Goal: Use online tool/utility: Use online tool/utility

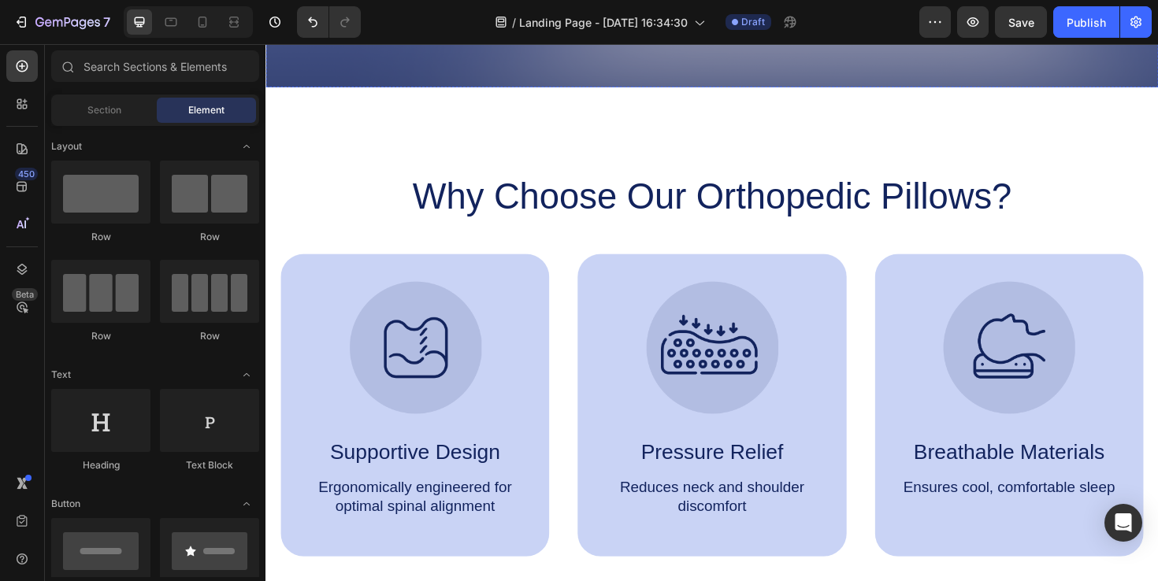
scroll to position [672, 0]
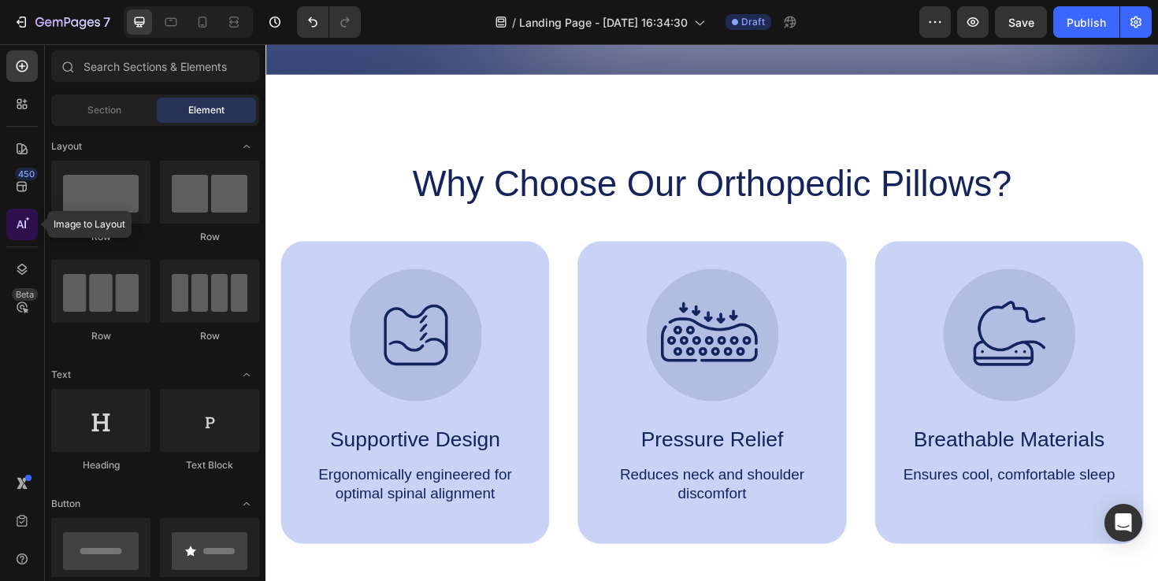
click at [24, 223] on icon at bounding box center [22, 225] width 16 height 16
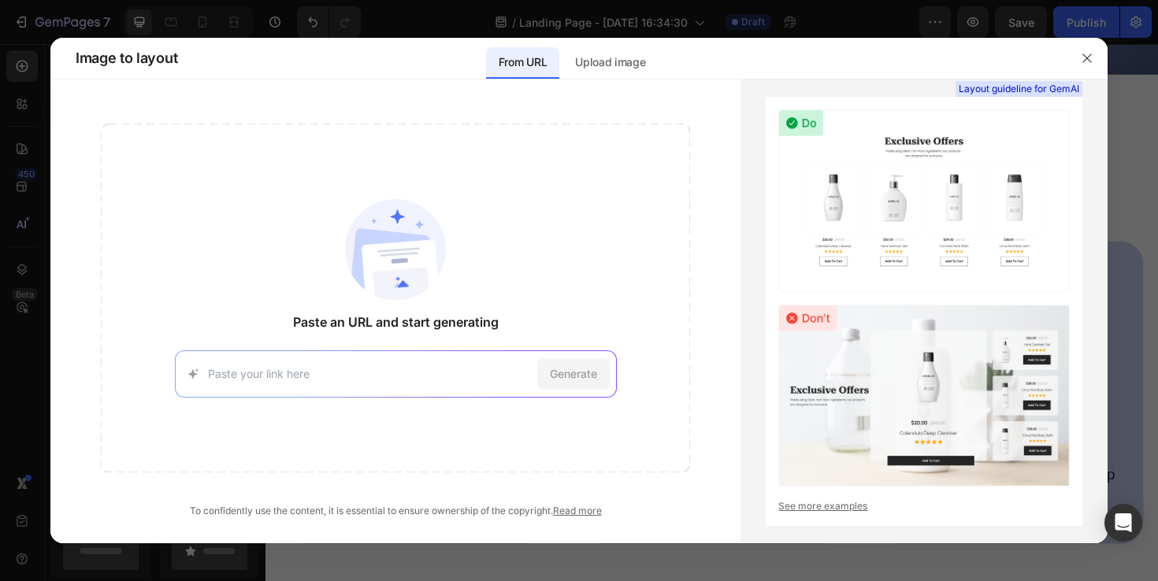
click at [306, 379] on input at bounding box center [369, 374] width 323 height 17
click at [712, 447] on div "Paste an URL and start generating https://seal-commerce-asia.myshopify.com/page…" at bounding box center [395, 321] width 690 height 395
click at [429, 375] on input at bounding box center [369, 374] width 323 height 17
click at [598, 69] on p "Upload image" at bounding box center [610, 62] width 70 height 19
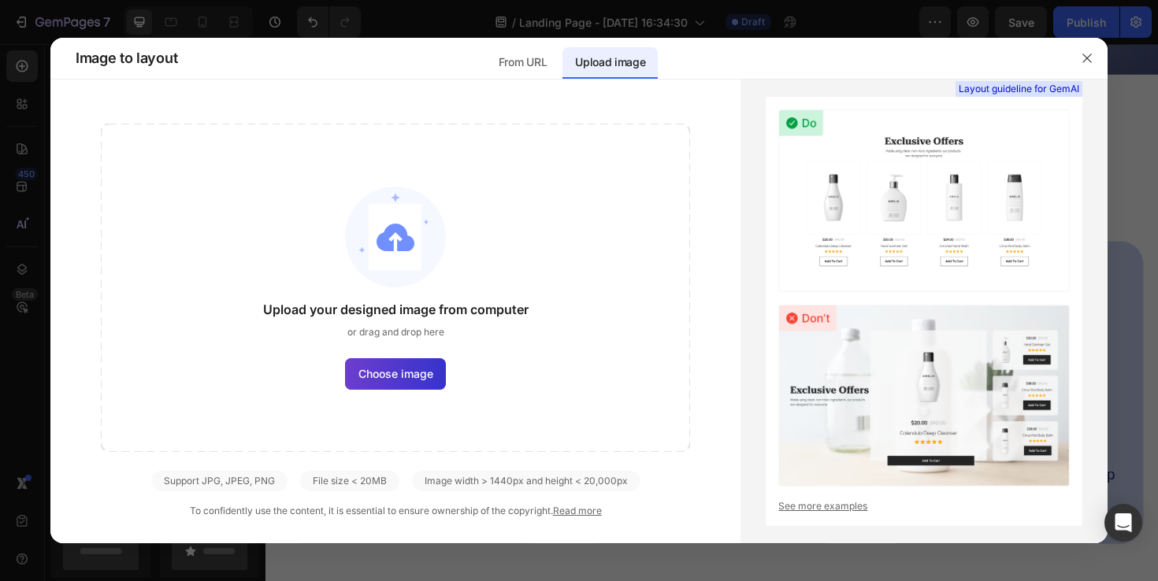
click at [414, 377] on span "Choose image" at bounding box center [395, 374] width 75 height 17
click at [0, 0] on input "Choose image" at bounding box center [0, 0] width 0 height 0
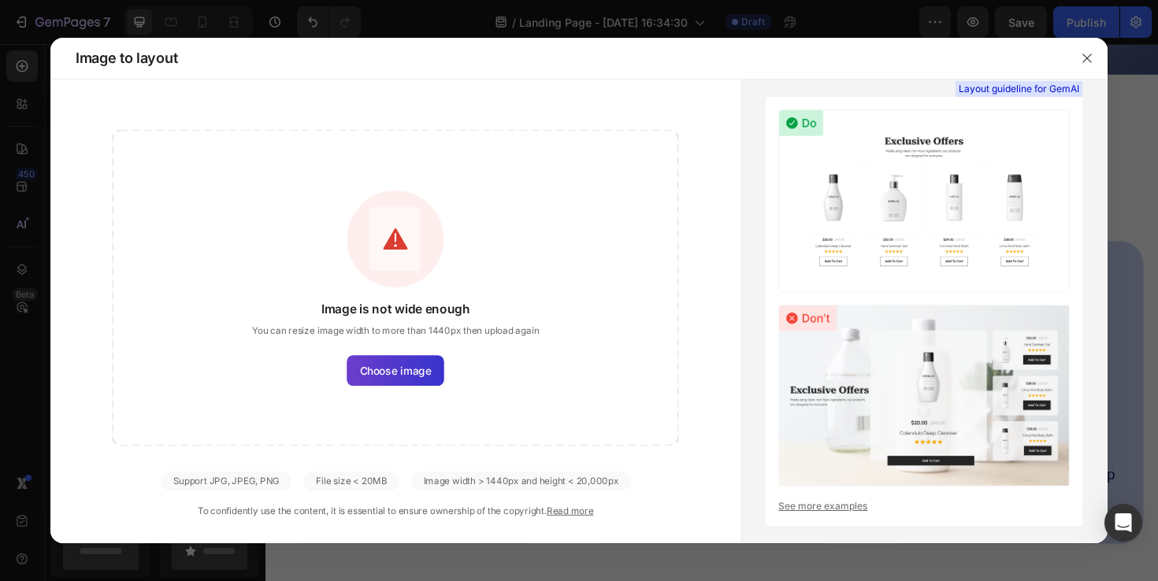
click at [403, 366] on span "Choose image" at bounding box center [396, 370] width 72 height 16
click at [0, 0] on input "Choose image" at bounding box center [0, 0] width 0 height 0
click at [401, 375] on span "Choose image" at bounding box center [396, 370] width 72 height 16
click at [0, 0] on input "Choose image" at bounding box center [0, 0] width 0 height 0
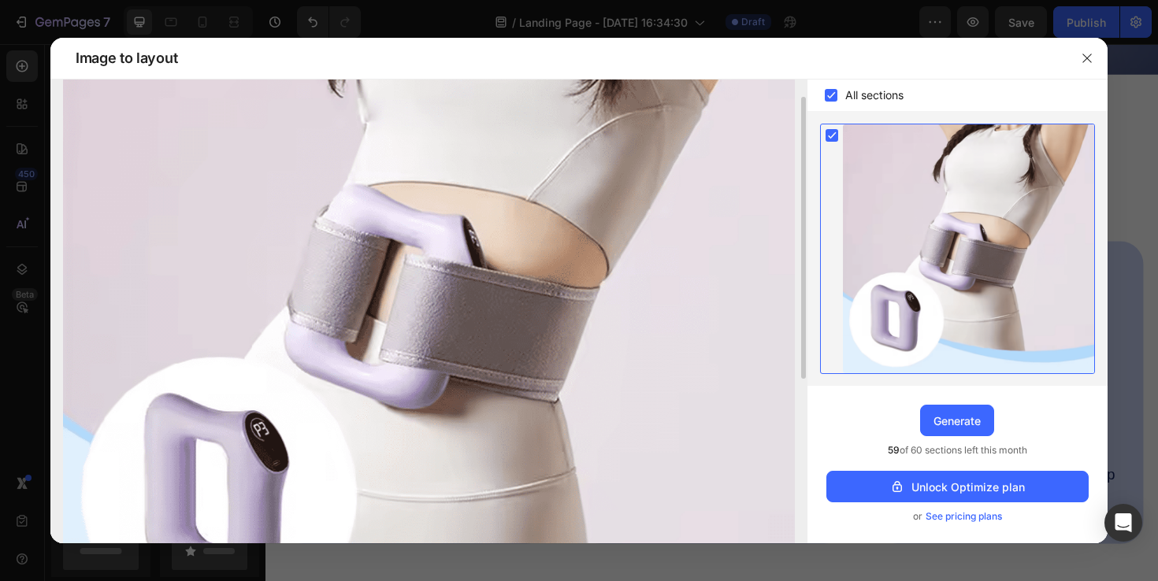
scroll to position [0, 0]
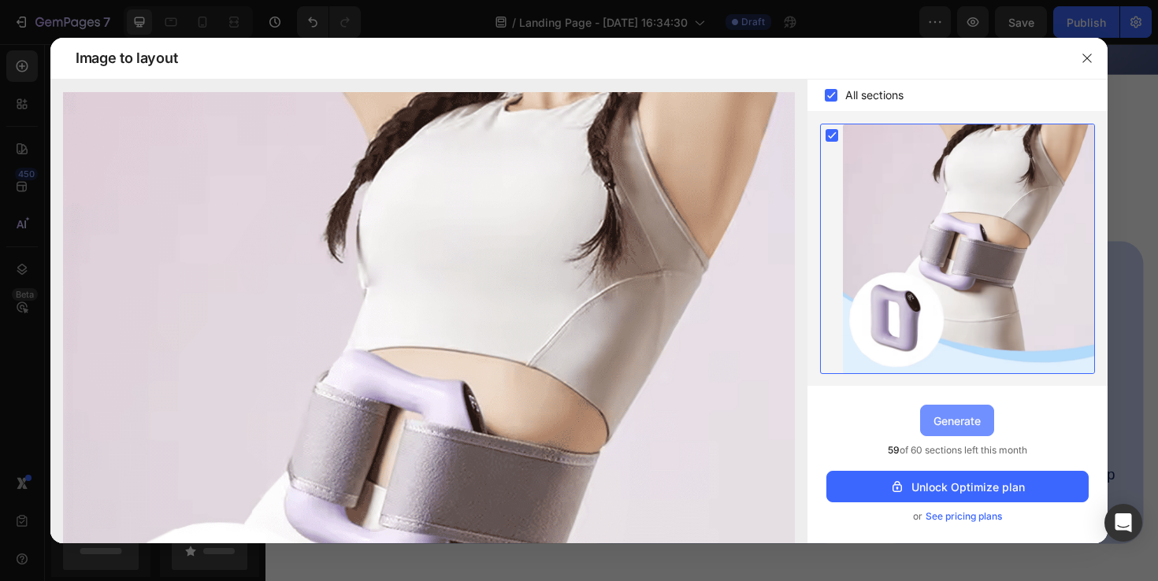
click at [967, 421] on div "Generate" at bounding box center [957, 421] width 47 height 17
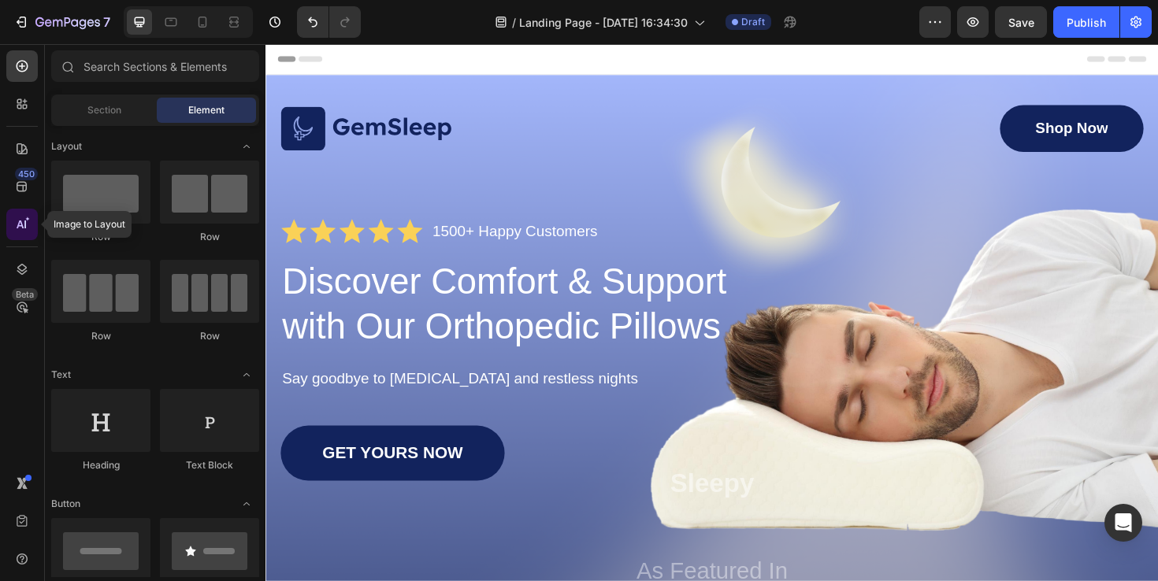
click at [21, 221] on icon at bounding box center [22, 225] width 16 height 16
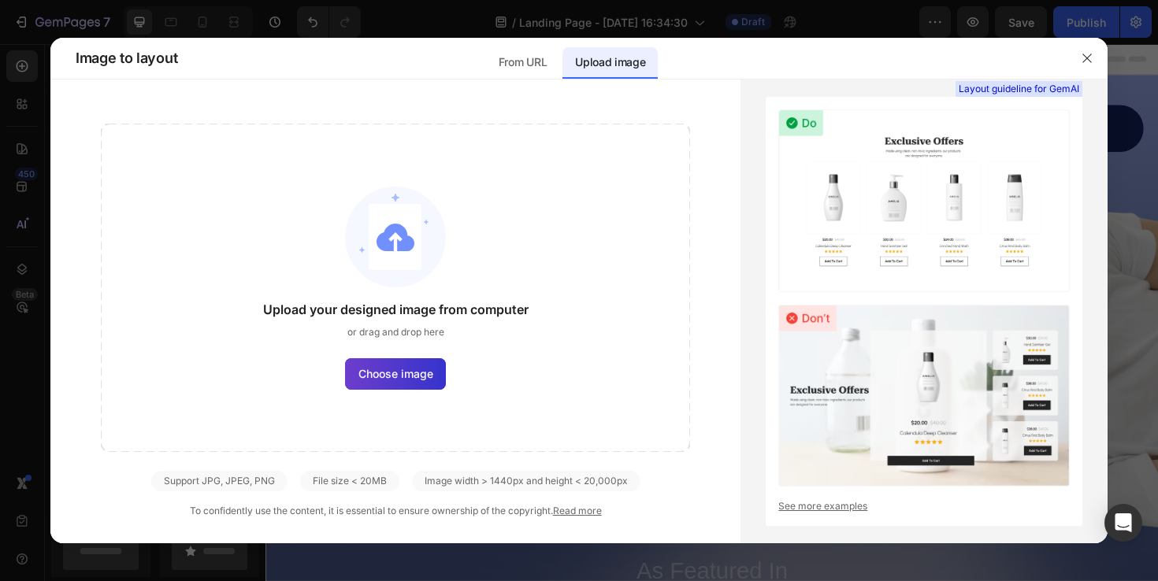
click at [396, 363] on label "Choose image" at bounding box center [395, 374] width 101 height 32
click at [0, 0] on input "Choose image" at bounding box center [0, 0] width 0 height 0
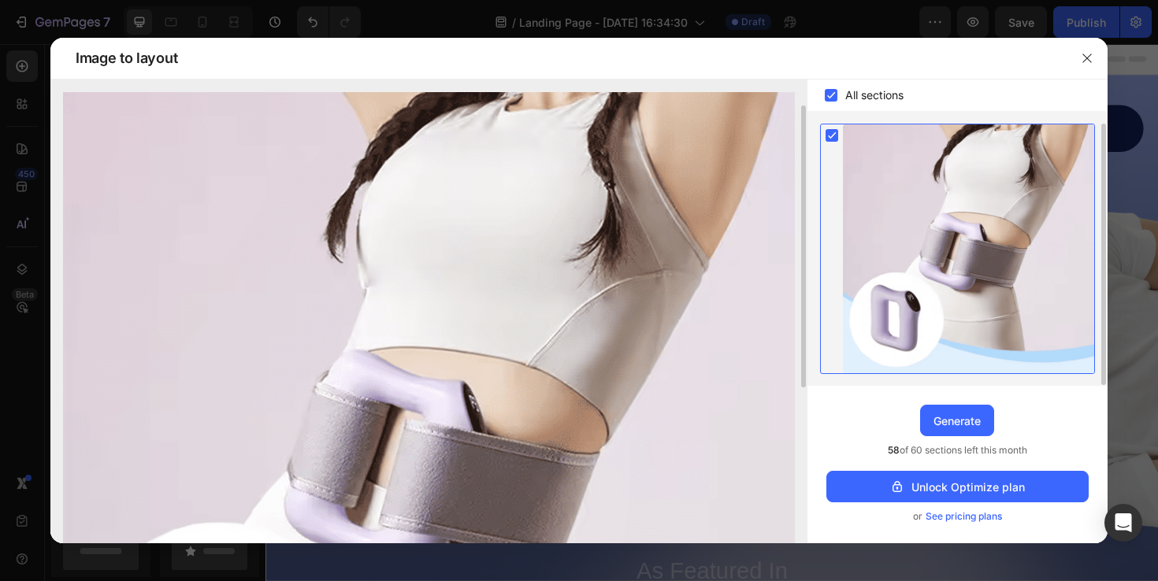
scroll to position [297, 0]
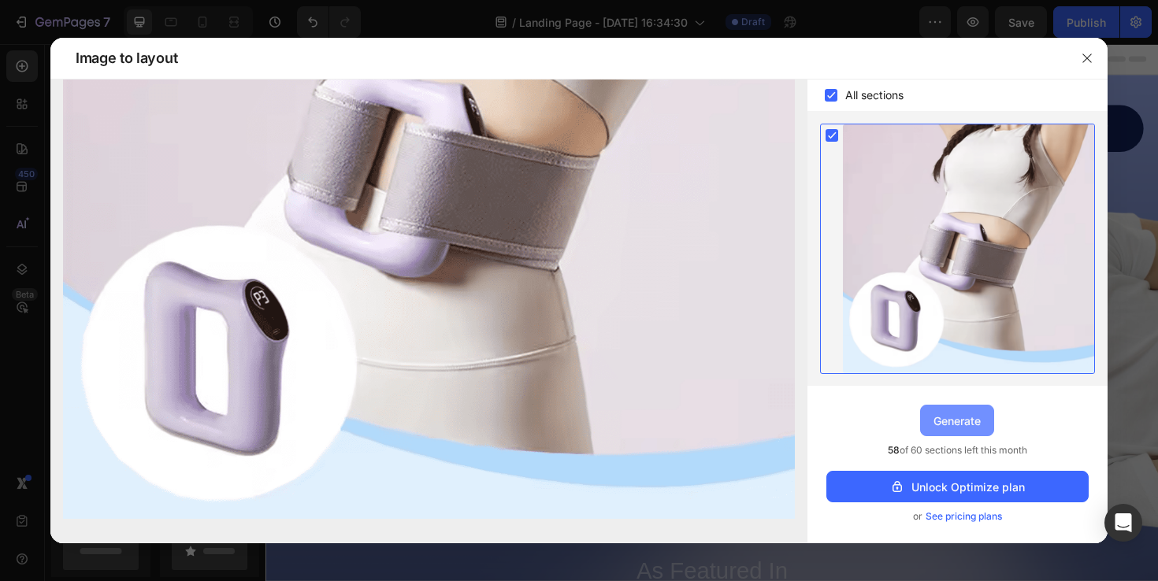
click at [952, 413] on div "Generate" at bounding box center [957, 421] width 47 height 17
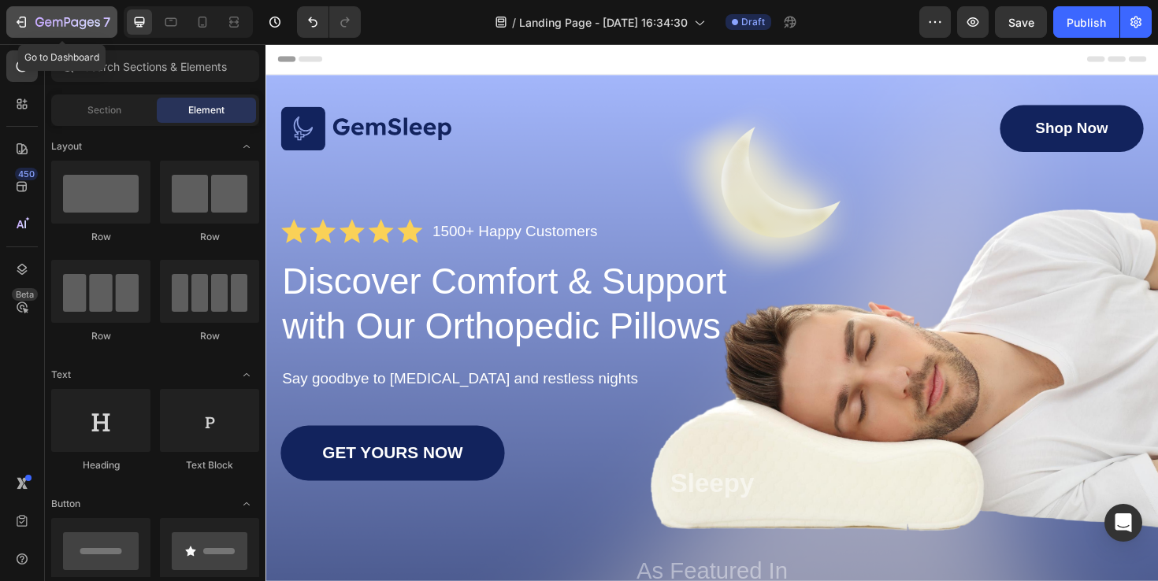
click at [32, 20] on div "7" at bounding box center [61, 22] width 97 height 19
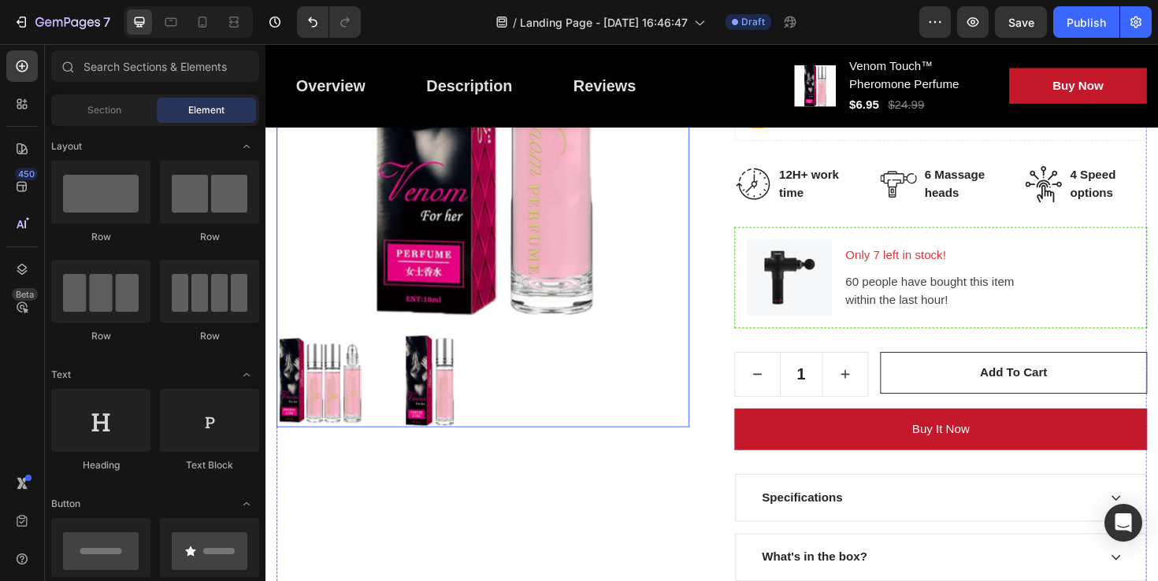
scroll to position [254, 0]
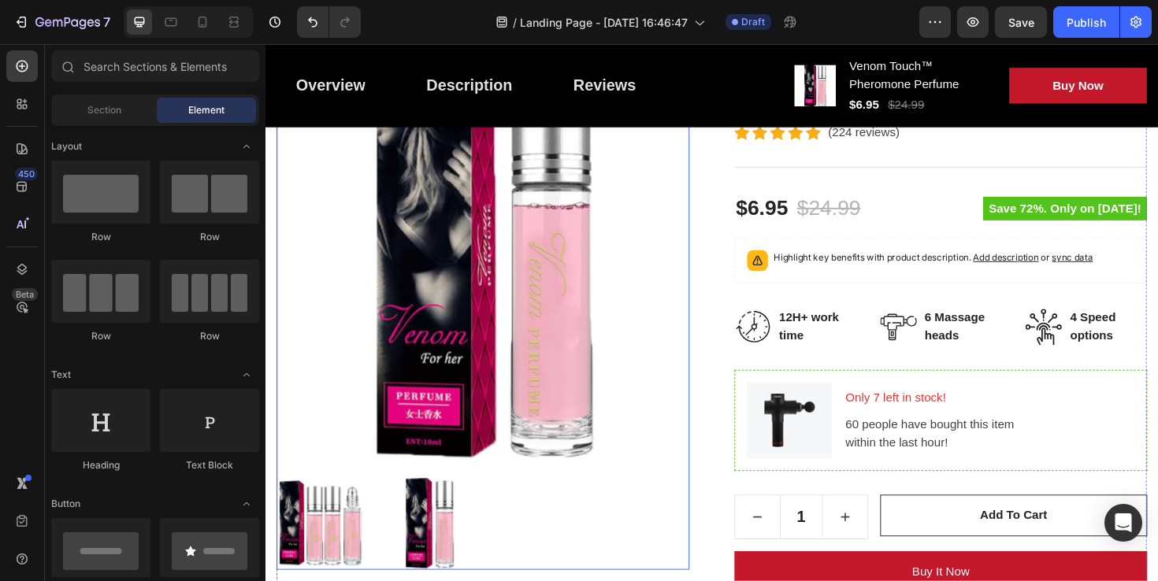
click at [564, 284] on img at bounding box center [495, 268] width 437 height 437
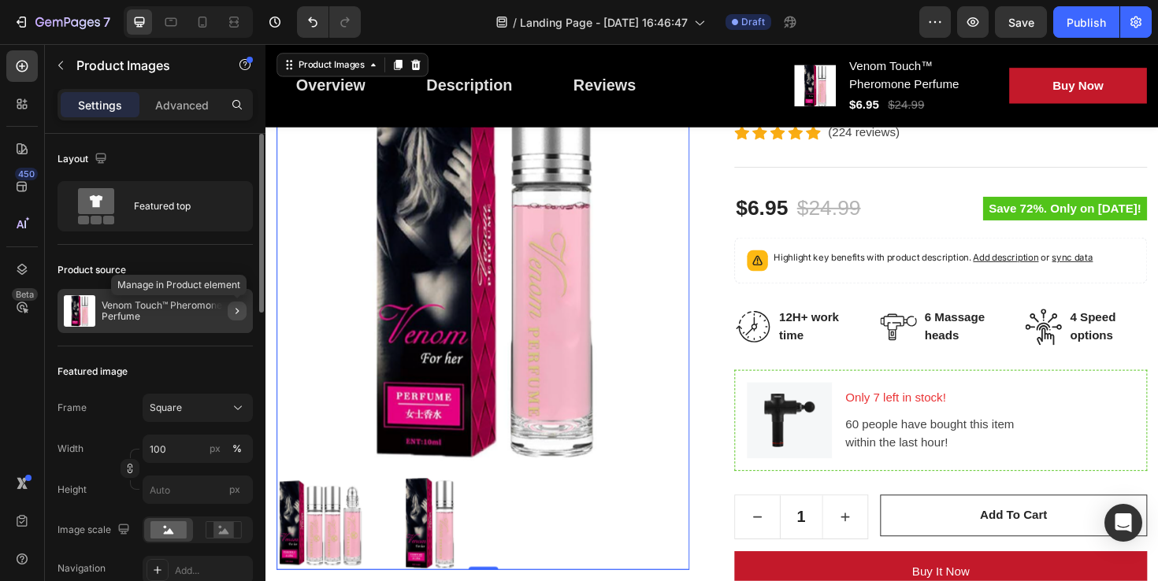
click at [238, 313] on icon "button" at bounding box center [237, 311] width 13 height 13
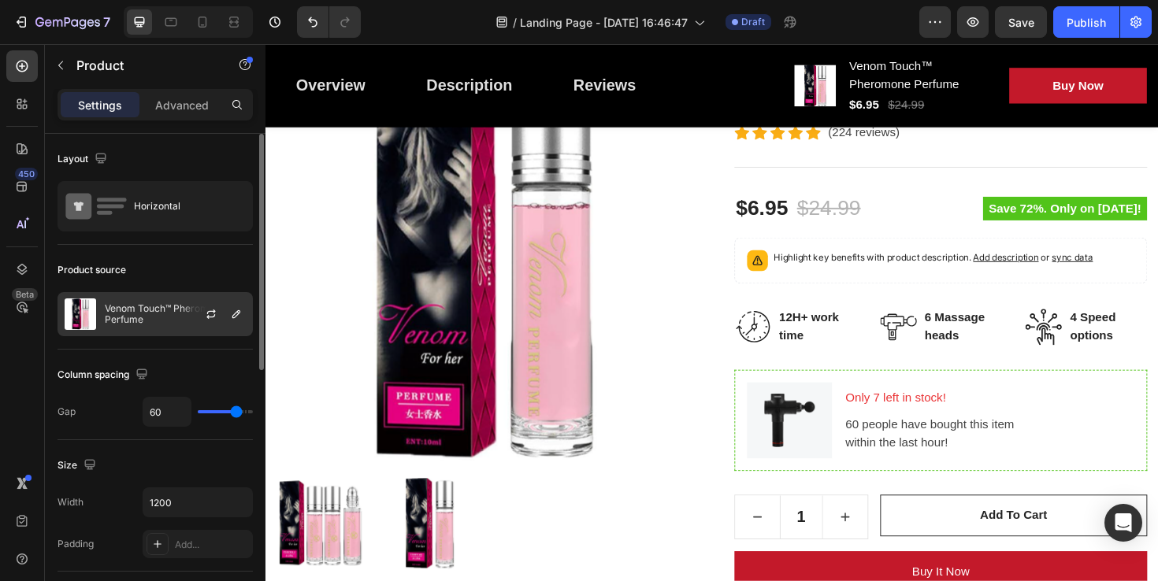
click at [158, 318] on p "Venom Touch™ Pheromone Perfume" at bounding box center [175, 314] width 141 height 22
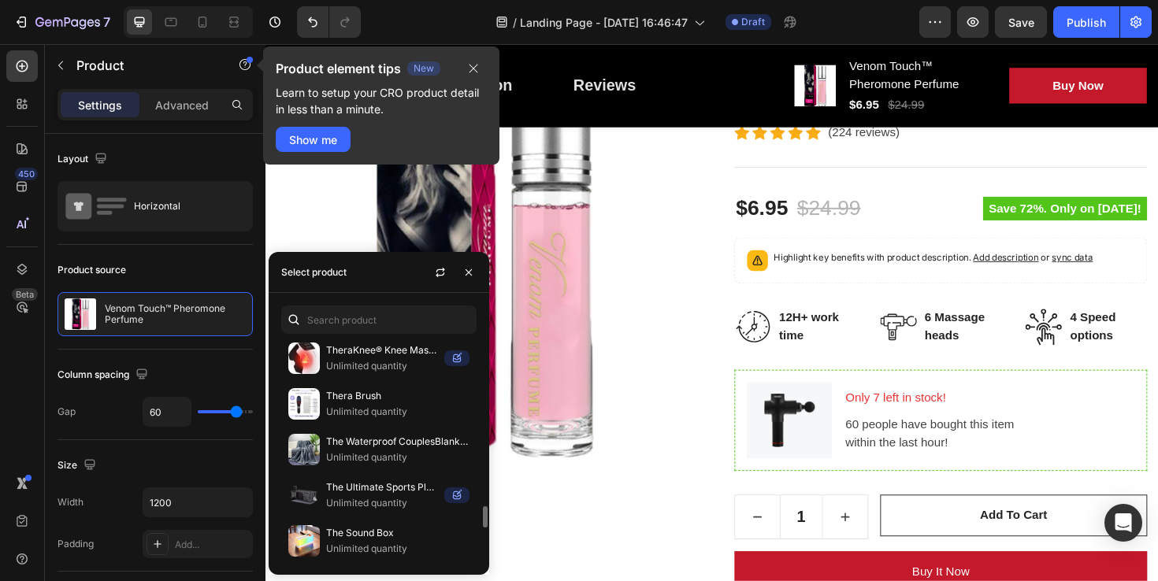
scroll to position [1834, 0]
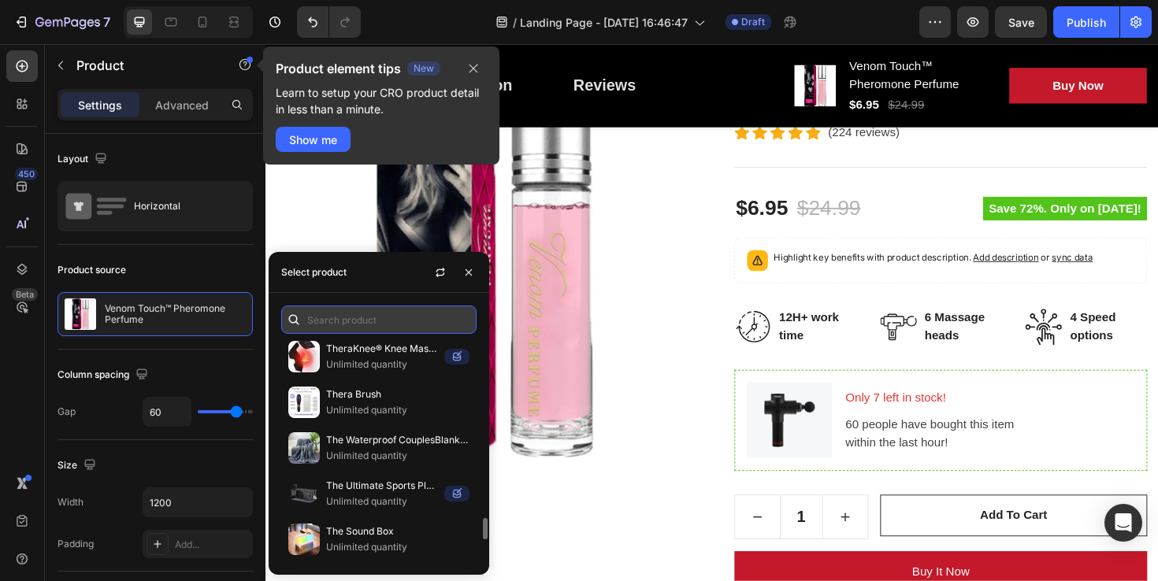
click at [363, 316] on input "text" at bounding box center [378, 320] width 195 height 28
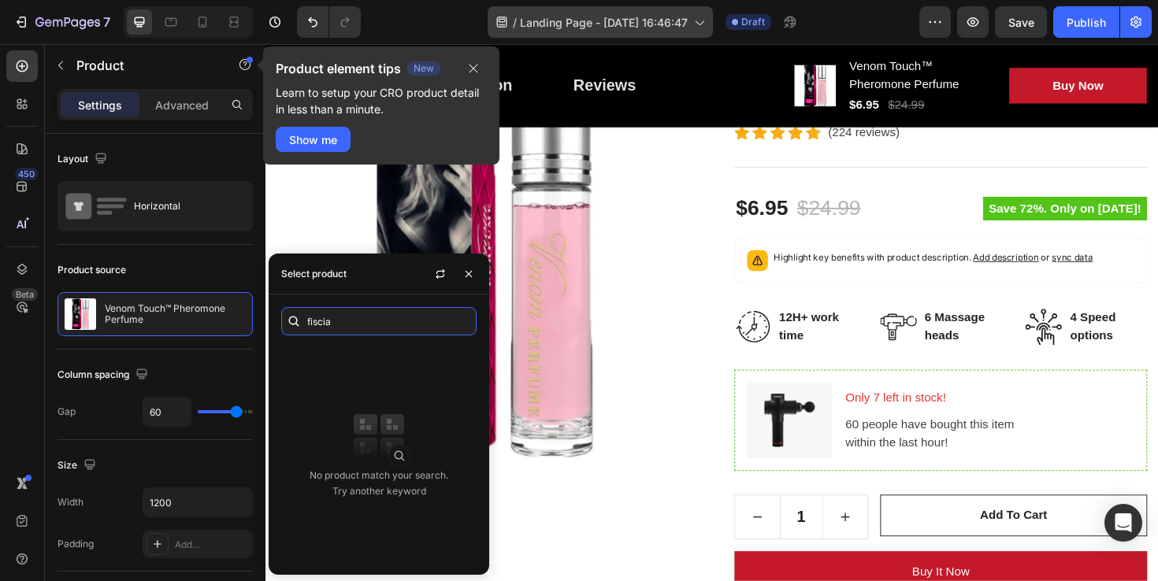
type input "fiscia"
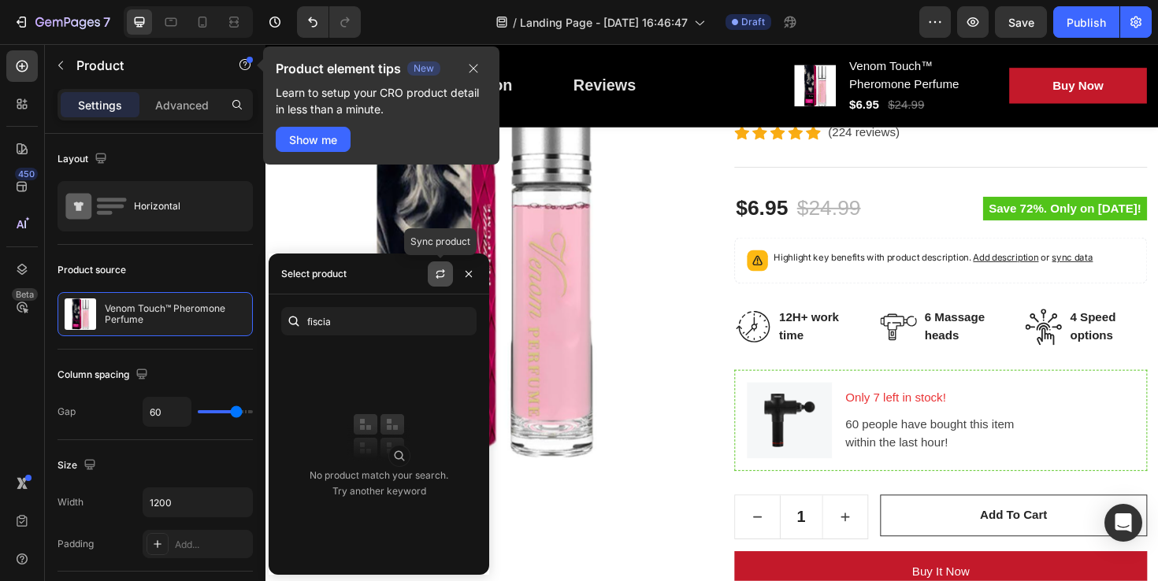
click at [436, 277] on icon "button" at bounding box center [440, 274] width 13 height 13
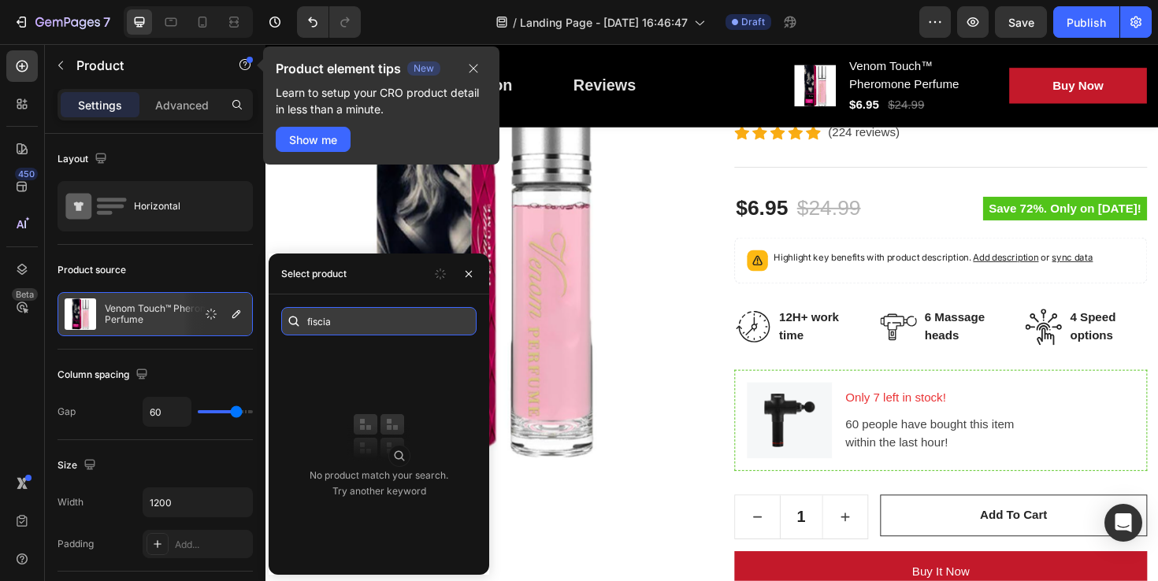
click at [342, 320] on input "fiscia" at bounding box center [378, 321] width 195 height 28
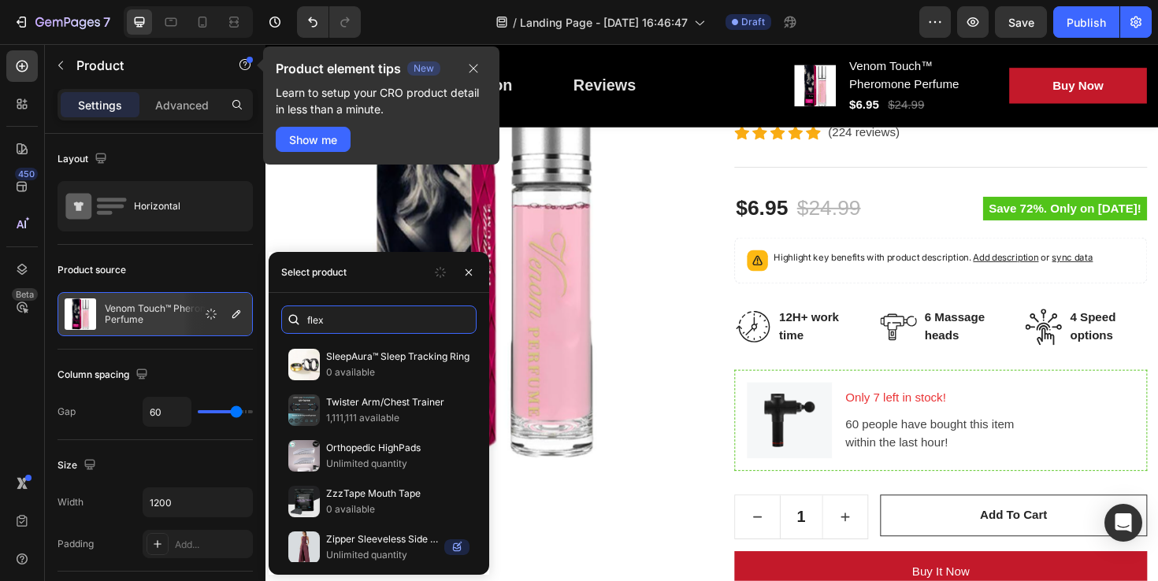
scroll to position [0, 0]
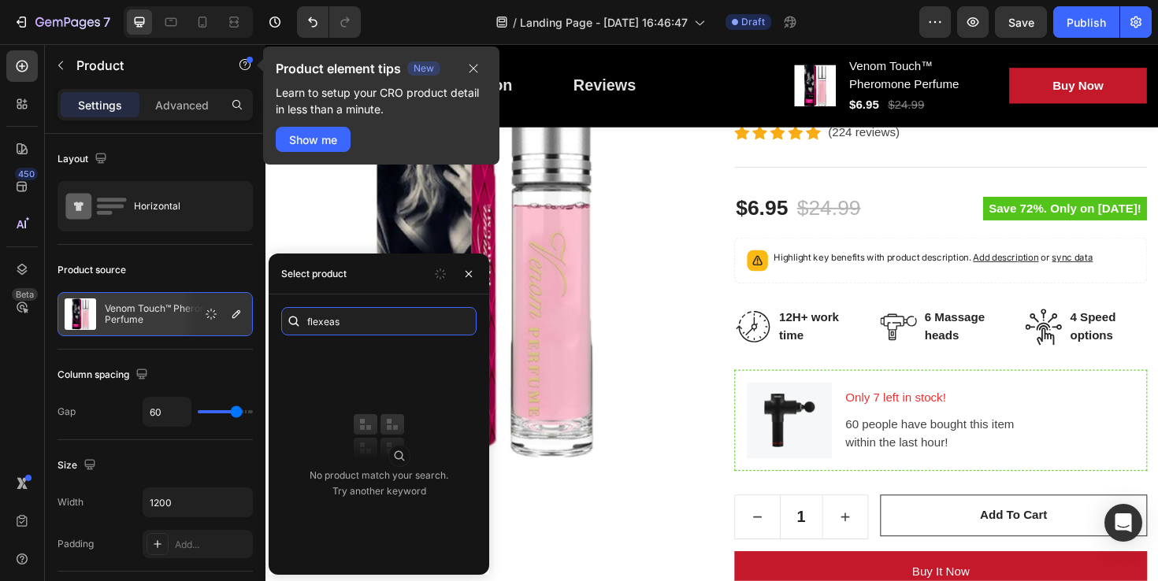
type input "flexease"
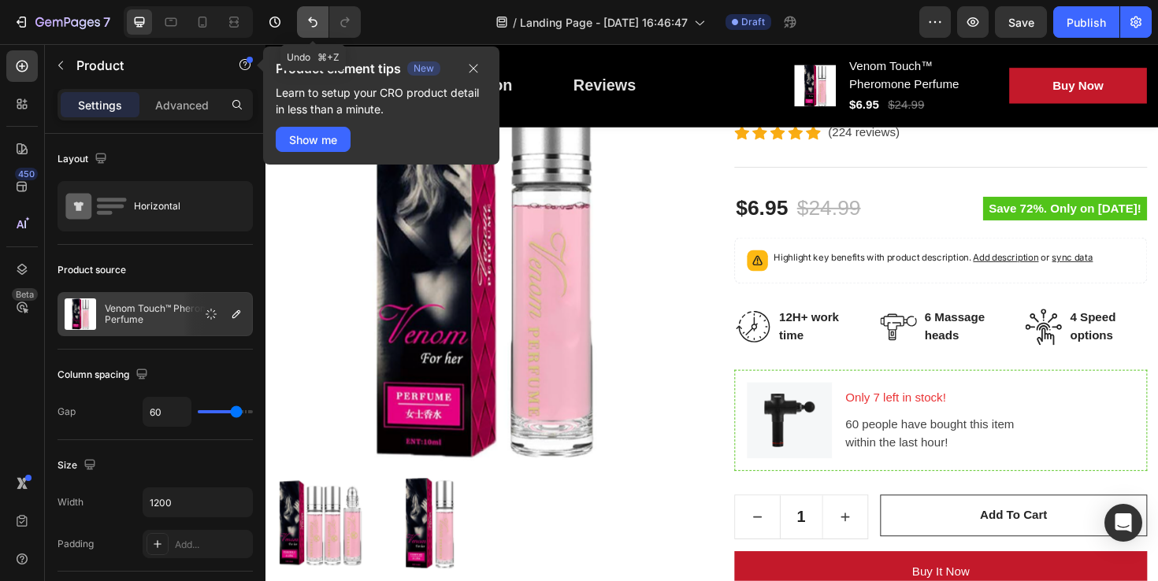
click at [317, 13] on button "Undo/Redo" at bounding box center [313, 22] width 32 height 32
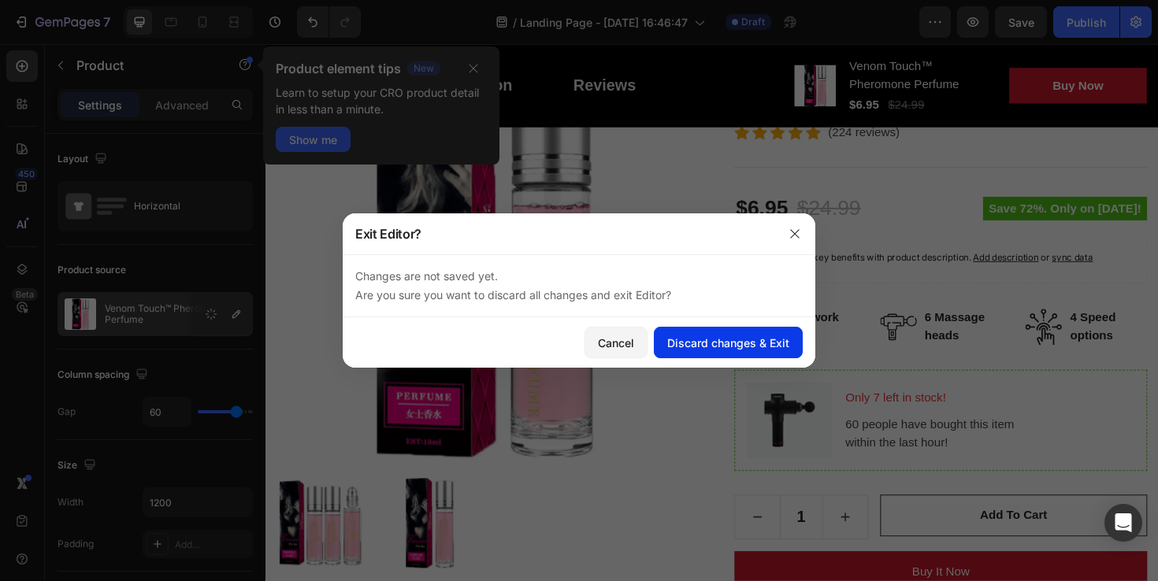
click at [713, 349] on div "Discard changes & Exit" at bounding box center [728, 343] width 122 height 17
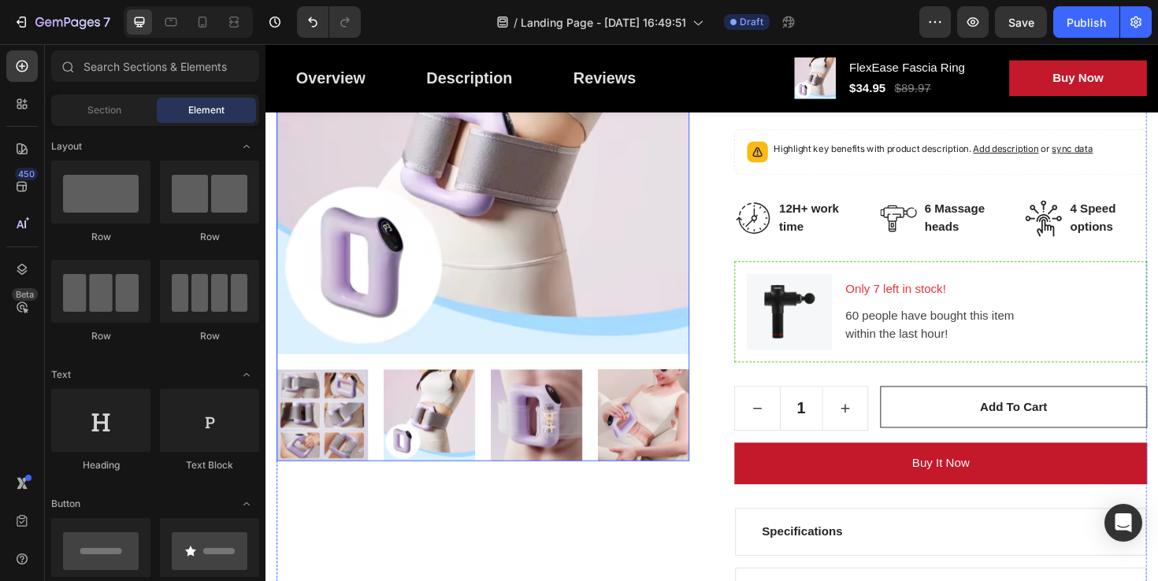
scroll to position [432, 0]
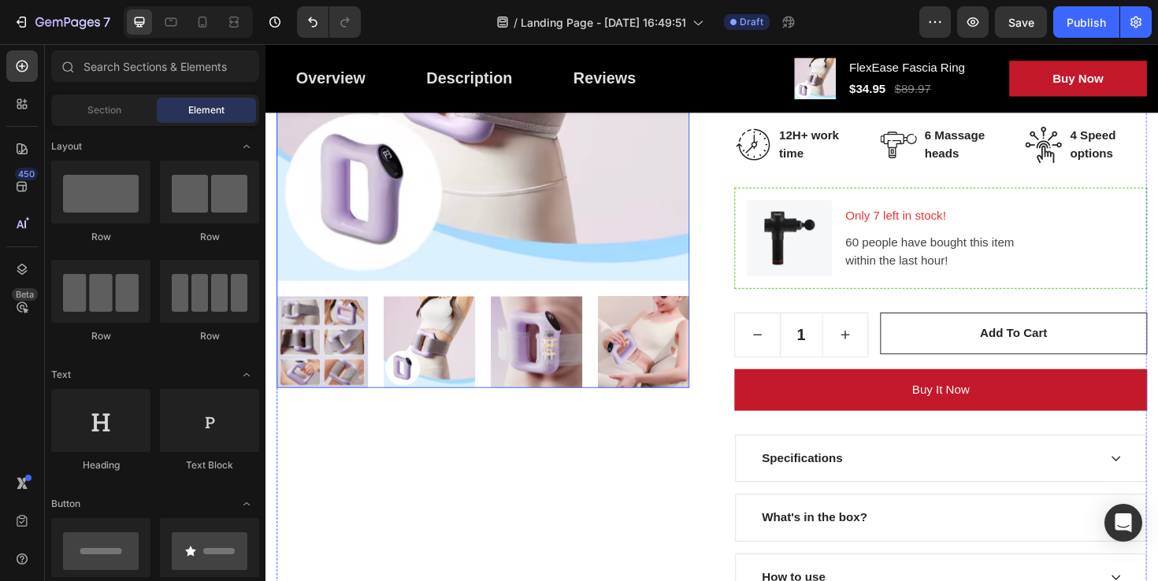
click at [555, 362] on img at bounding box center [552, 359] width 97 height 97
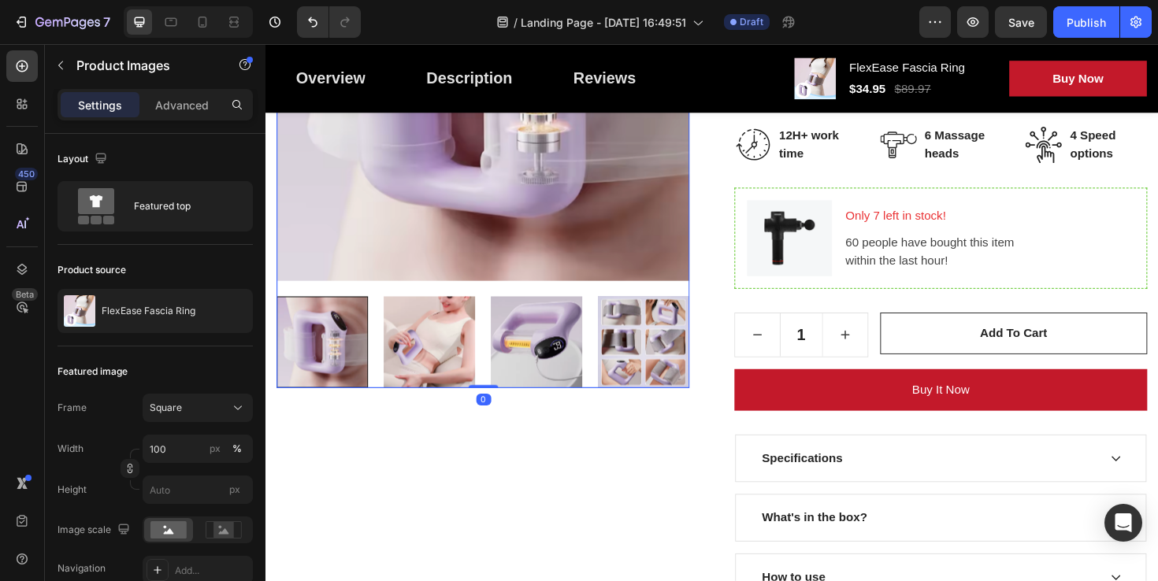
click at [555, 362] on img at bounding box center [552, 359] width 97 height 97
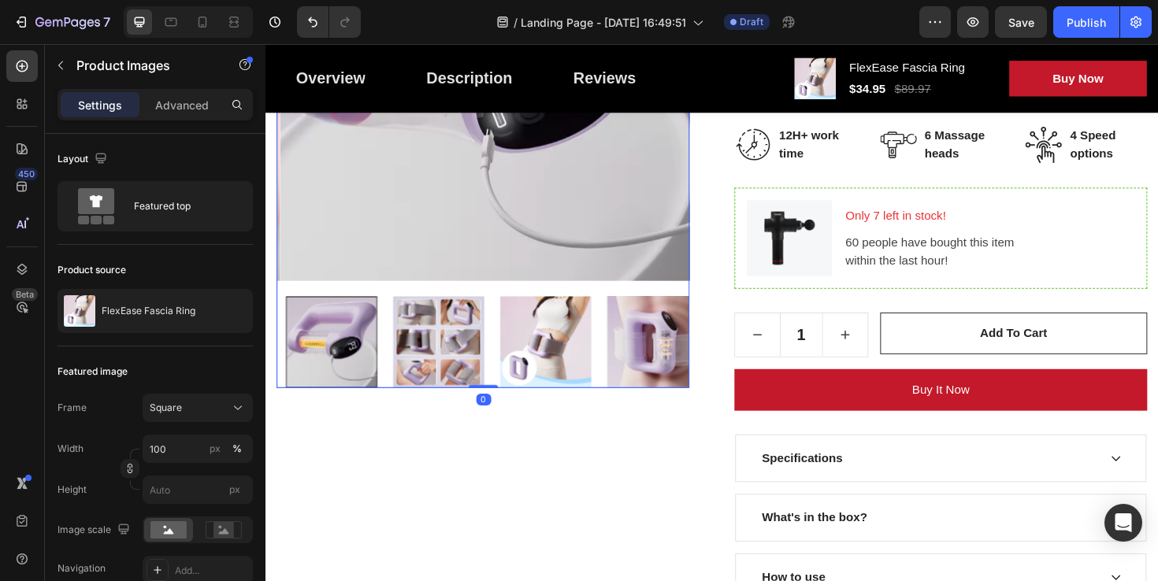
click at [555, 362] on img at bounding box center [562, 359] width 97 height 97
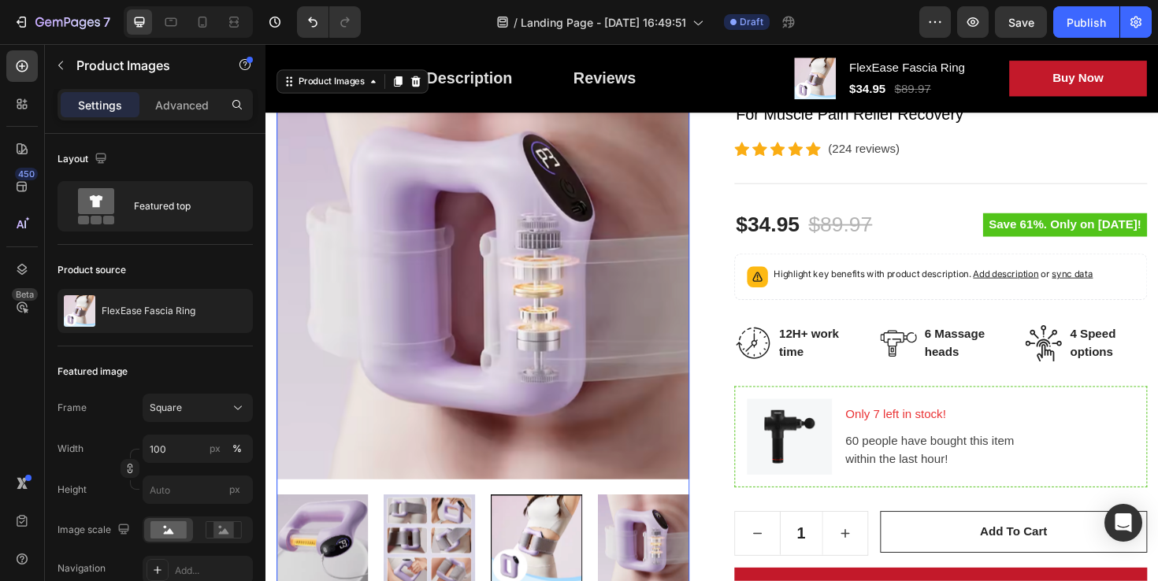
scroll to position [280, 0]
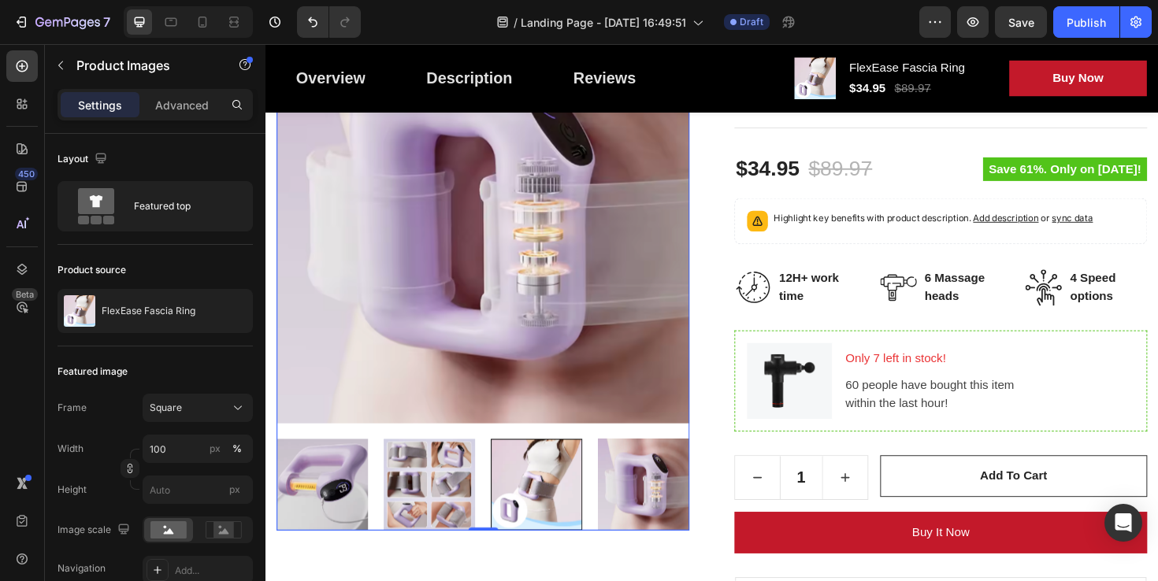
click at [537, 488] on div at bounding box center [552, 510] width 97 height 97
click at [636, 500] on img at bounding box center [666, 510] width 97 height 97
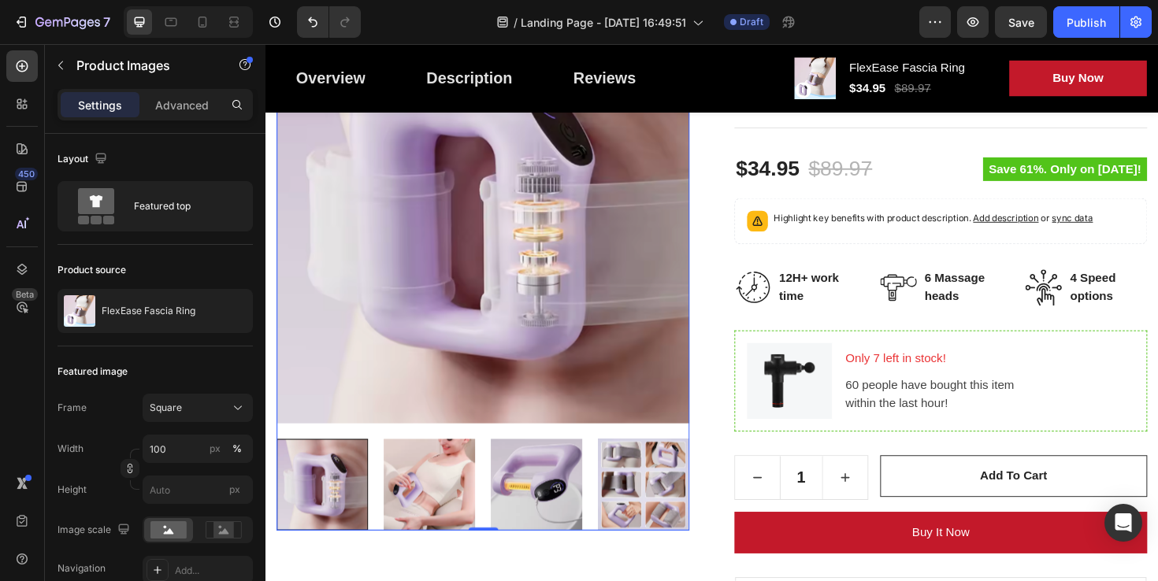
click at [338, 491] on div at bounding box center [325, 510] width 97 height 97
click at [450, 500] on img at bounding box center [439, 510] width 97 height 97
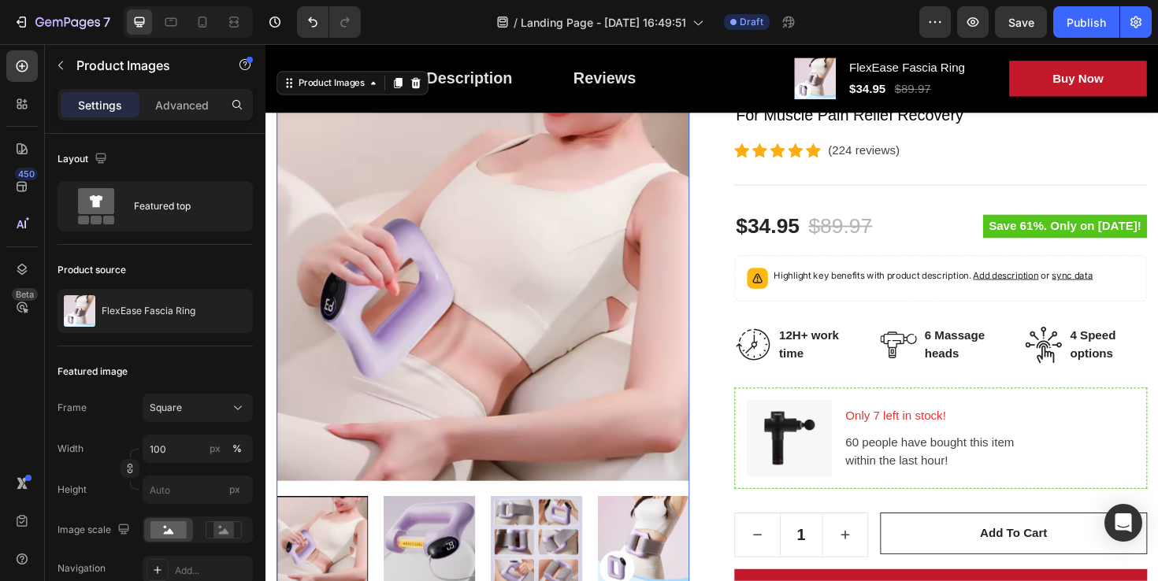
scroll to position [280, 0]
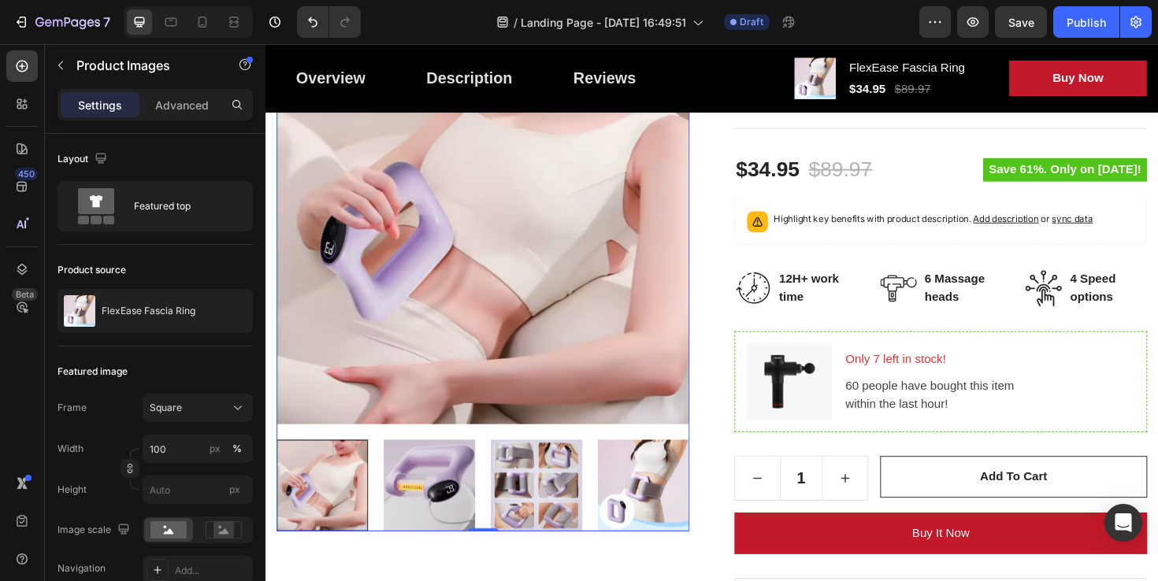
click at [546, 514] on img at bounding box center [552, 511] width 97 height 97
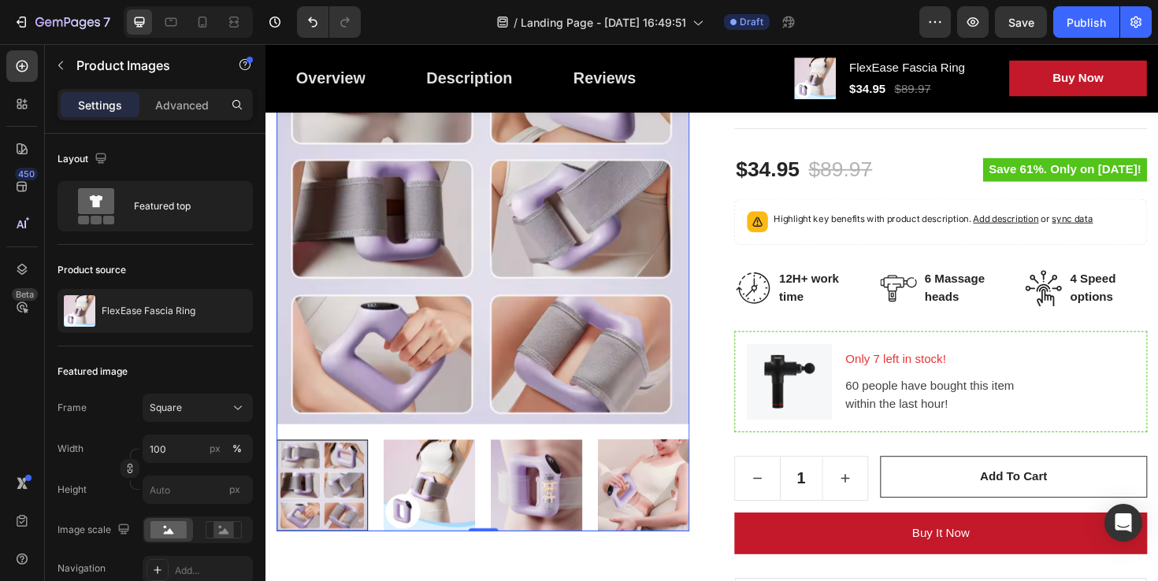
click at [635, 513] on img at bounding box center [666, 511] width 97 height 97
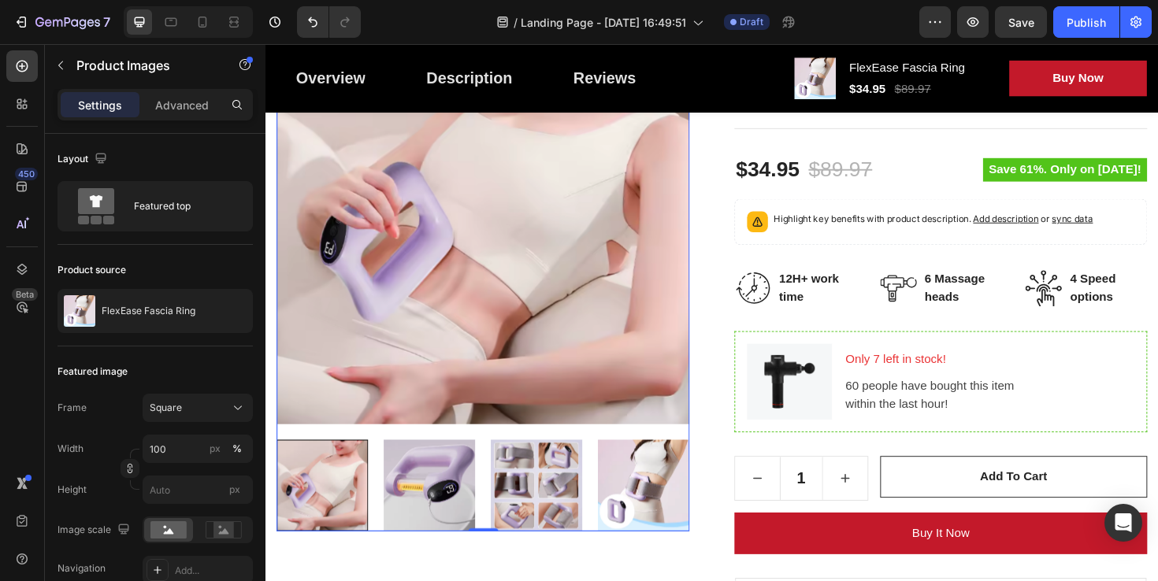
click at [646, 511] on img at bounding box center [666, 511] width 97 height 97
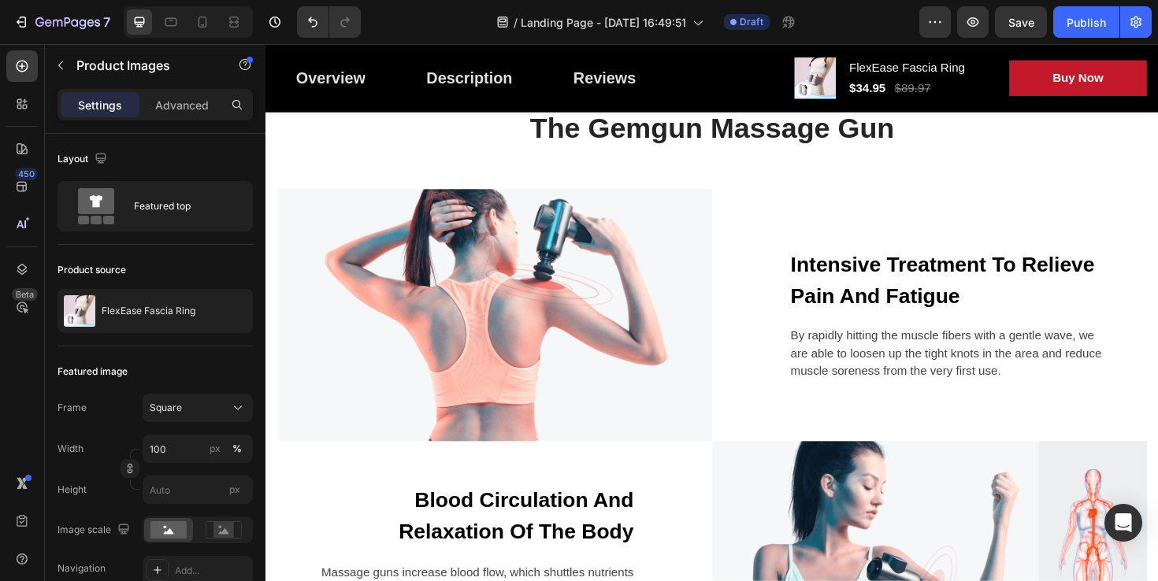
scroll to position [1279, 0]
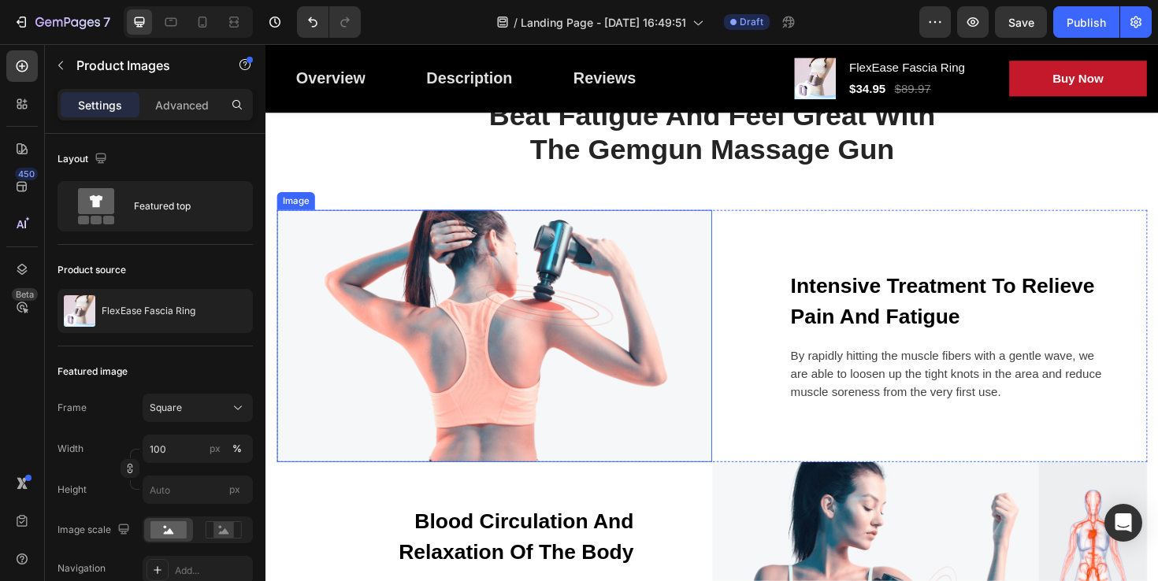
click at [551, 306] on img at bounding box center [507, 353] width 461 height 267
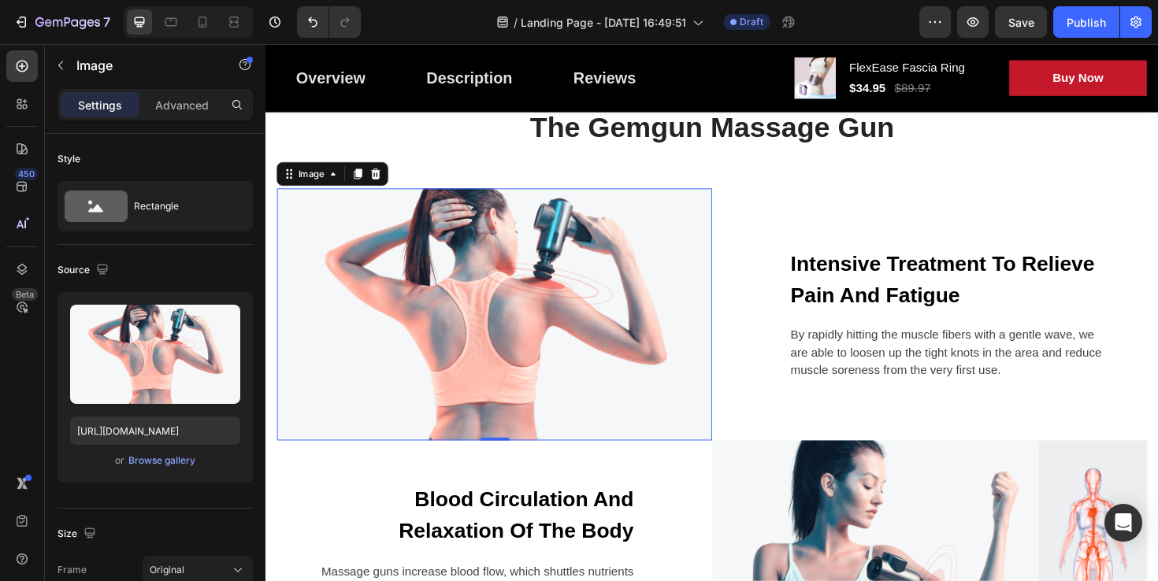
scroll to position [1312, 0]
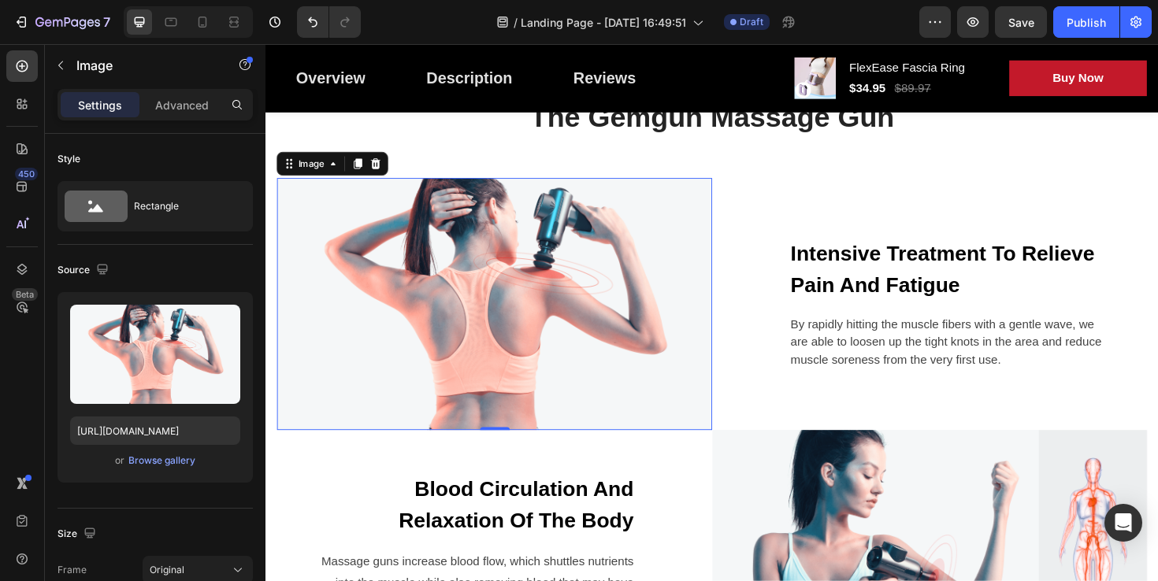
click at [485, 265] on img at bounding box center [507, 319] width 461 height 267
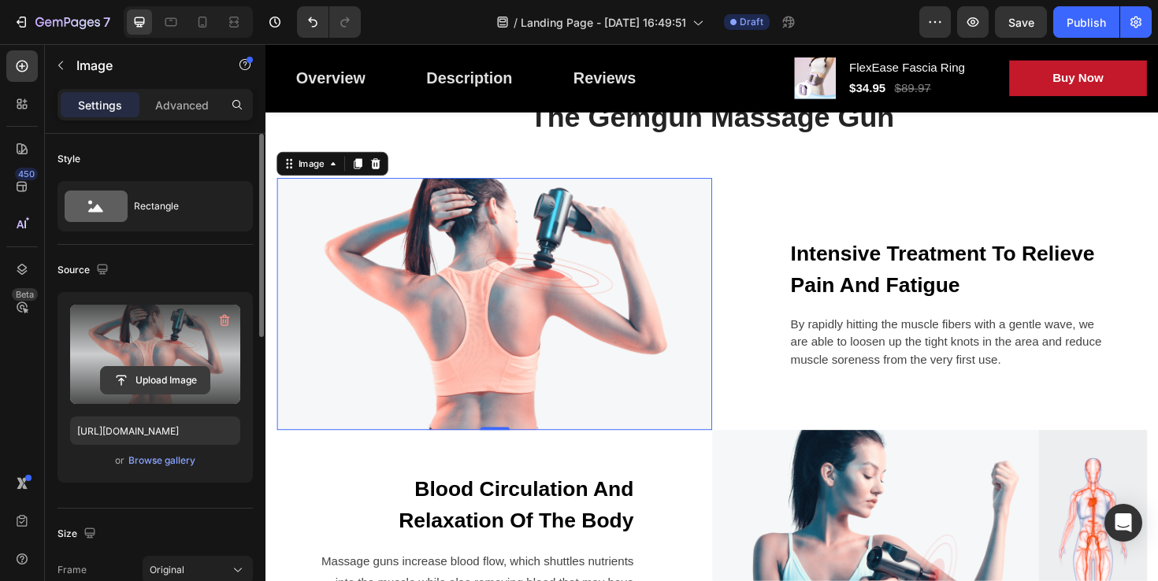
click at [161, 381] on input "file" at bounding box center [155, 380] width 109 height 27
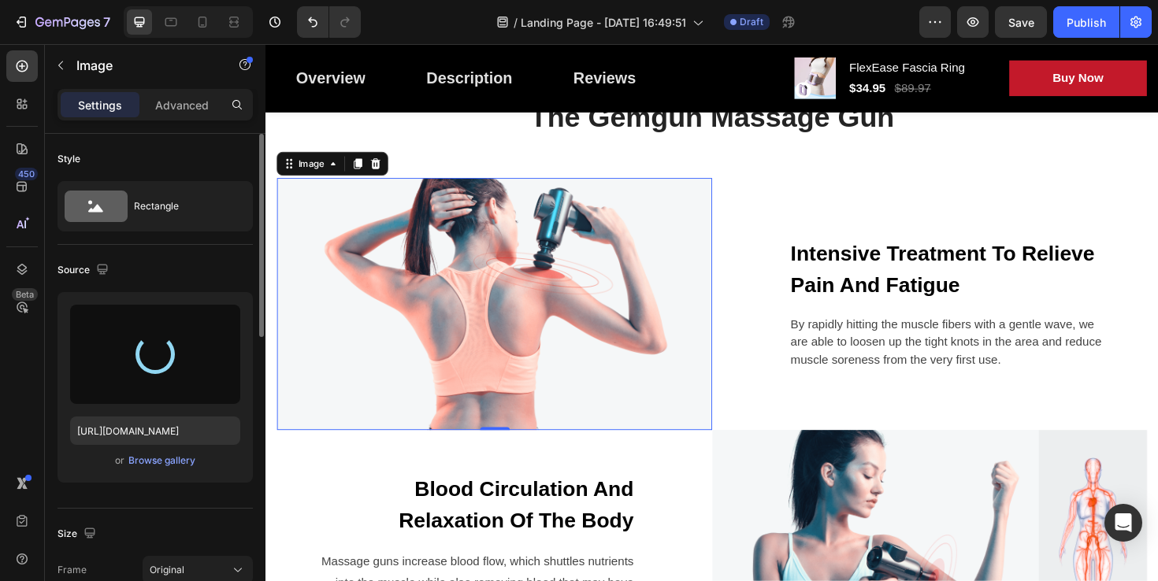
type input "[URL][DOMAIN_NAME]"
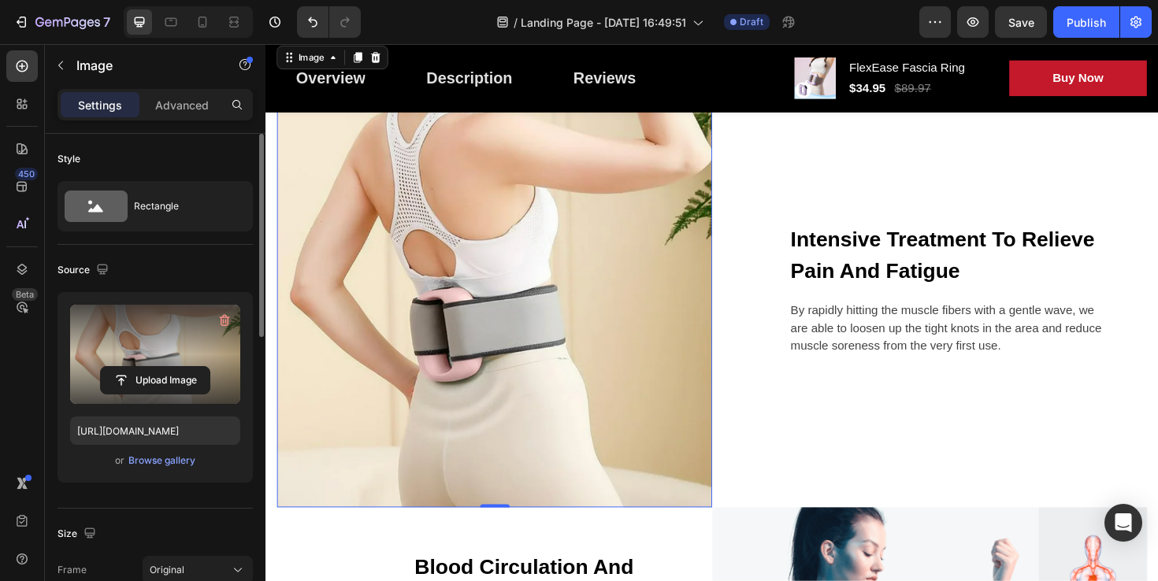
scroll to position [1409, 0]
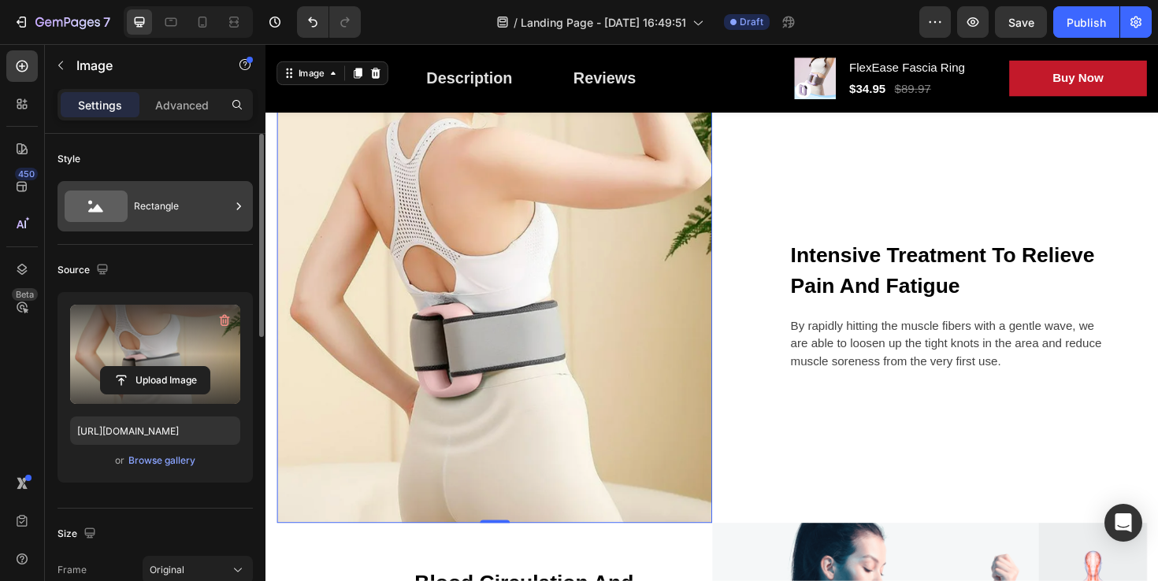
click at [235, 207] on icon at bounding box center [239, 207] width 16 height 16
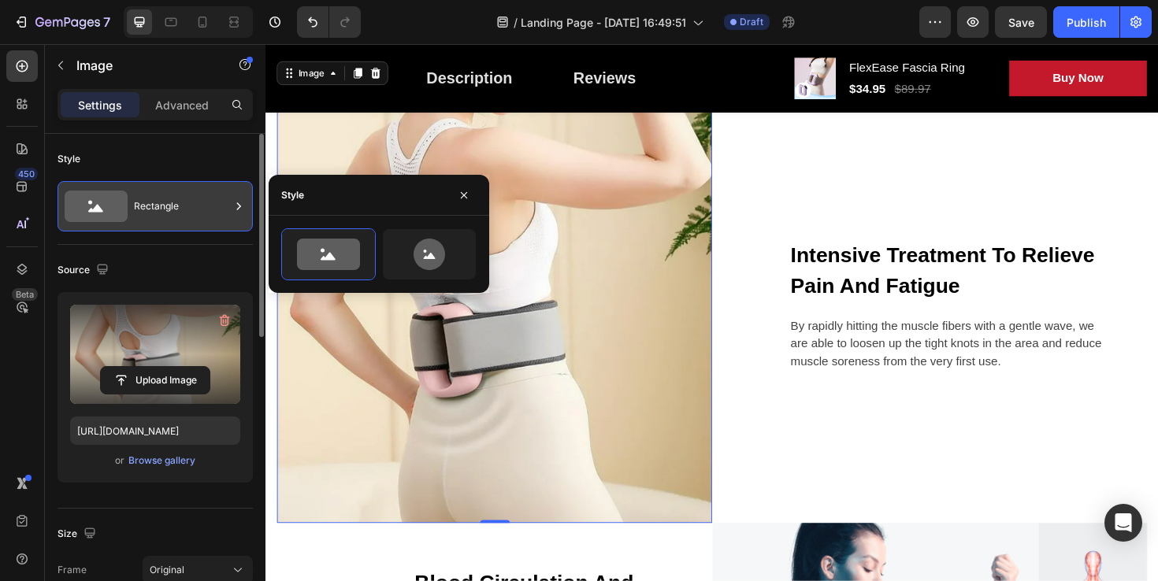
click at [235, 207] on icon at bounding box center [239, 207] width 16 height 16
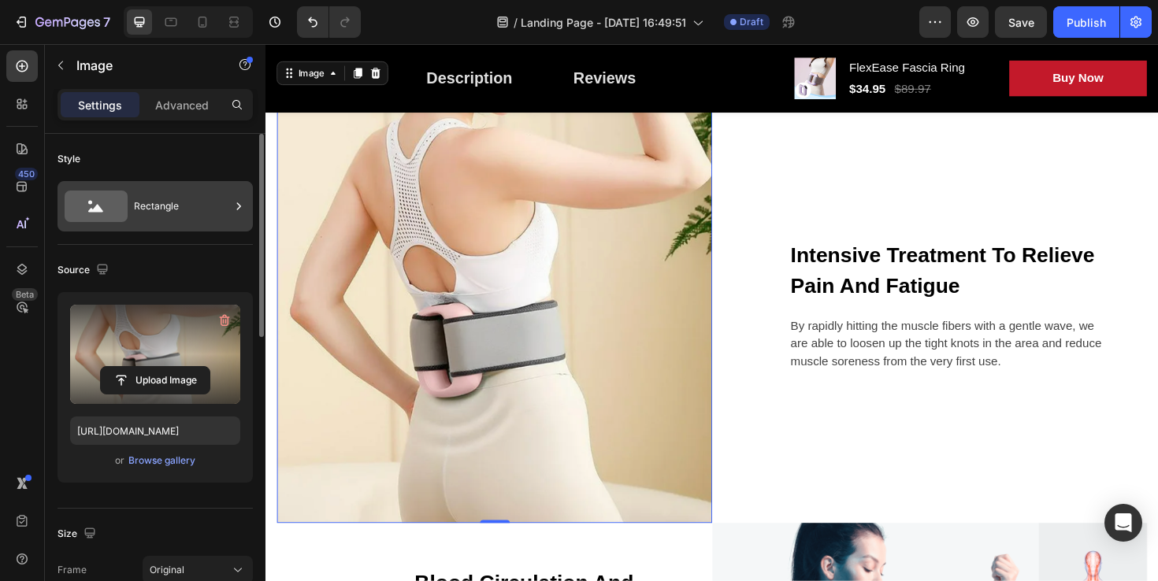
click at [239, 207] on icon at bounding box center [239, 207] width 16 height 16
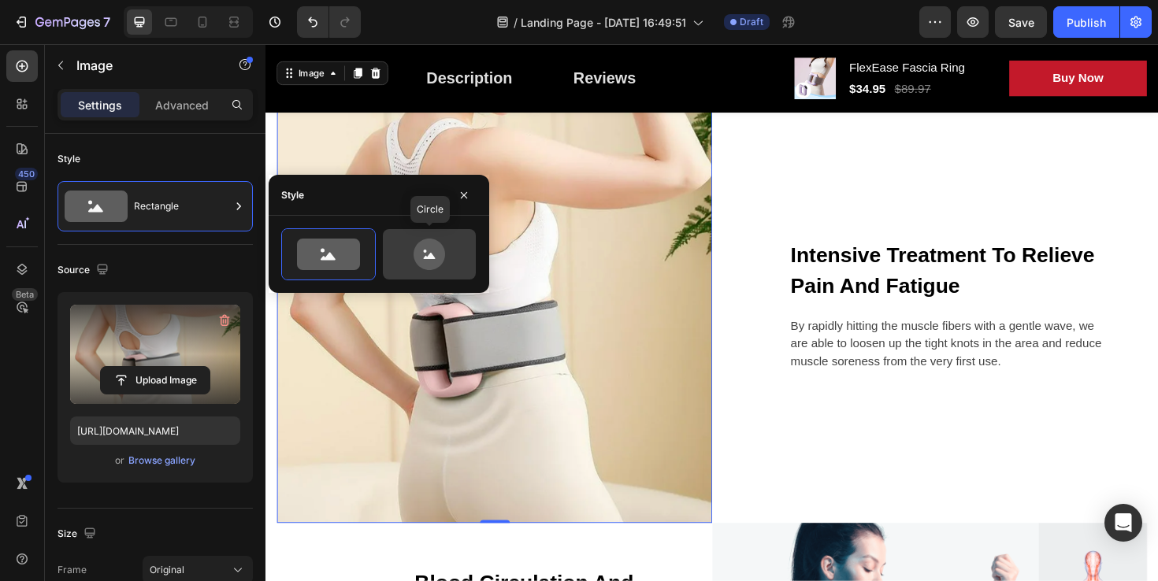
click at [435, 247] on icon at bounding box center [430, 255] width 32 height 32
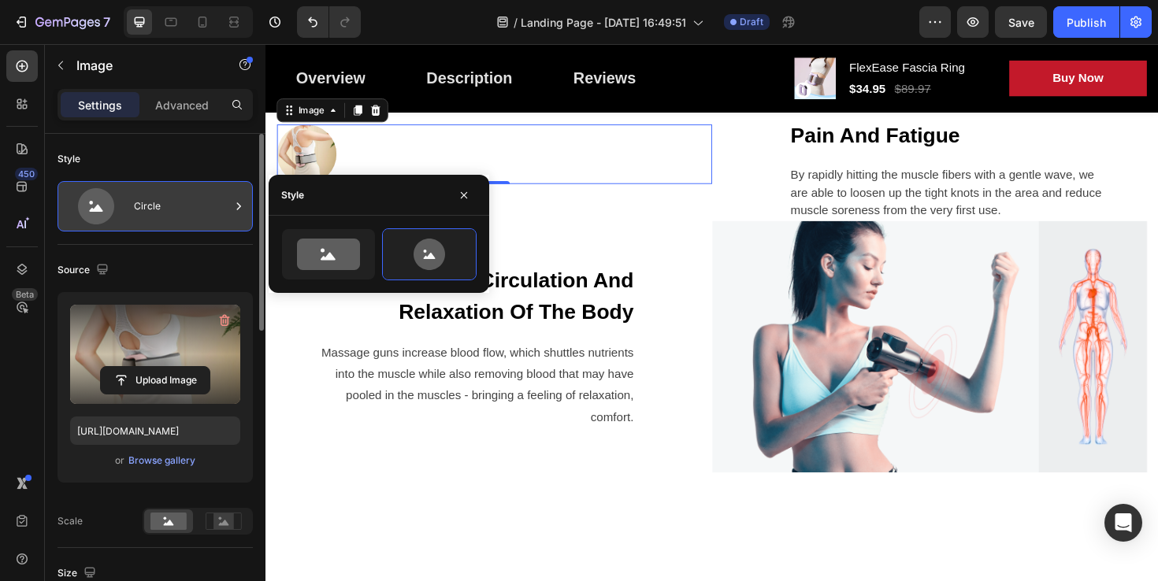
click at [234, 207] on icon at bounding box center [239, 207] width 16 height 16
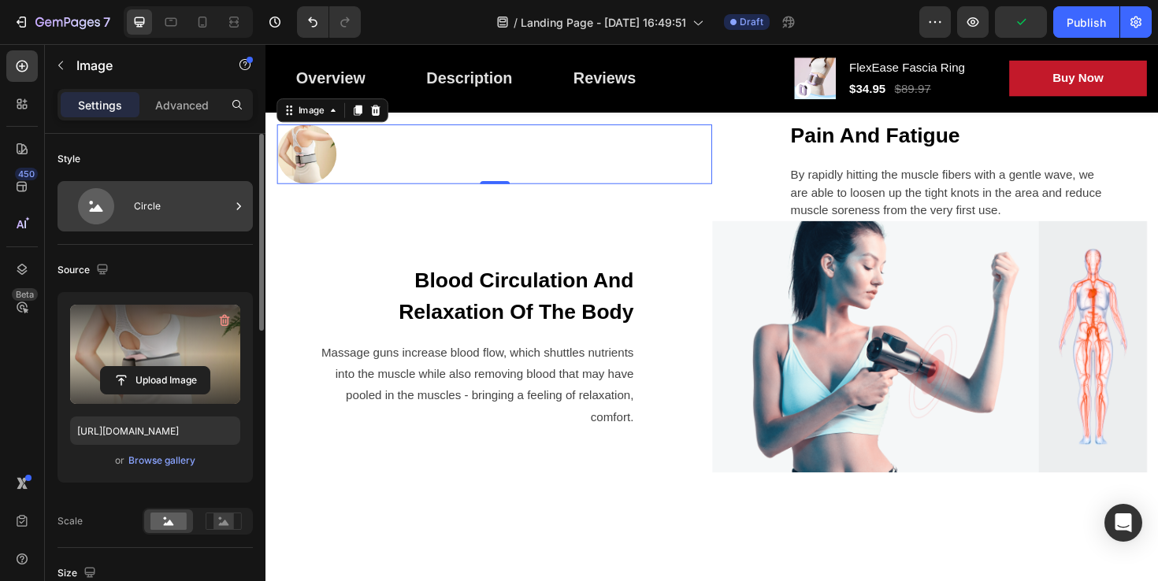
click at [239, 206] on icon at bounding box center [239, 207] width 16 height 16
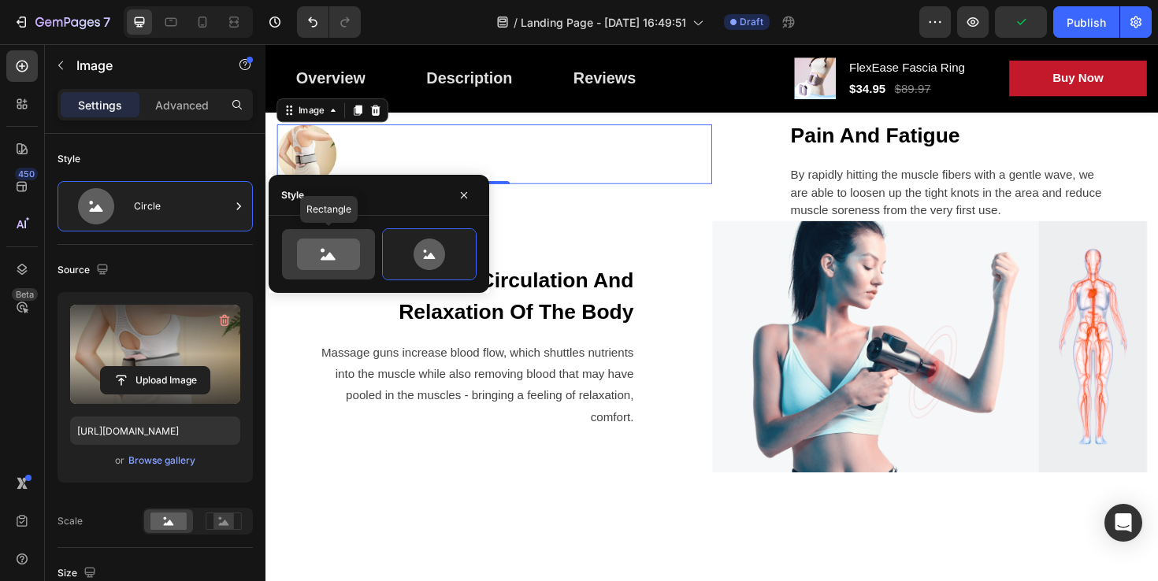
click at [315, 253] on icon at bounding box center [328, 255] width 63 height 32
type input "100"
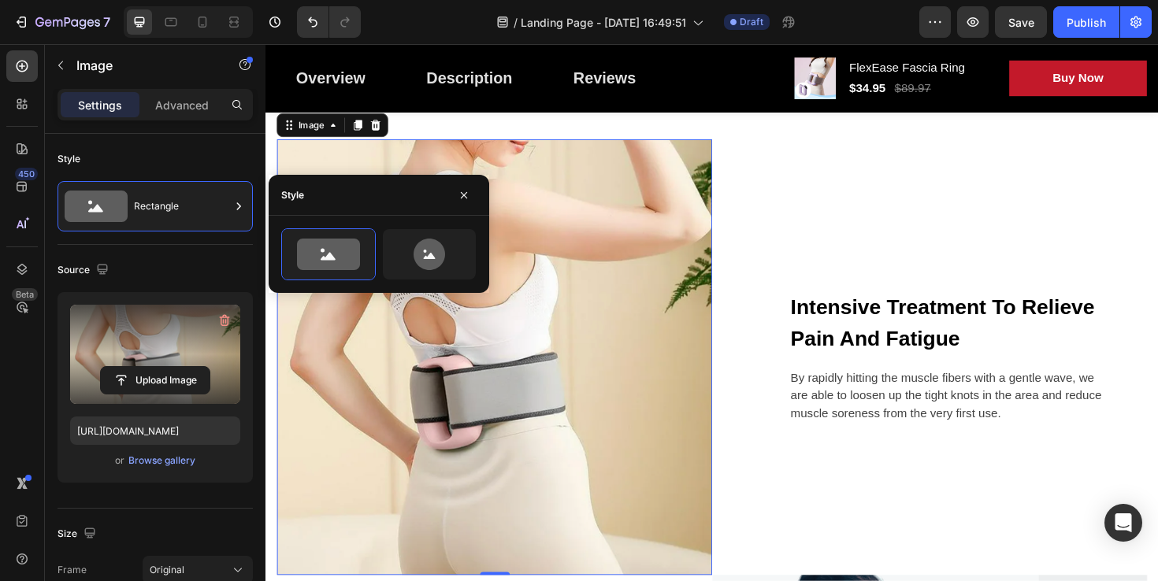
scroll to position [1349, 0]
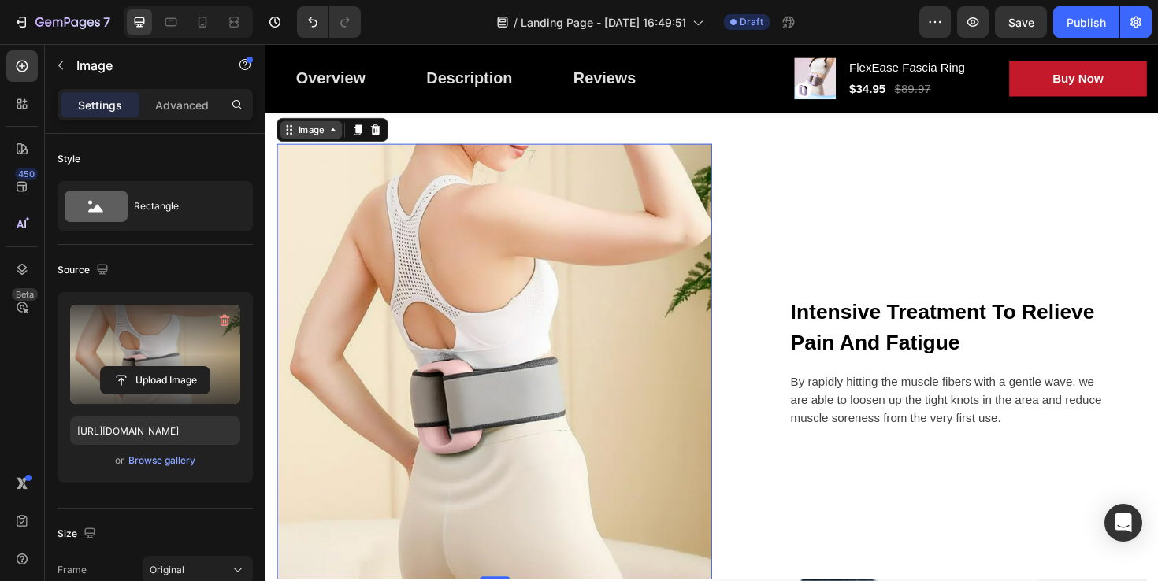
click at [336, 137] on icon at bounding box center [337, 134] width 13 height 13
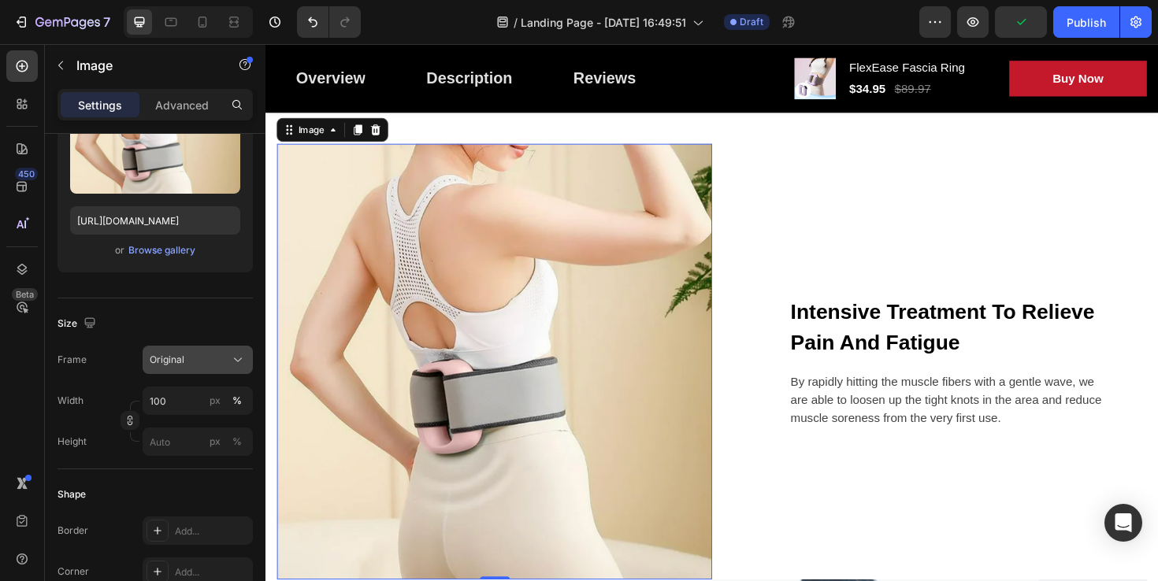
click at [227, 352] on div "Original" at bounding box center [198, 360] width 96 height 16
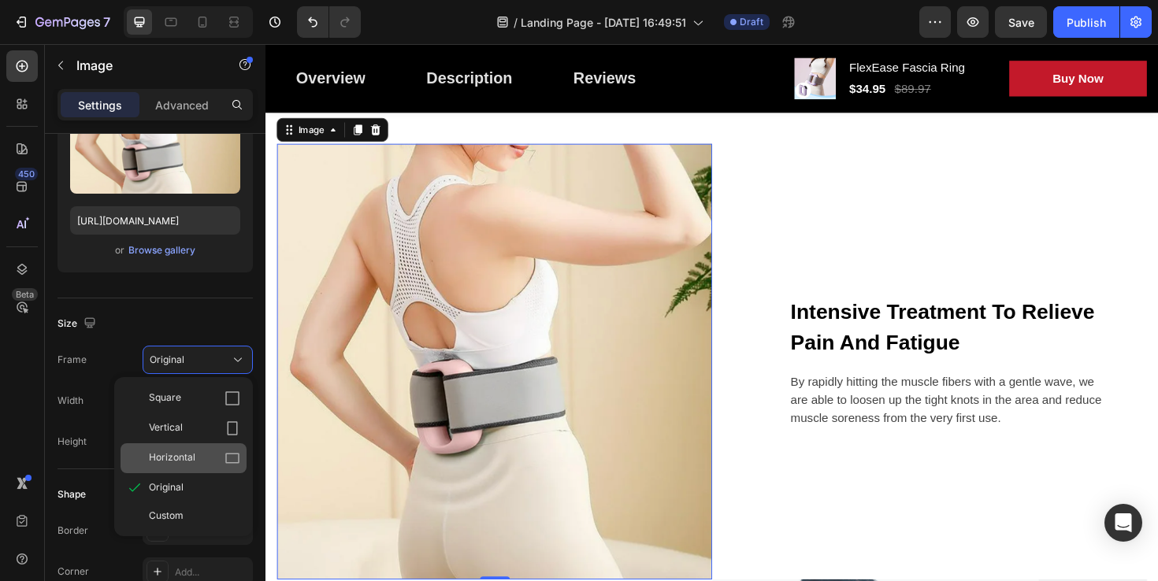
click at [192, 457] on span "Horizontal" at bounding box center [172, 459] width 46 height 16
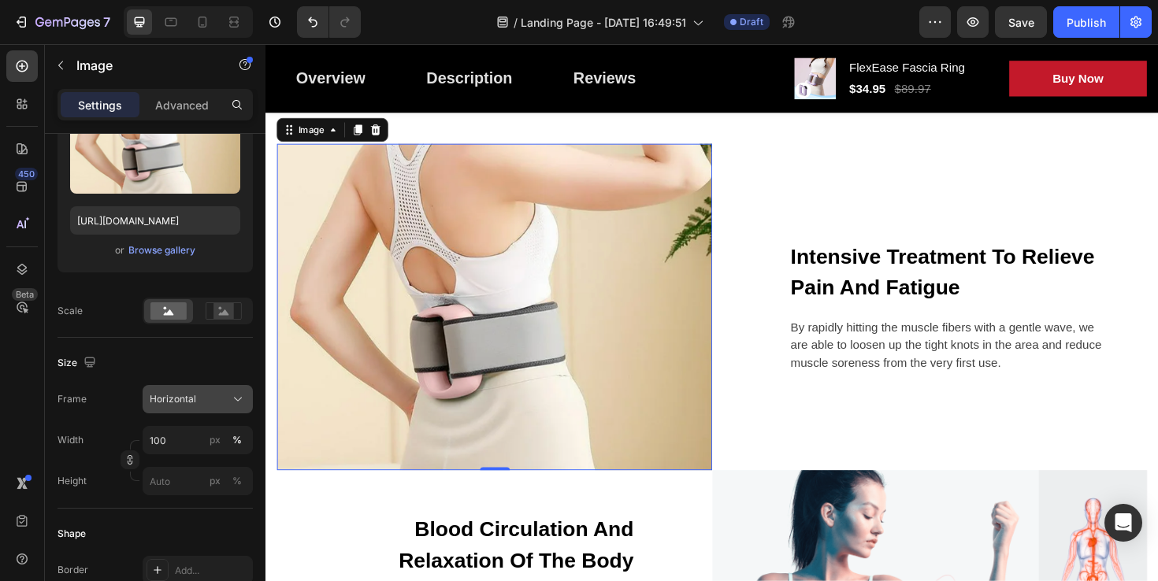
click at [219, 399] on div "Horizontal" at bounding box center [188, 399] width 77 height 14
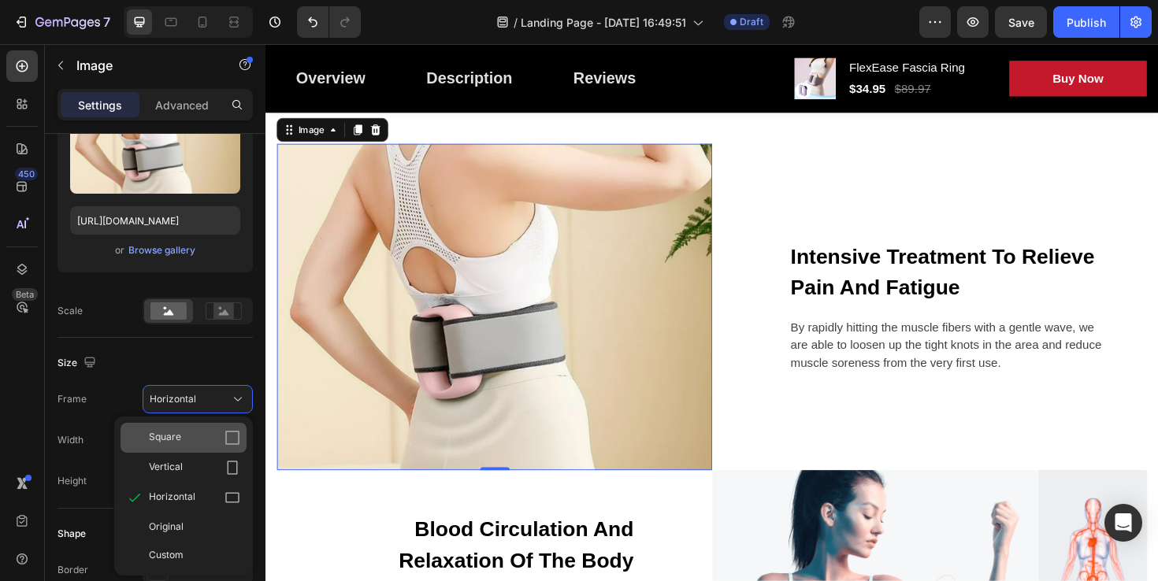
click at [193, 436] on div "Square" at bounding box center [194, 438] width 91 height 16
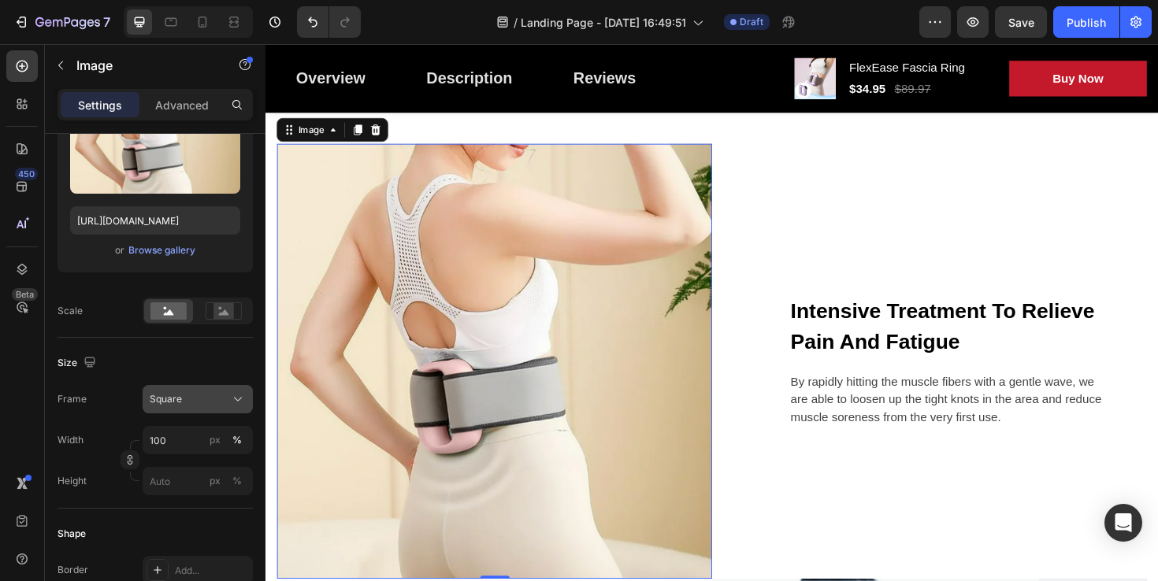
click at [230, 396] on icon at bounding box center [238, 400] width 16 height 16
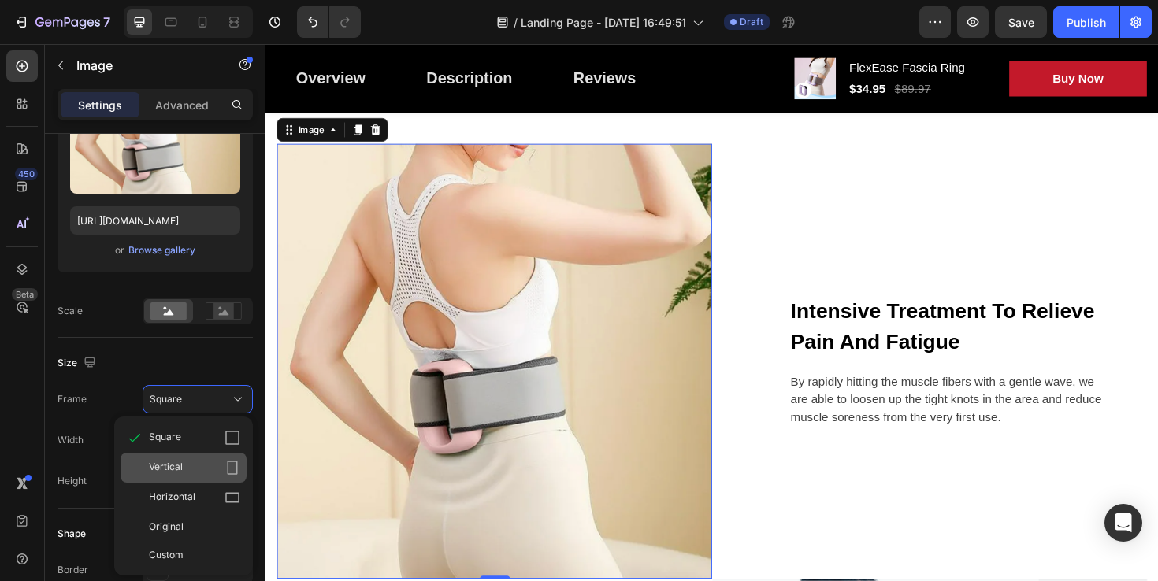
click at [189, 464] on div "Vertical" at bounding box center [194, 468] width 91 height 16
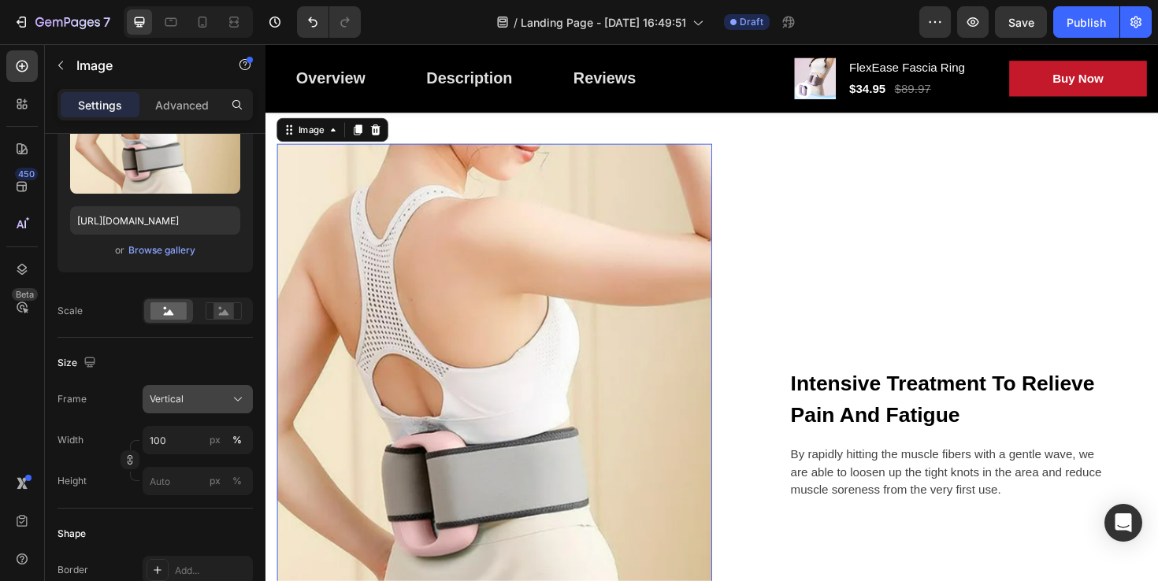
click at [232, 401] on icon at bounding box center [238, 400] width 16 height 16
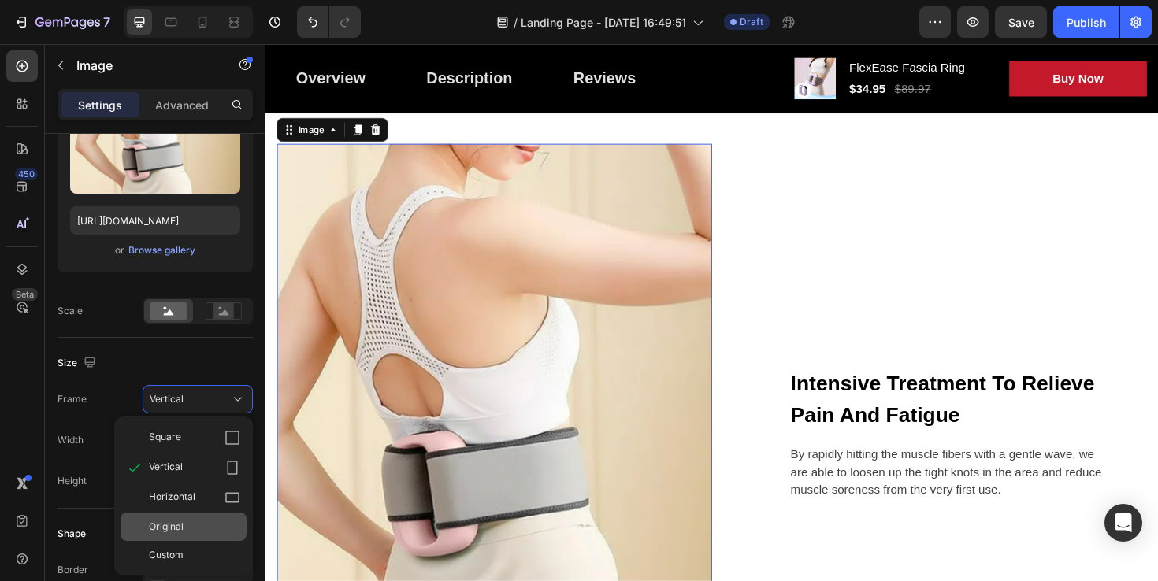
click at [194, 527] on div "Original" at bounding box center [194, 527] width 91 height 14
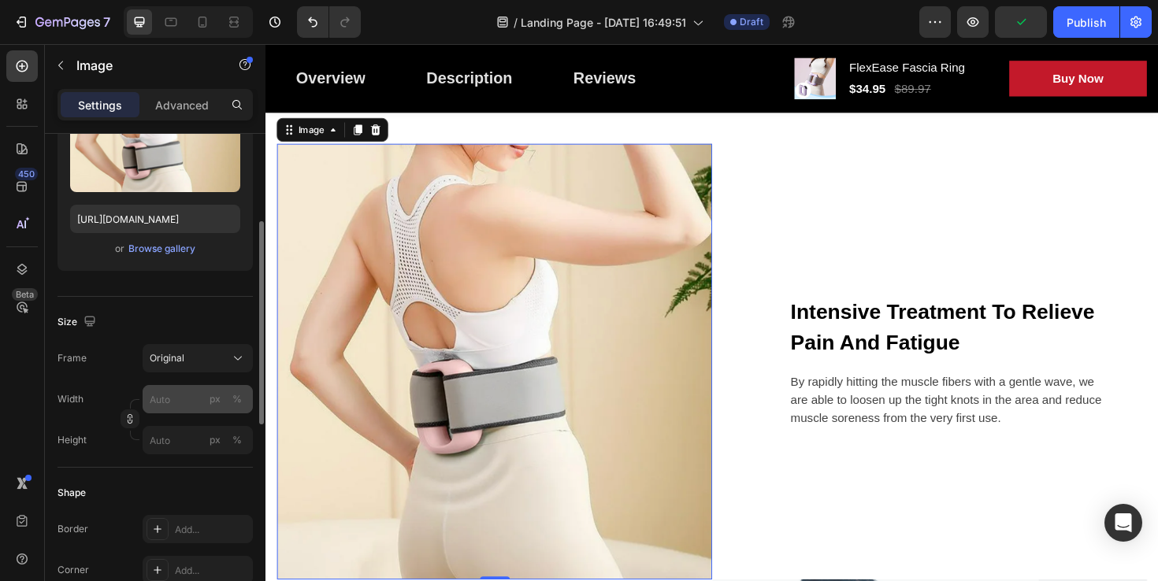
scroll to position [202, 0]
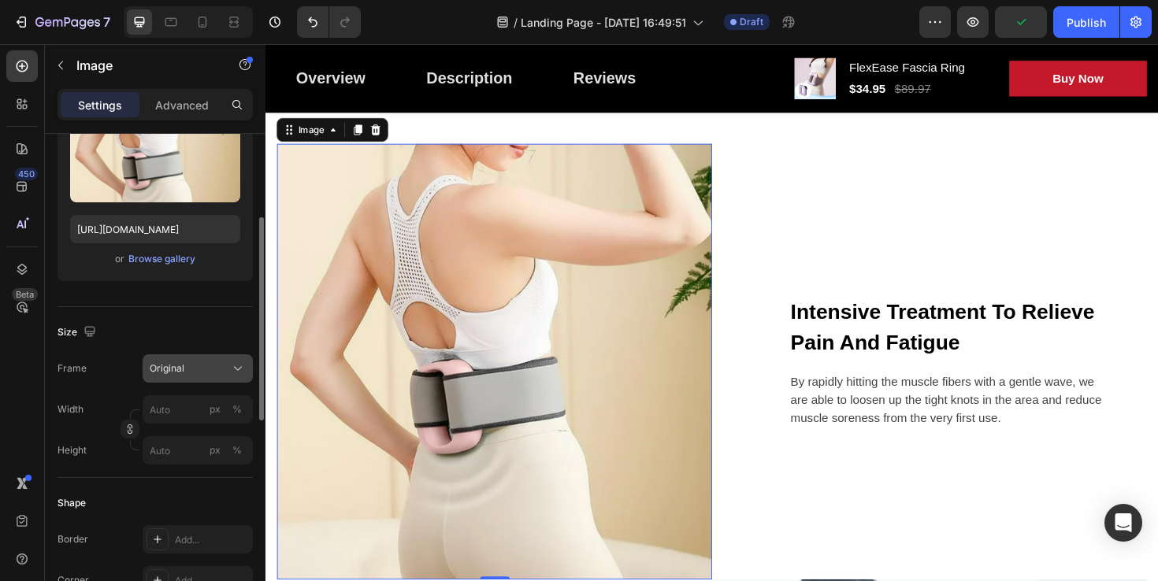
click at [234, 370] on icon at bounding box center [238, 369] width 16 height 16
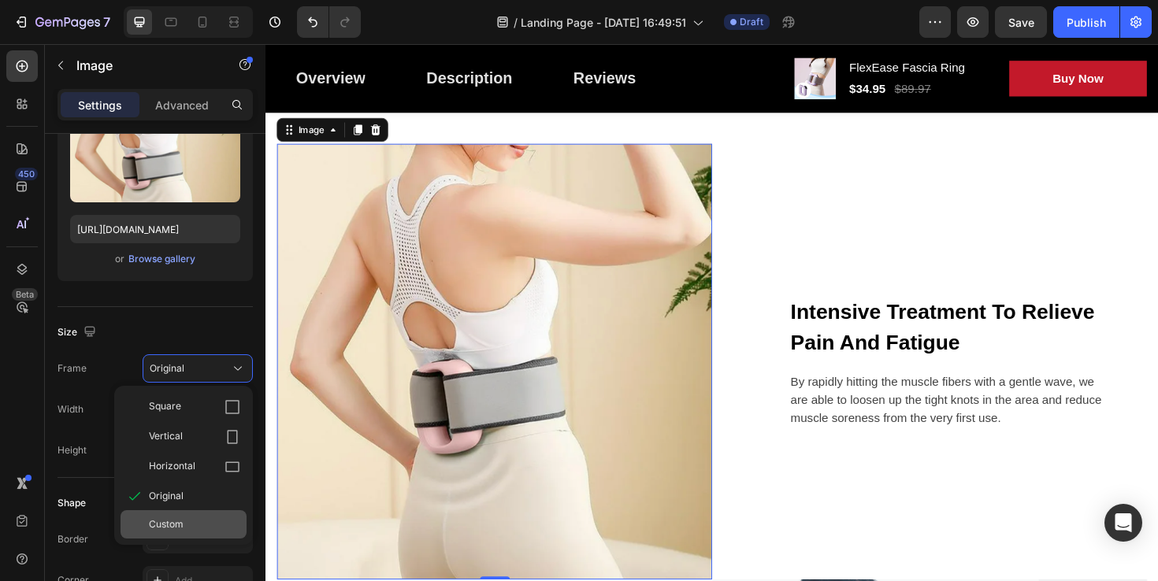
click at [189, 518] on div "Custom" at bounding box center [194, 525] width 91 height 14
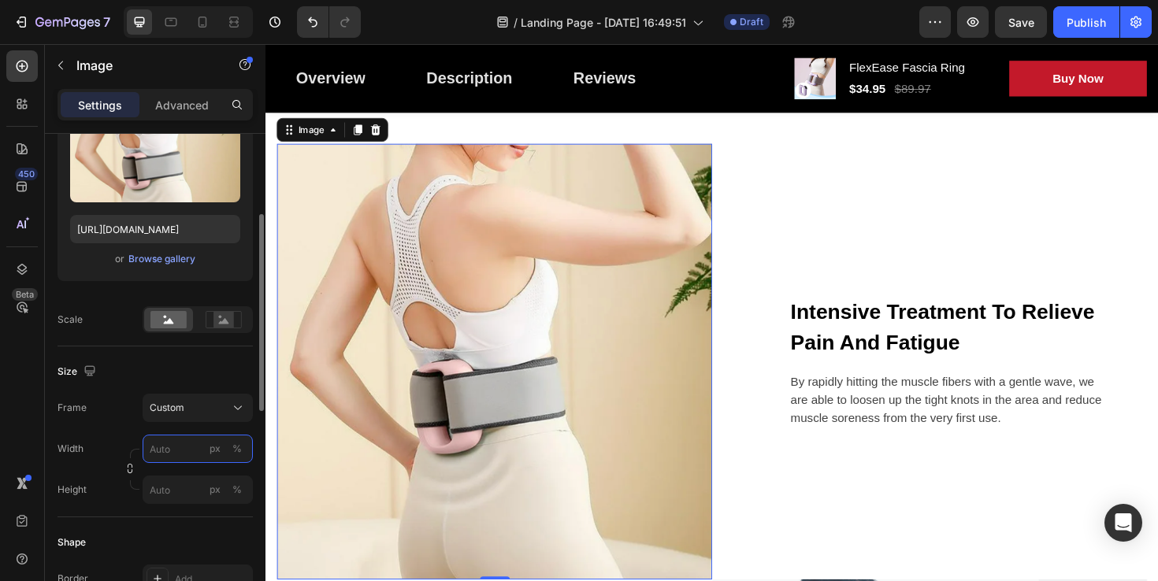
click at [180, 448] on input "px %" at bounding box center [198, 449] width 110 height 28
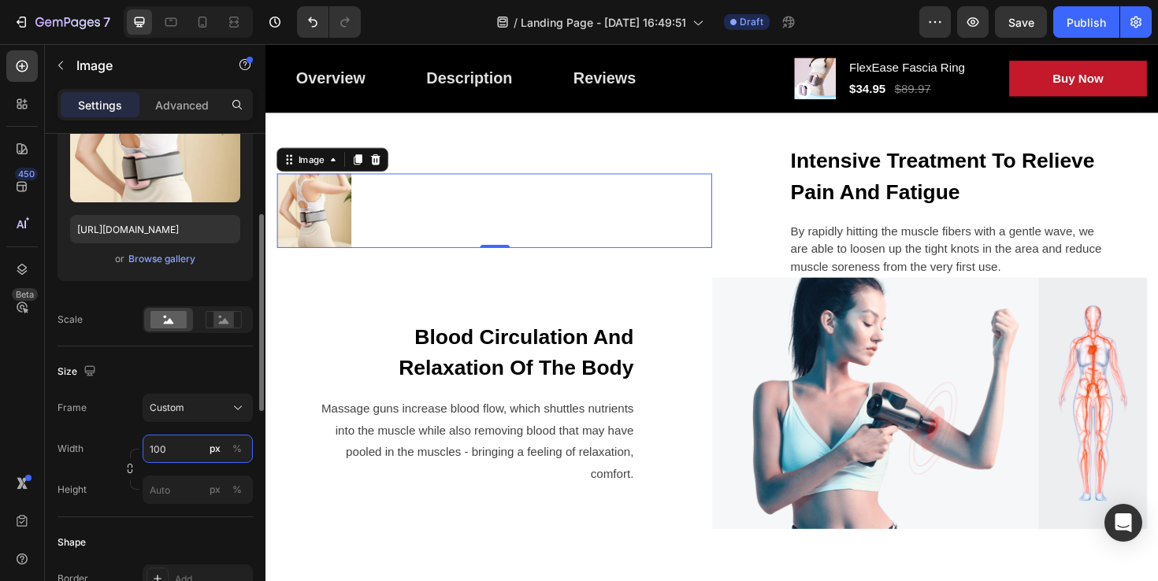
click at [171, 447] on input "100" at bounding box center [198, 449] width 110 height 28
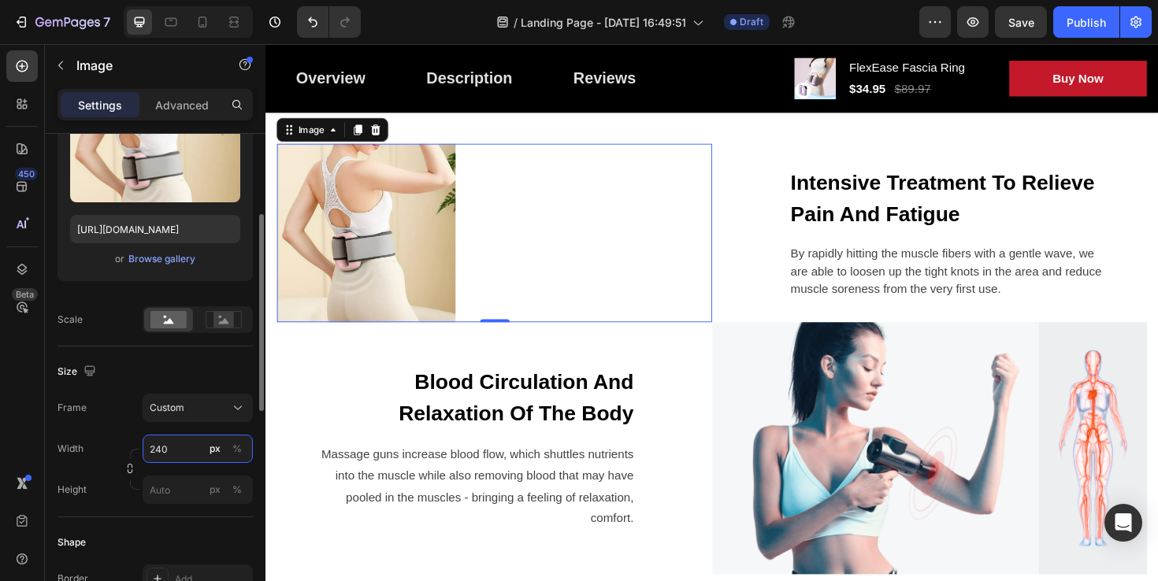
click at [165, 451] on input "240" at bounding box center [198, 449] width 110 height 28
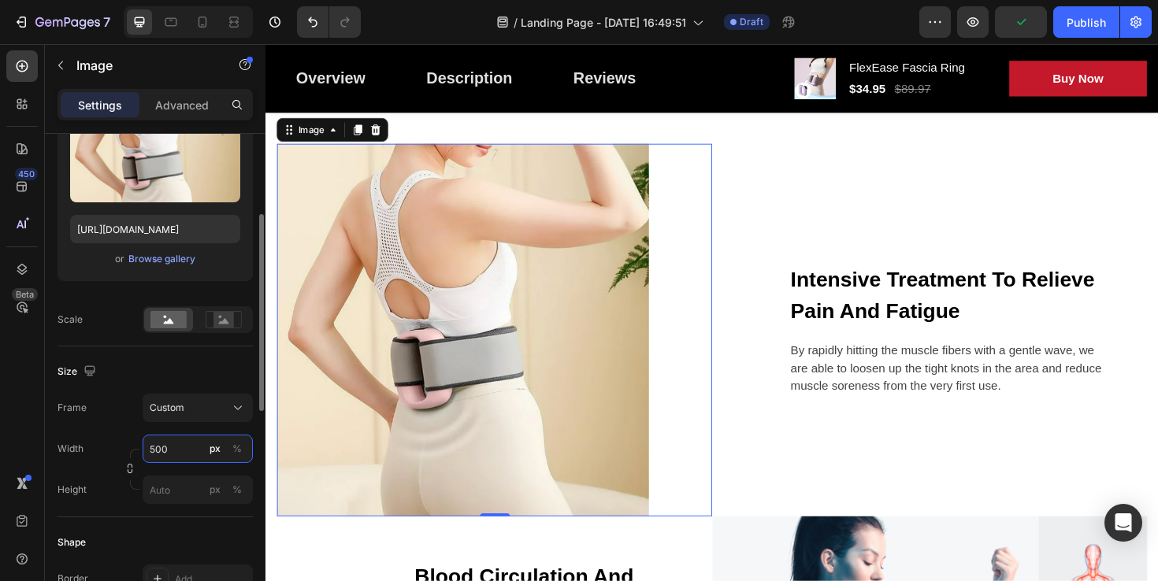
click at [160, 447] on input "500" at bounding box center [198, 449] width 110 height 28
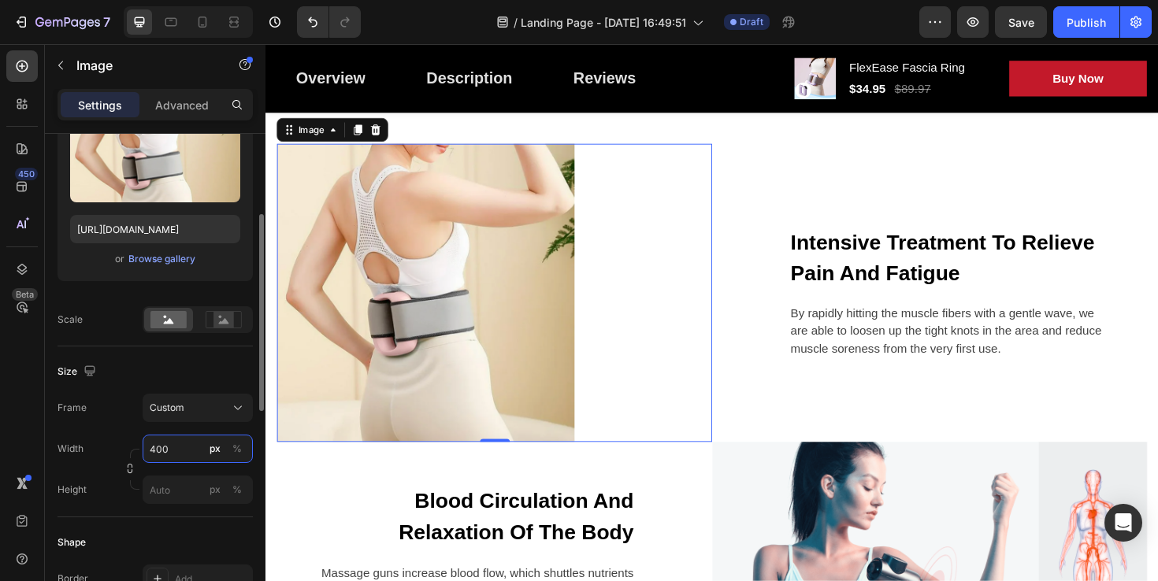
click at [175, 451] on input "400" at bounding box center [198, 449] width 110 height 28
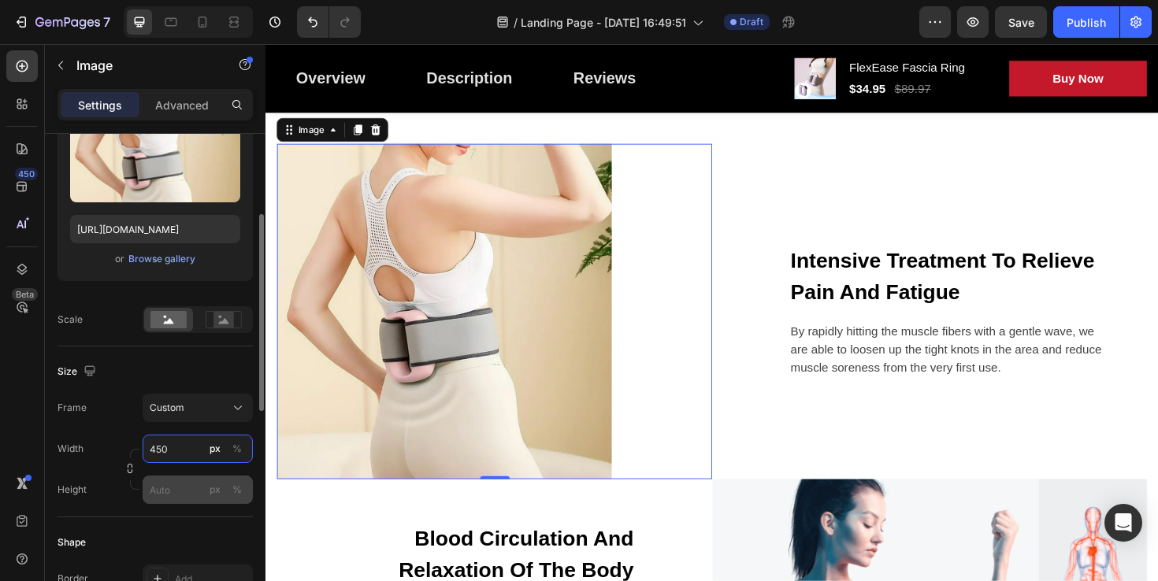
type input "450"
click at [162, 492] on input "px %" at bounding box center [198, 490] width 110 height 28
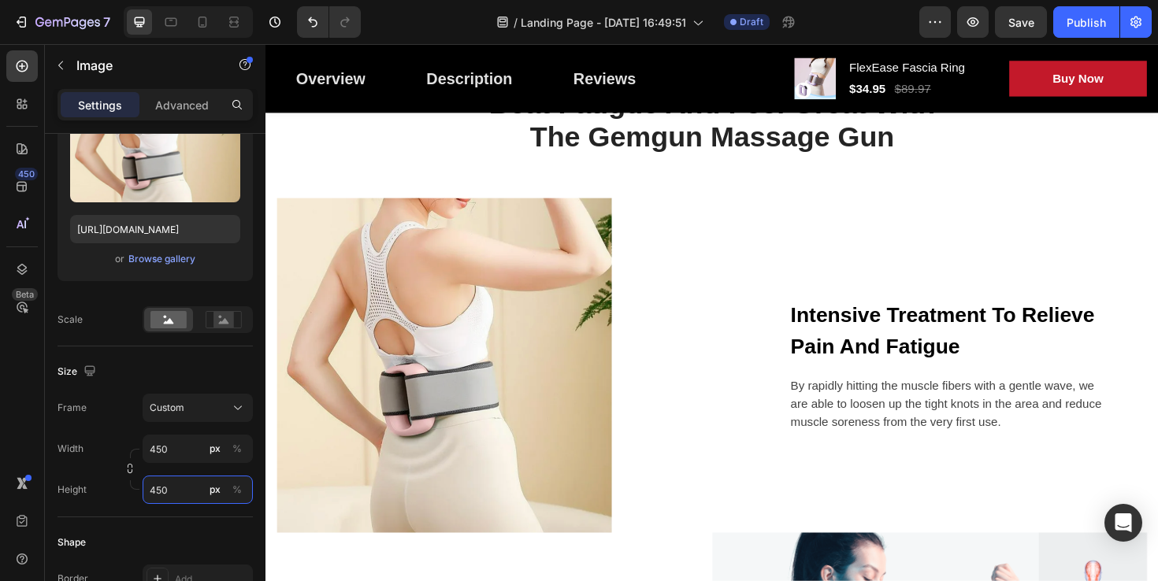
scroll to position [1284, 0]
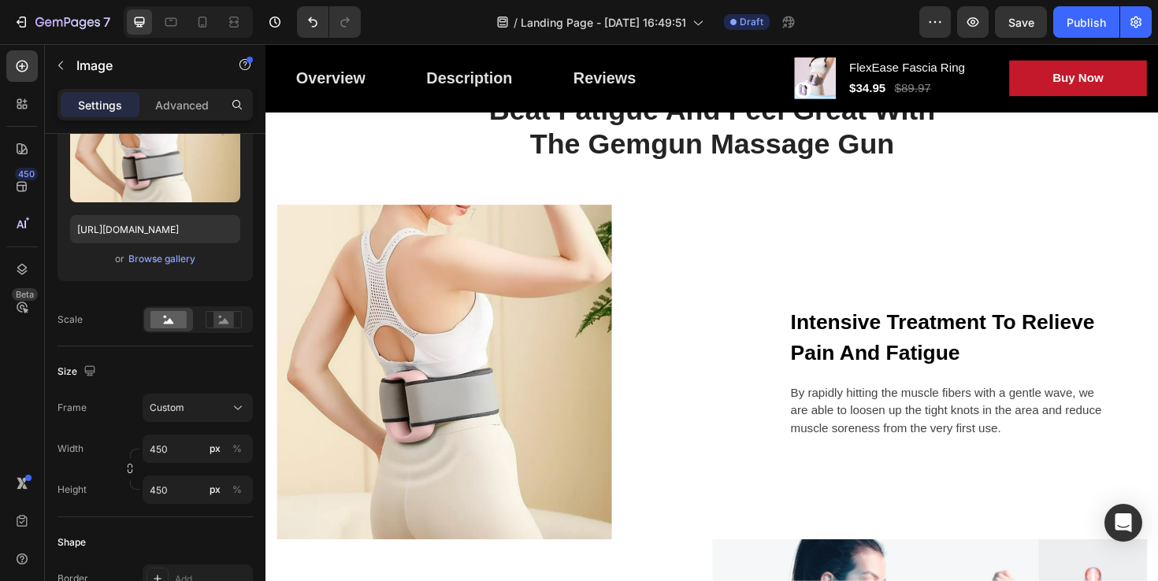
click at [507, 347] on img at bounding box center [454, 391] width 355 height 355
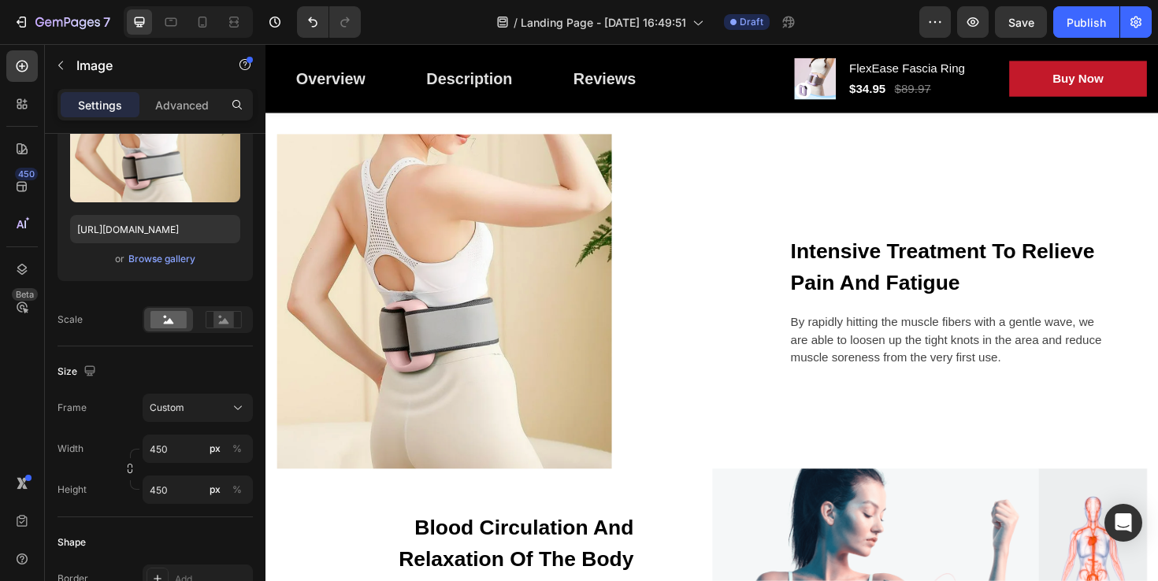
scroll to position [1368, 0]
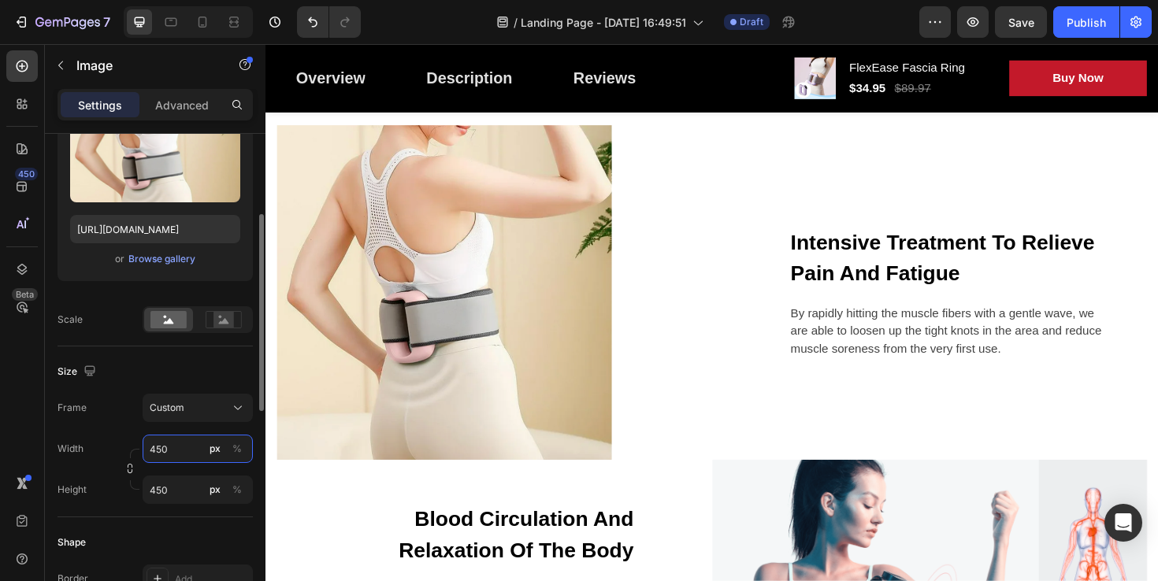
click at [191, 452] on input "450" at bounding box center [198, 449] width 110 height 28
click at [133, 431] on div "Frame Custom Width 450 px % Height 450 px %" at bounding box center [155, 449] width 195 height 110
click at [178, 491] on input "450" at bounding box center [198, 490] width 110 height 28
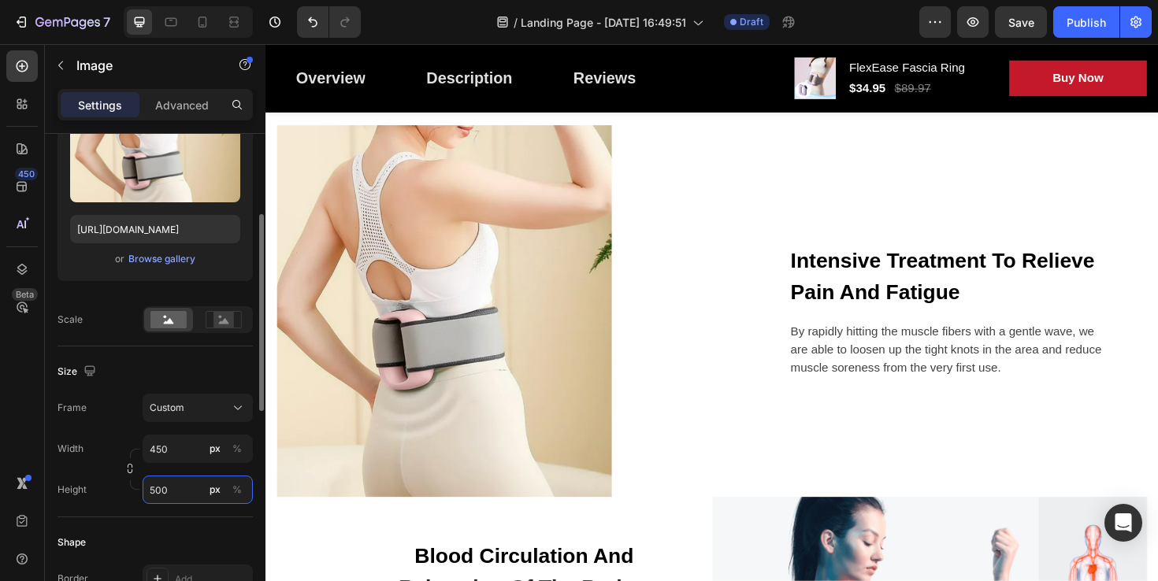
click at [169, 491] on input "500" at bounding box center [198, 490] width 110 height 28
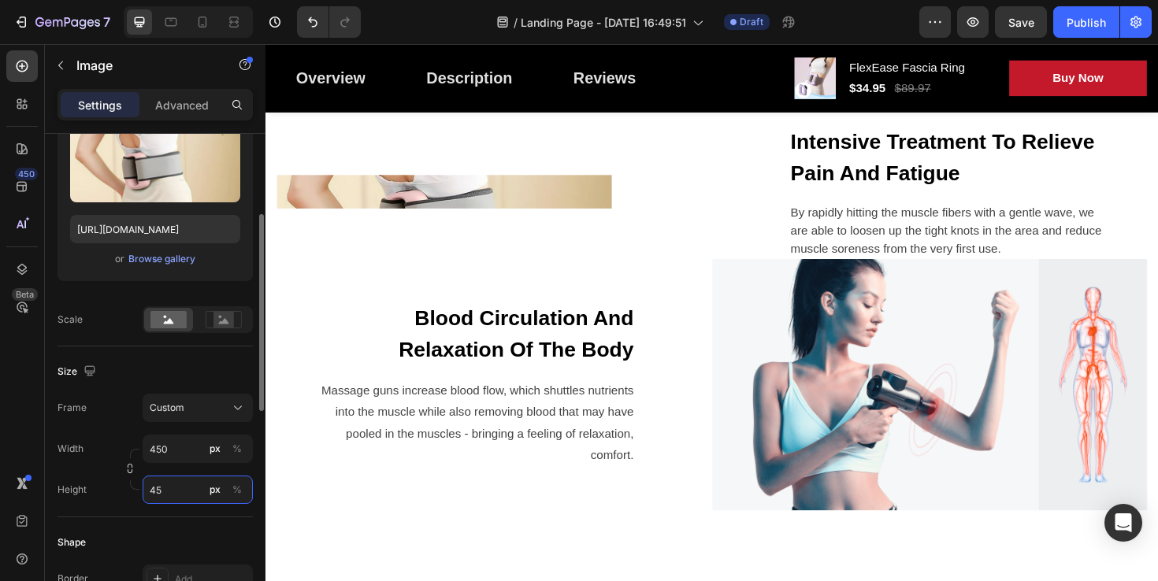
type input "450"
click at [170, 448] on input "450" at bounding box center [198, 449] width 110 height 28
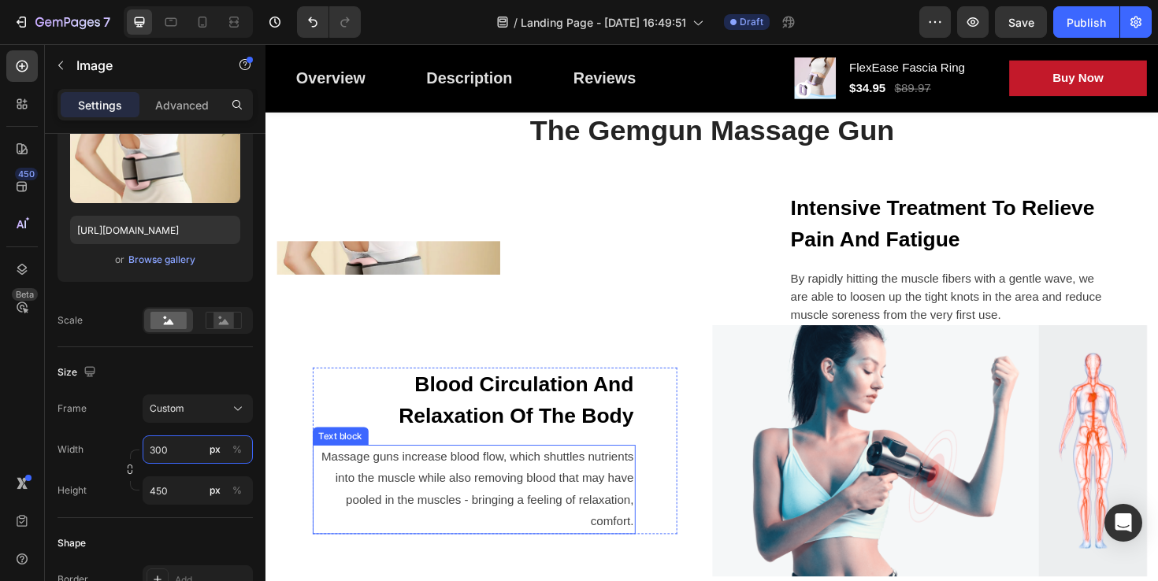
scroll to position [1301, 0]
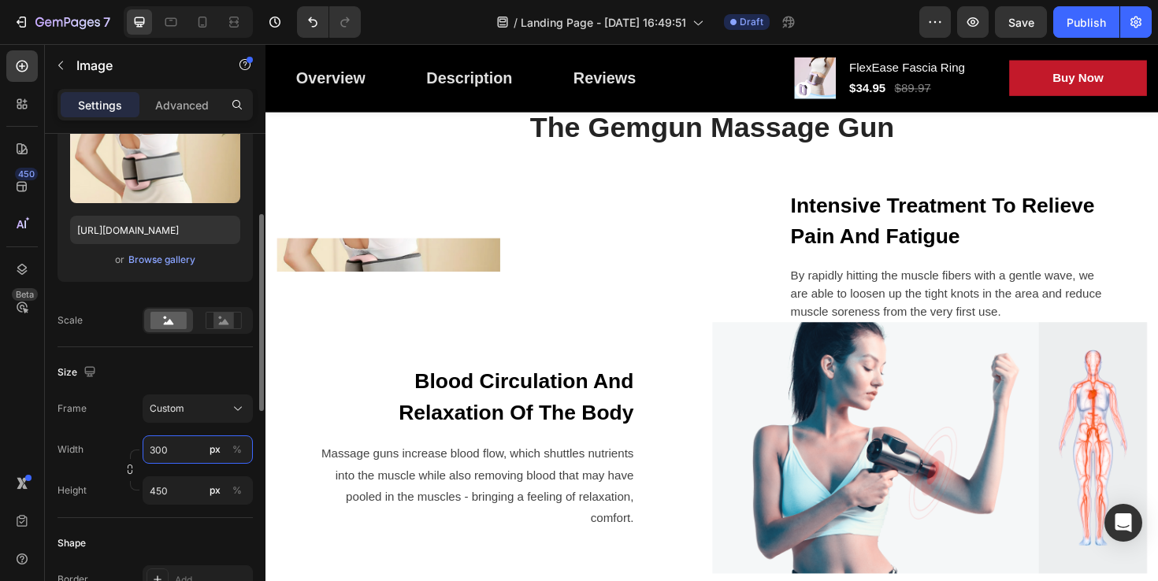
click at [178, 447] on input "300" at bounding box center [198, 450] width 110 height 28
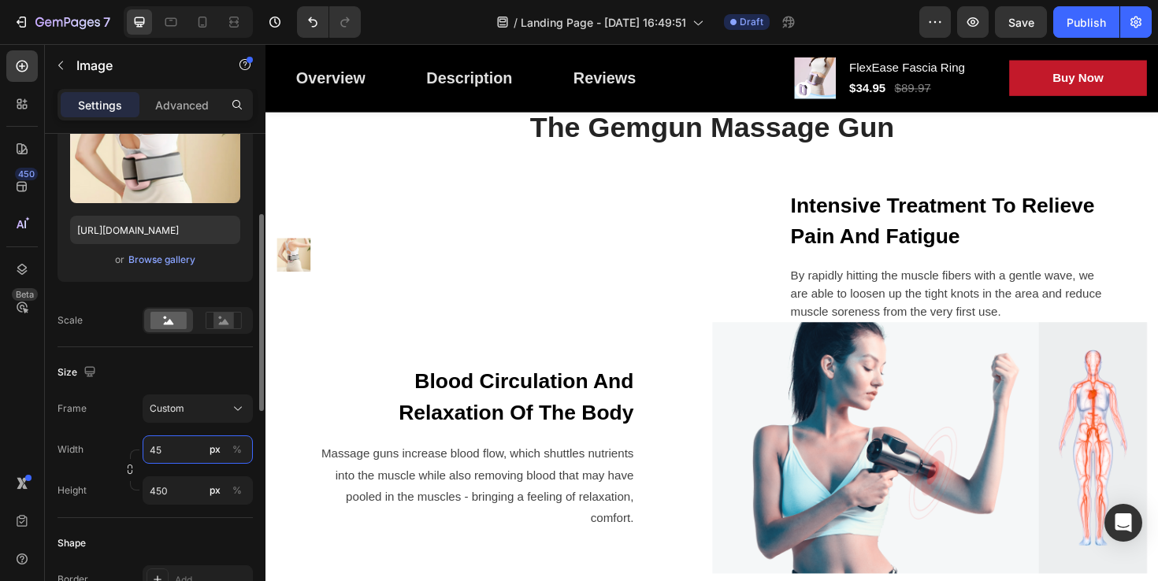
type input "450"
click at [117, 429] on div "Frame Custom Width 450 px % Height 450 px %" at bounding box center [155, 450] width 195 height 110
click at [179, 491] on input "450" at bounding box center [198, 491] width 110 height 28
click at [179, 491] on input "45" at bounding box center [198, 491] width 110 height 28
type input "450"
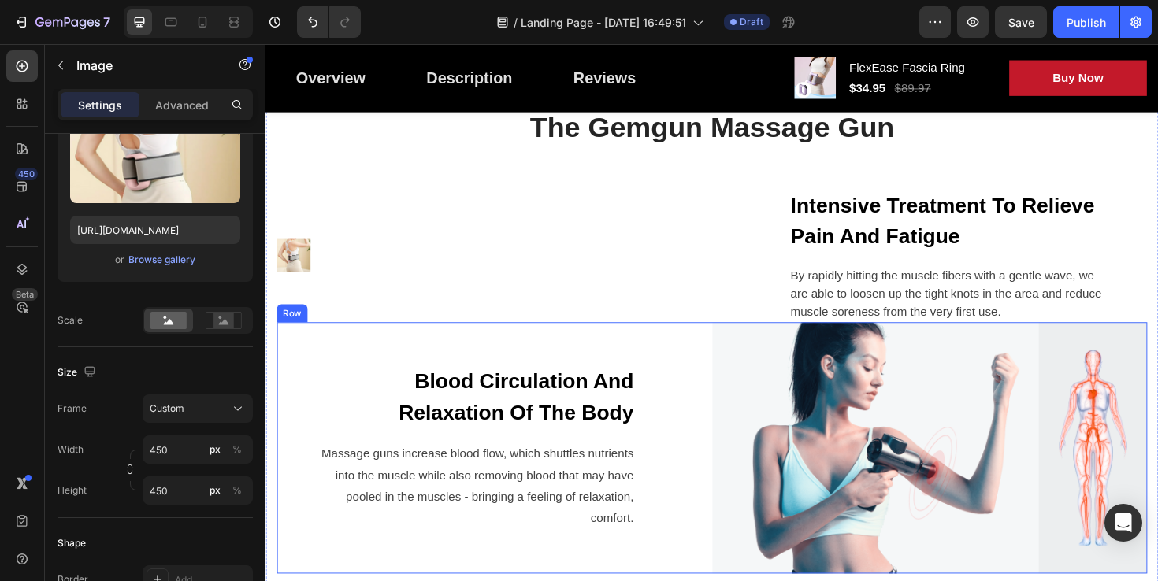
click at [358, 328] on div "Image" at bounding box center [507, 268] width 461 height 142
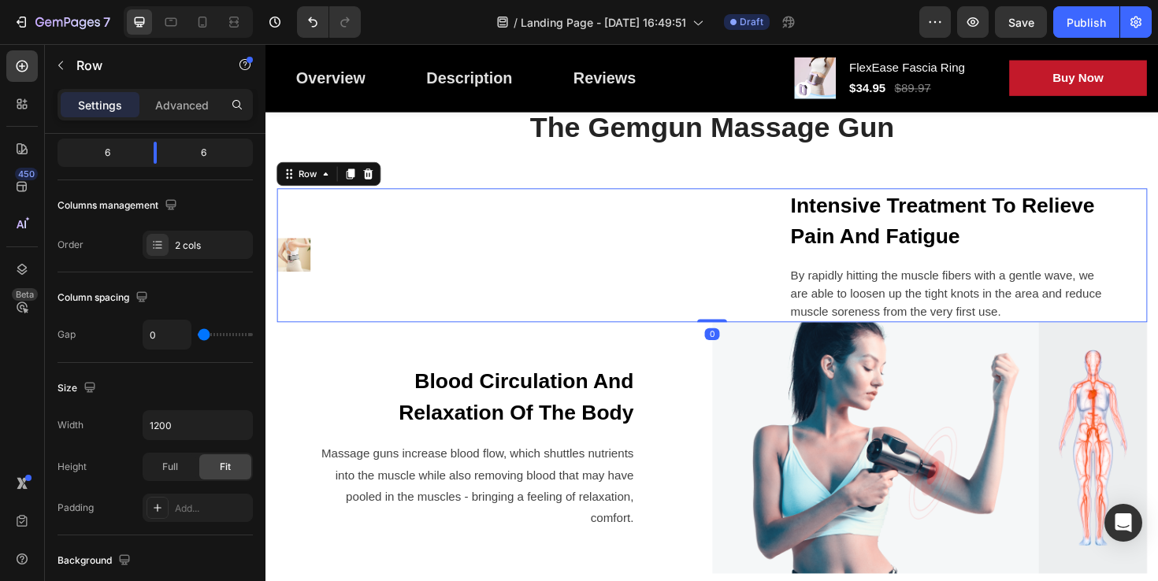
scroll to position [0, 0]
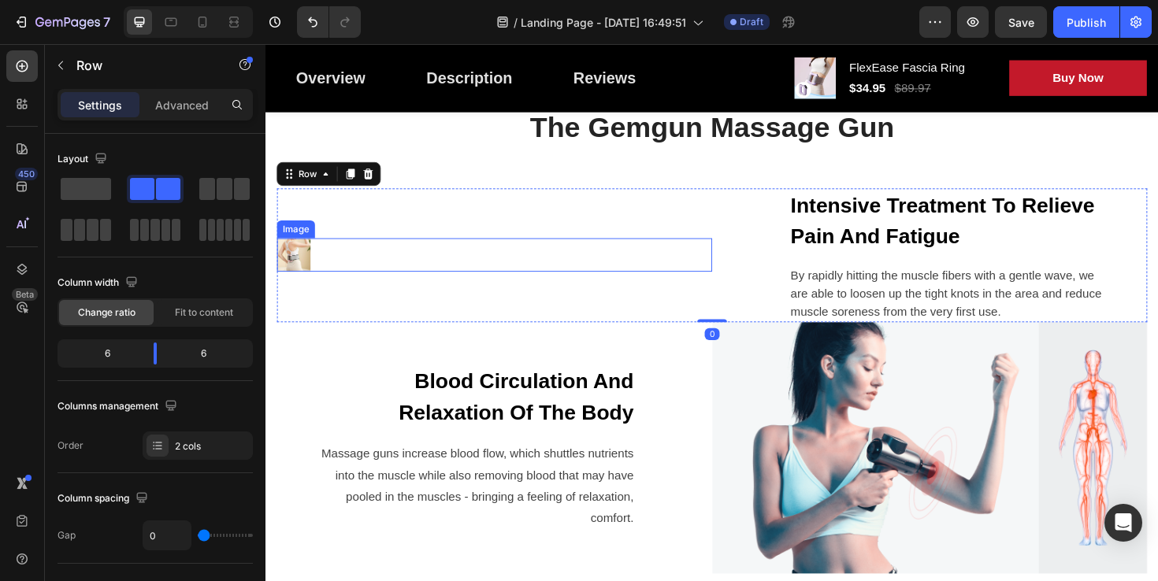
click at [294, 269] on img at bounding box center [294, 267] width 35 height 35
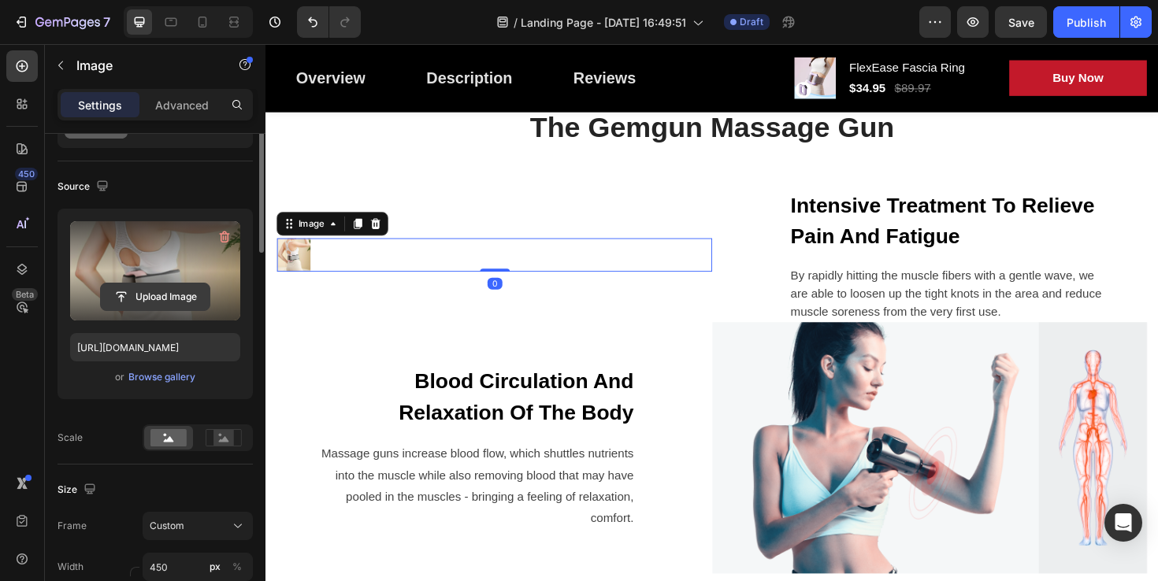
scroll to position [305, 0]
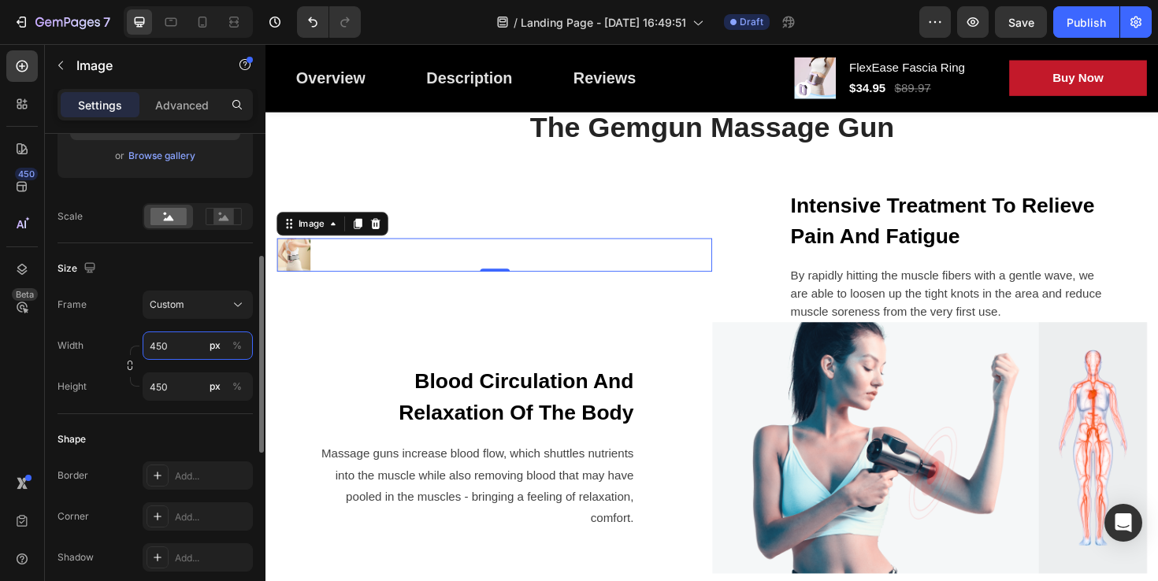
click at [172, 347] on input "450" at bounding box center [198, 346] width 110 height 28
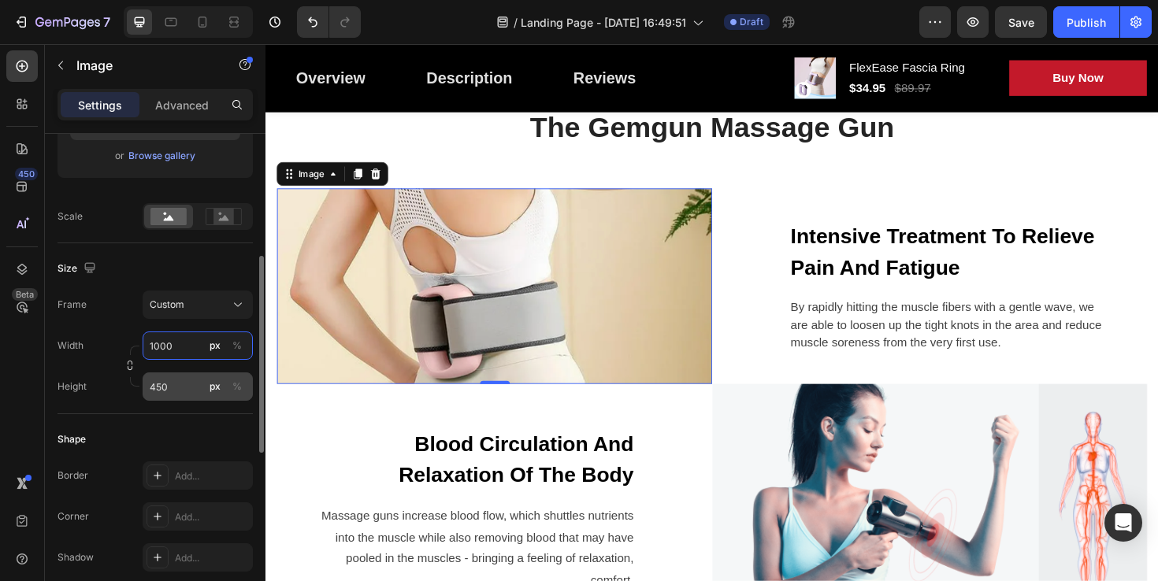
type input "1000"
click at [165, 385] on input "450" at bounding box center [198, 387] width 110 height 28
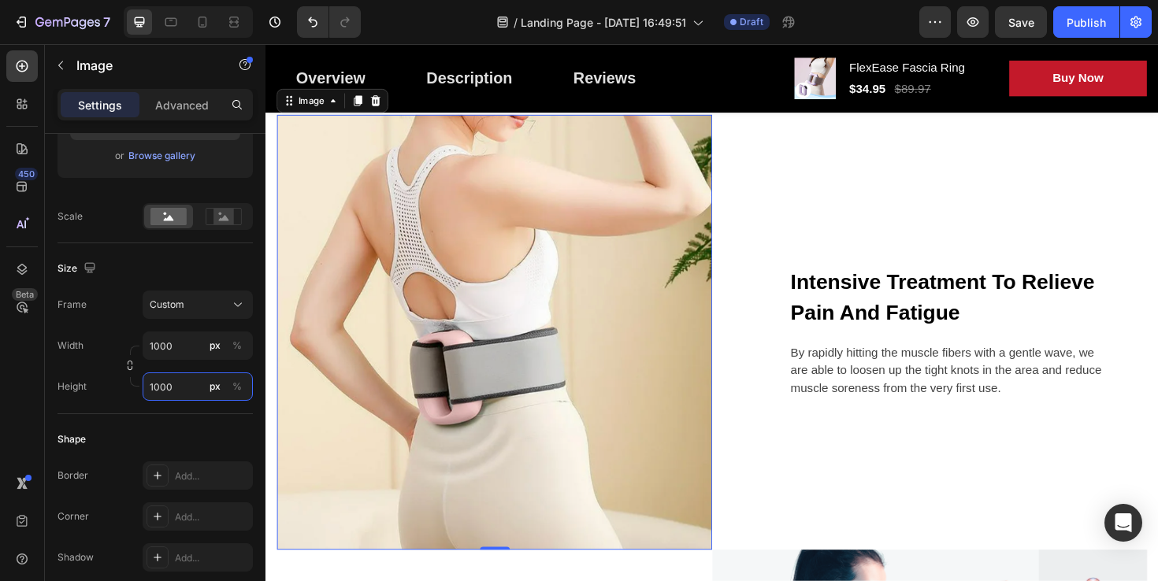
scroll to position [1381, 0]
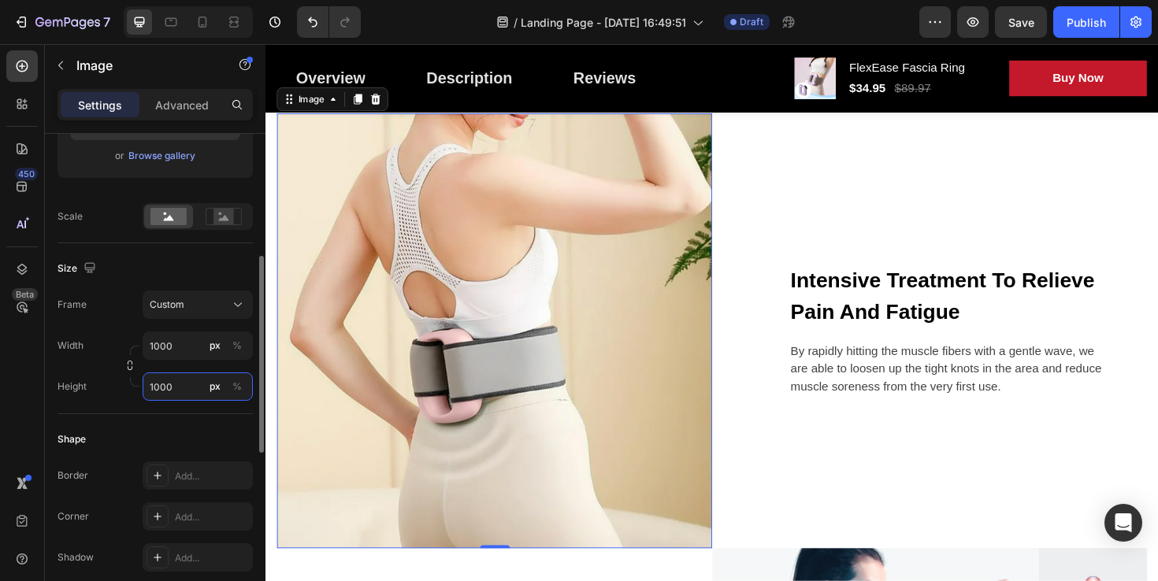
click at [176, 387] on input "1000" at bounding box center [198, 387] width 110 height 28
type input "1000"
click at [173, 351] on input "1000" at bounding box center [198, 346] width 110 height 28
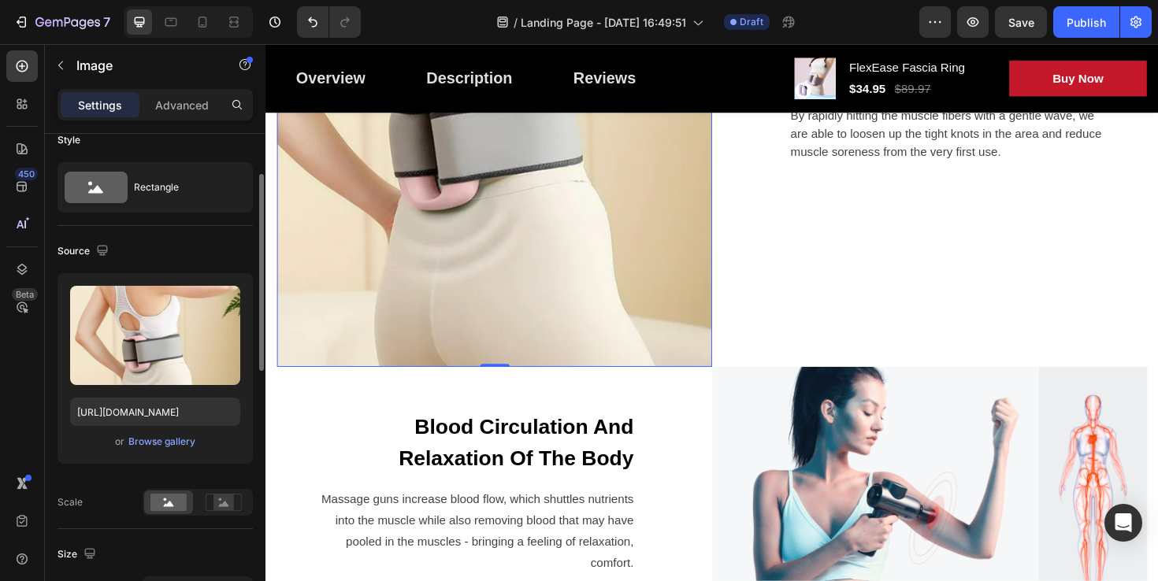
scroll to position [0, 0]
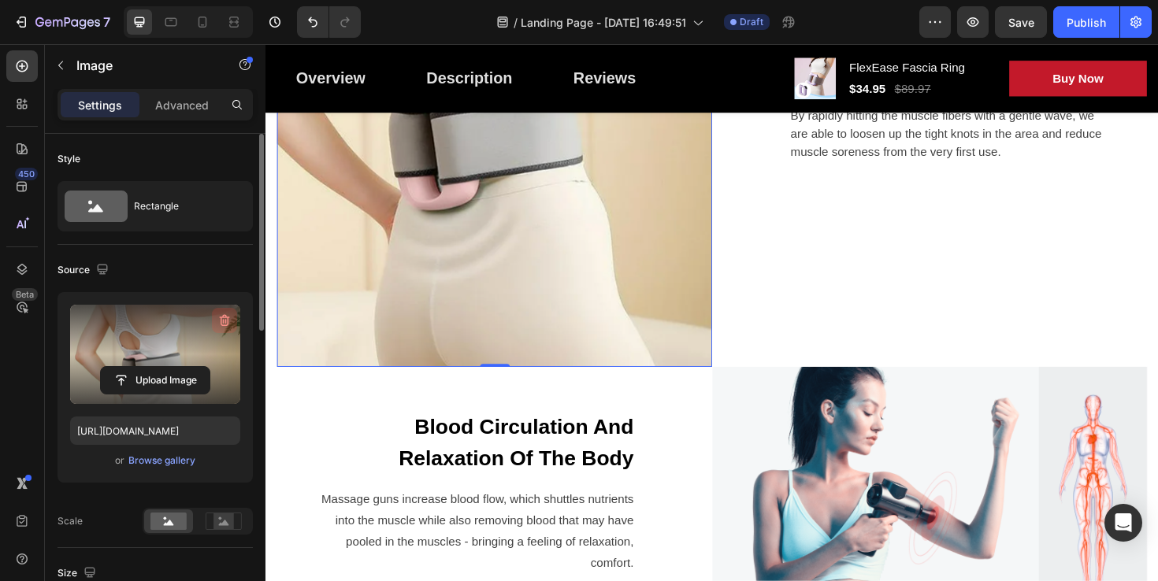
type input "800"
click at [224, 315] on icon "button" at bounding box center [225, 321] width 10 height 12
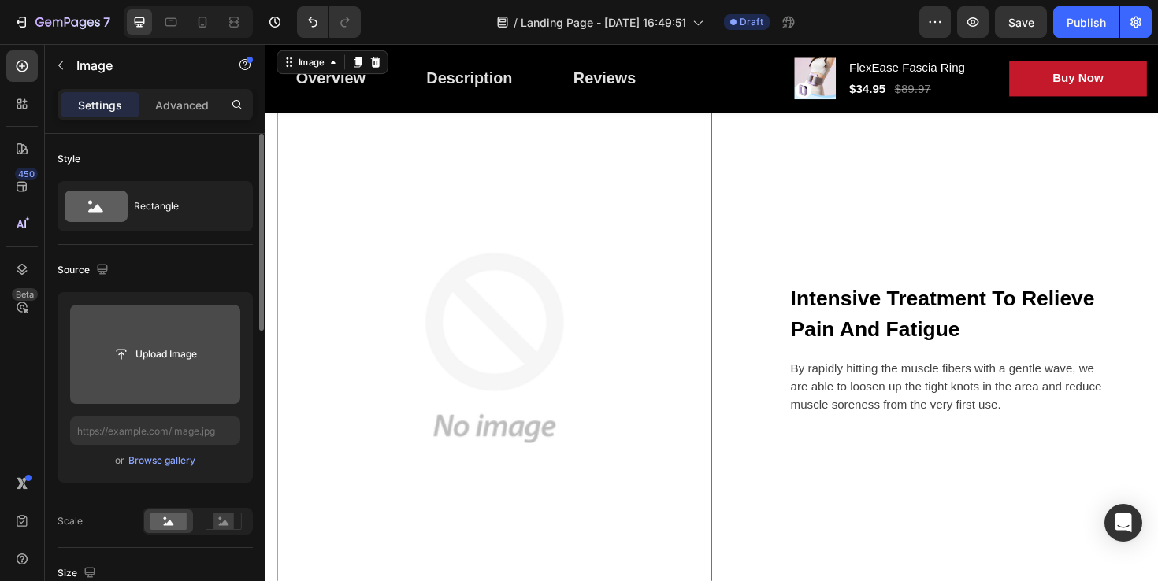
scroll to position [1493, 0]
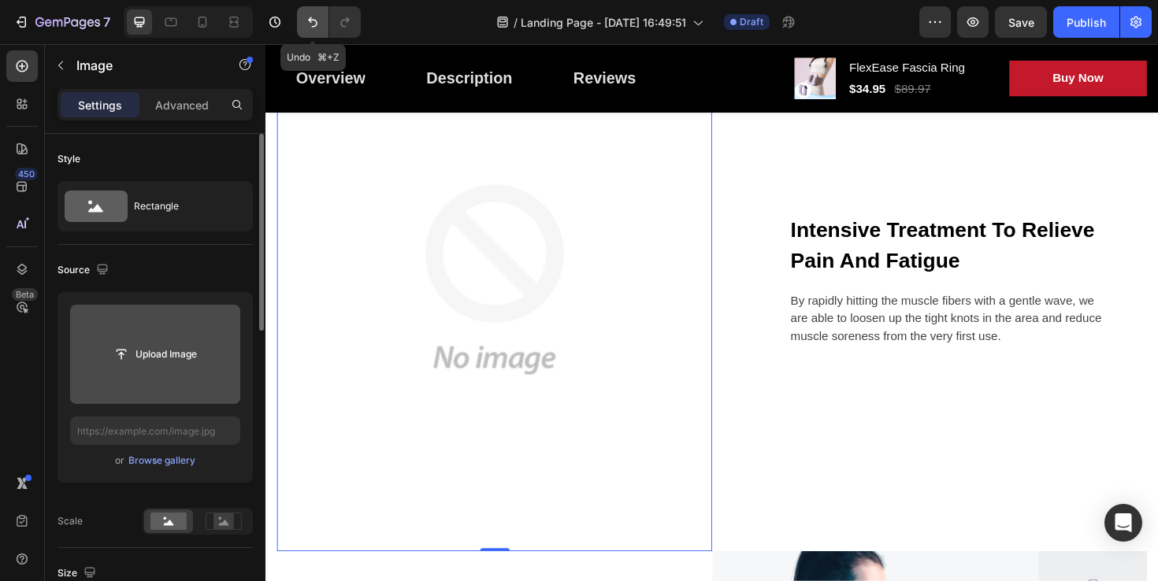
click at [316, 23] on icon "Undo/Redo" at bounding box center [312, 22] width 9 height 10
type input "[URL][DOMAIN_NAME]"
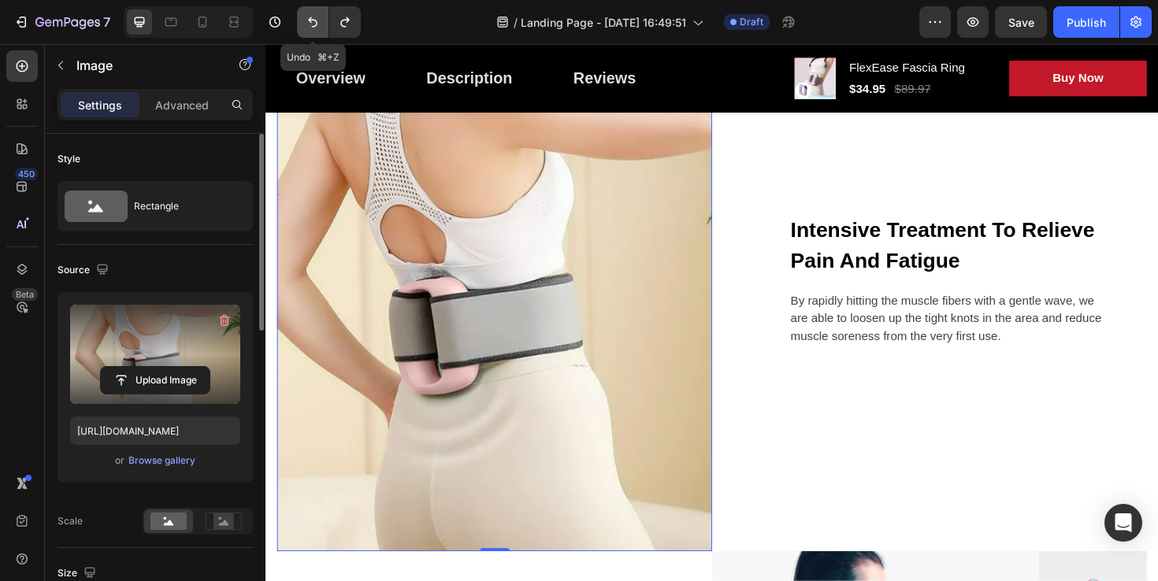
click at [312, 23] on icon "Undo/Redo" at bounding box center [313, 22] width 16 height 16
type input "1000"
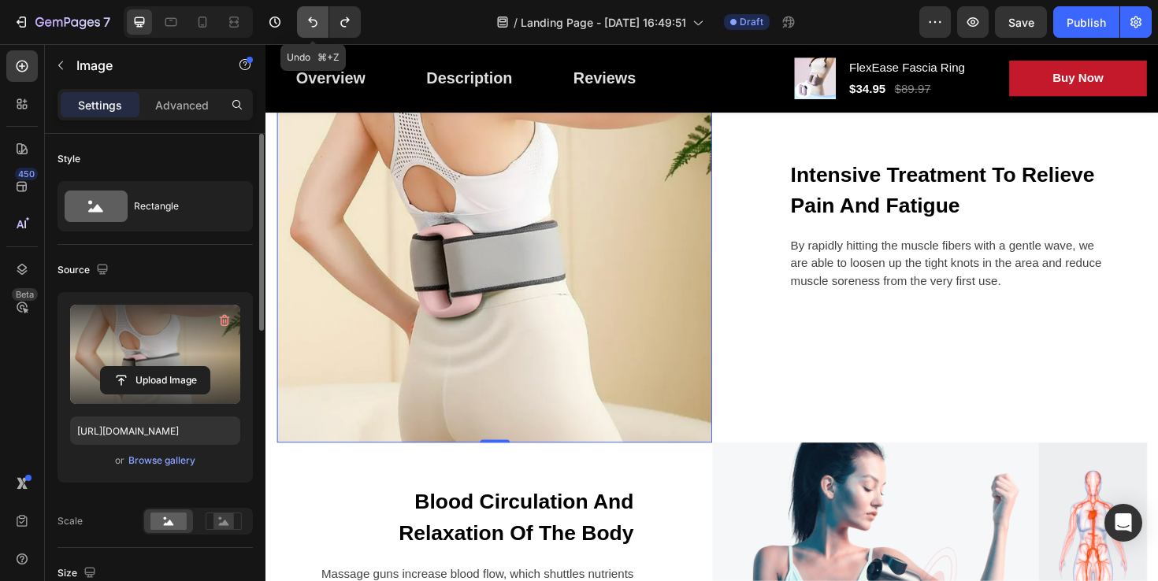
click at [311, 23] on icon "Undo/Redo" at bounding box center [313, 22] width 16 height 16
type input "450"
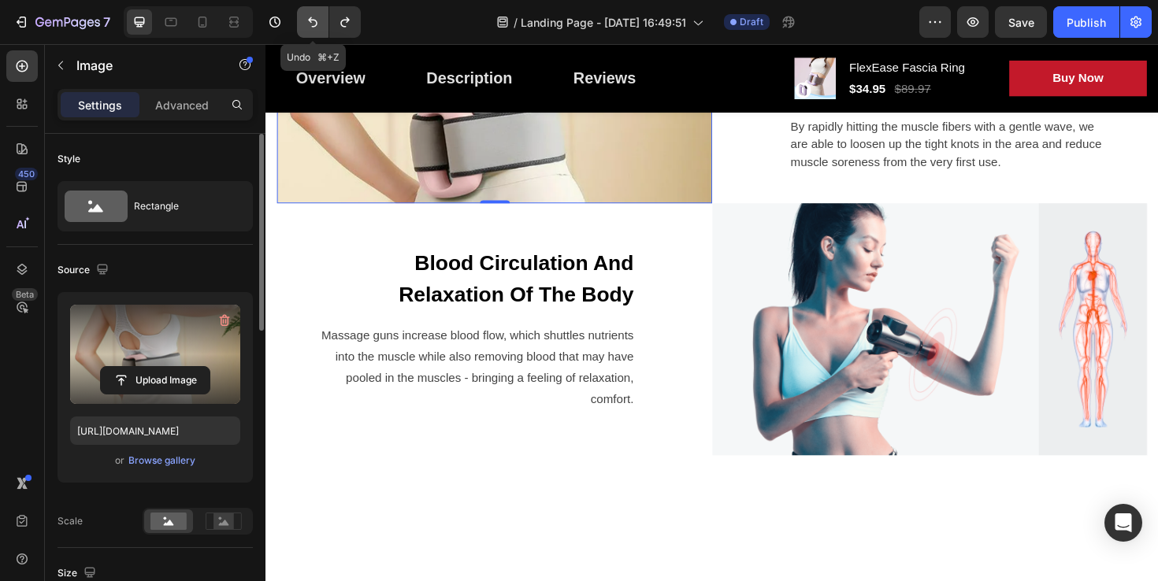
click at [309, 23] on icon "Undo/Redo" at bounding box center [313, 22] width 16 height 16
type input "450"
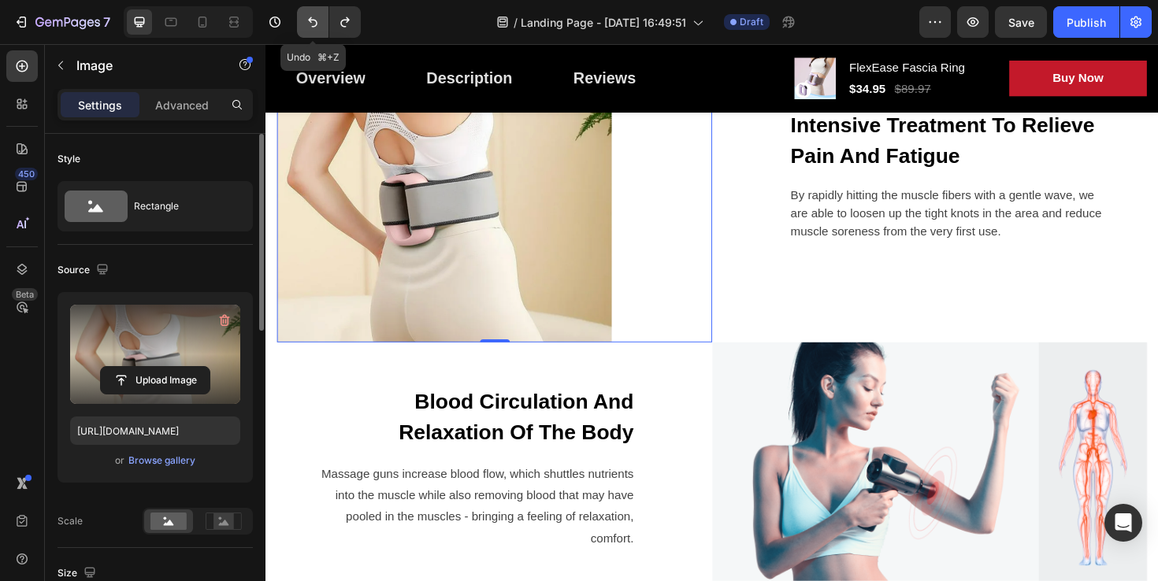
click at [309, 23] on icon "Undo/Redo" at bounding box center [313, 22] width 16 height 16
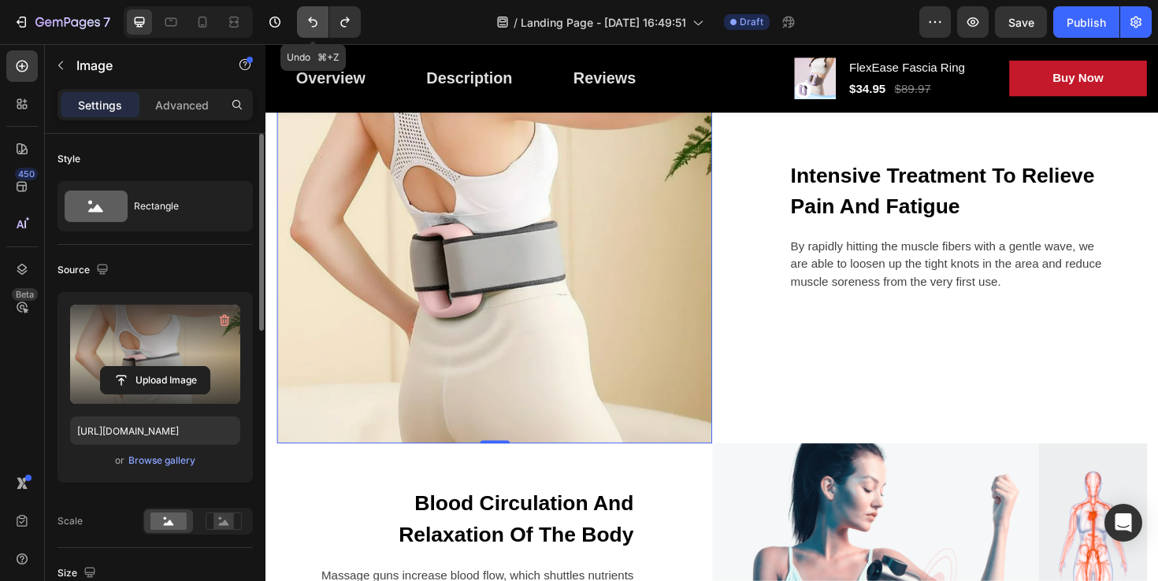
click at [309, 23] on icon "Undo/Redo" at bounding box center [313, 22] width 16 height 16
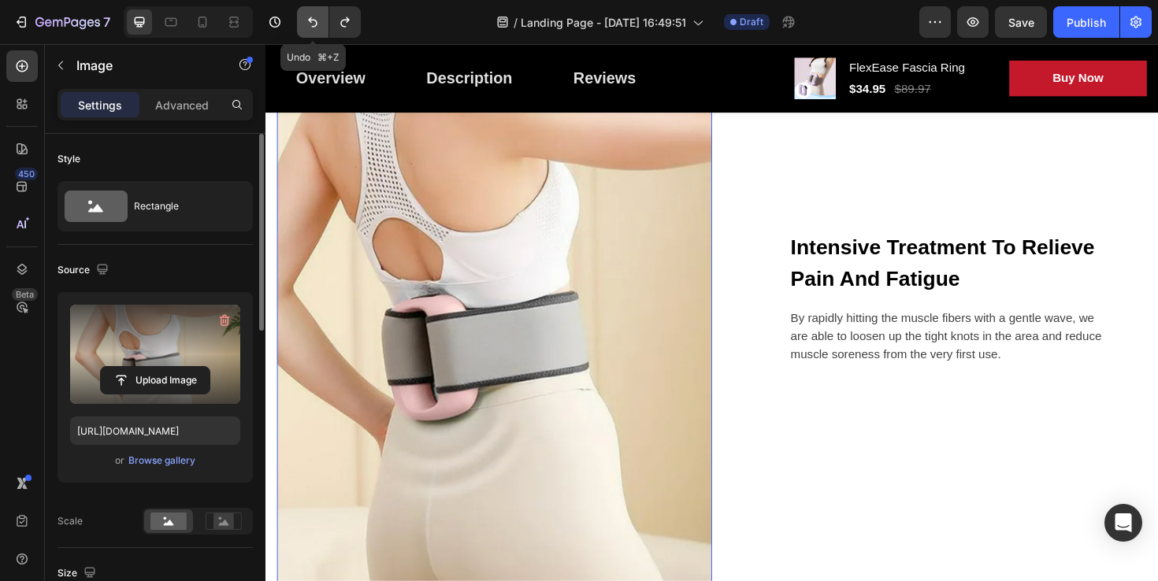
click at [309, 23] on icon "Undo/Redo" at bounding box center [313, 22] width 16 height 16
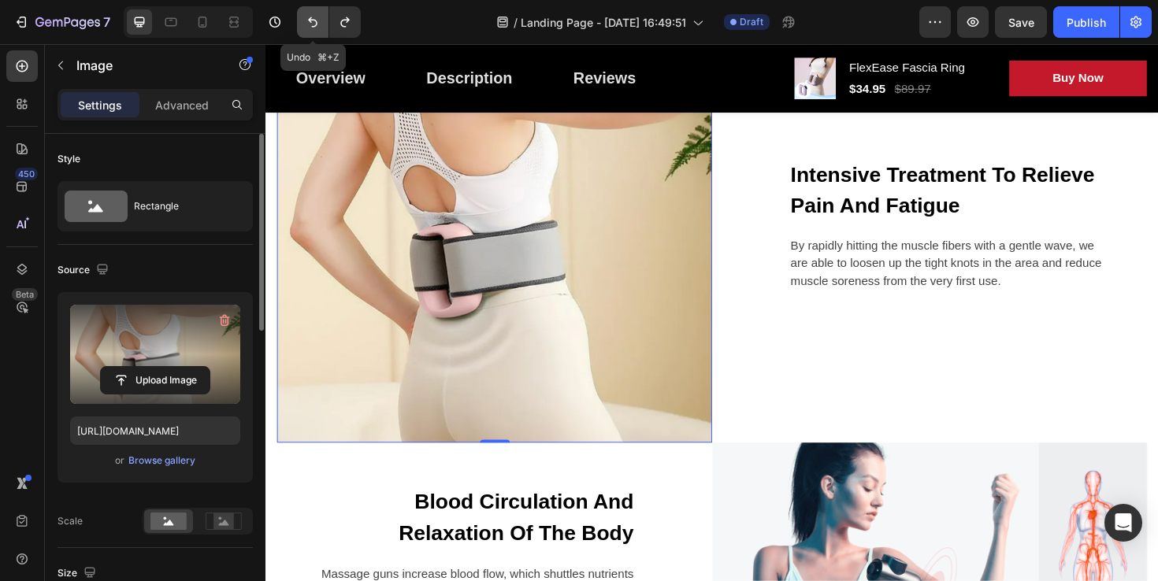
click at [309, 23] on icon "Undo/Redo" at bounding box center [313, 22] width 16 height 16
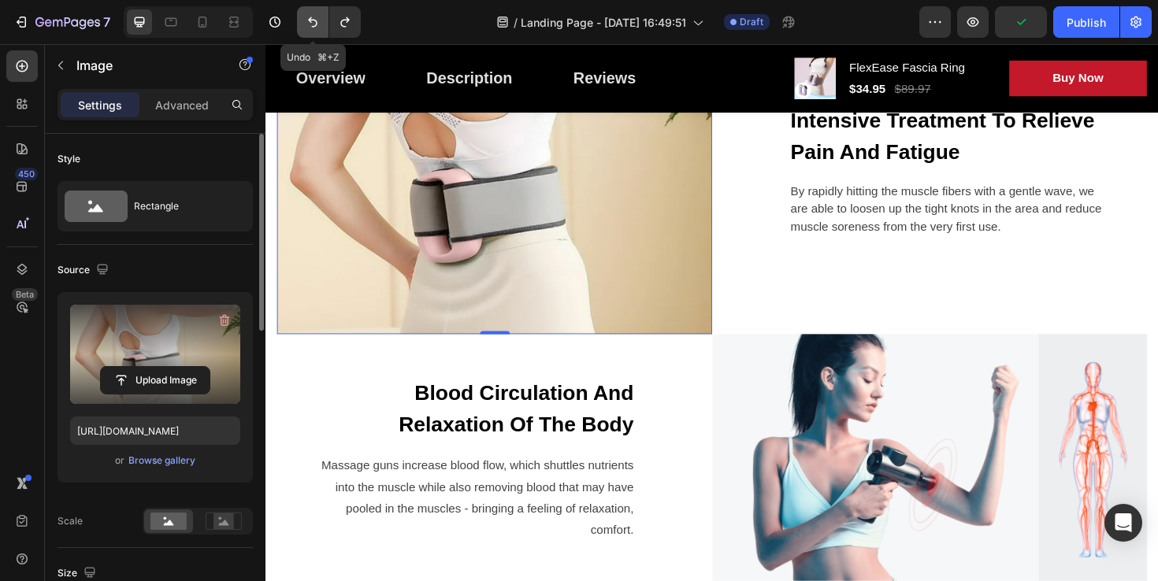
click at [309, 23] on icon "Undo/Redo" at bounding box center [313, 22] width 16 height 16
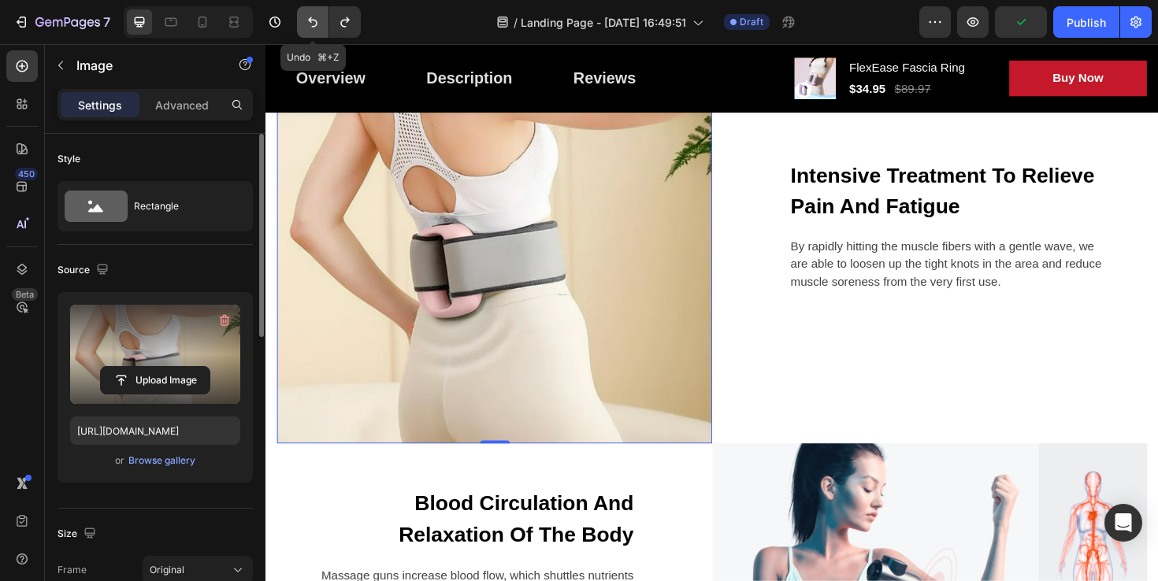
click at [309, 23] on icon "Undo/Redo" at bounding box center [313, 22] width 16 height 16
type input "100"
click at [309, 23] on icon "Undo/Redo" at bounding box center [313, 22] width 16 height 16
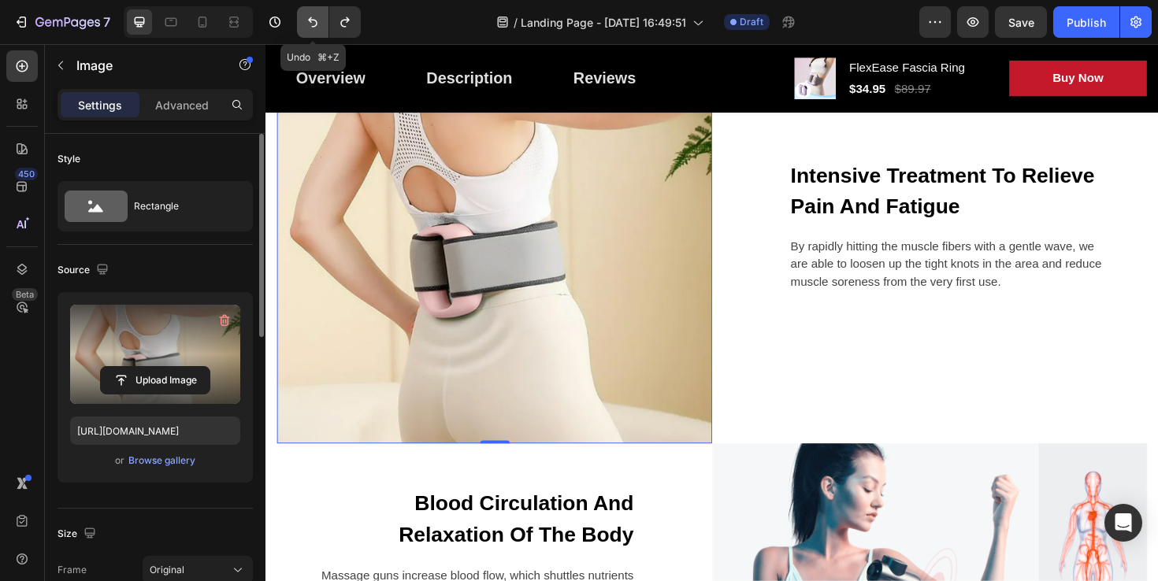
type input "[URL][DOMAIN_NAME]"
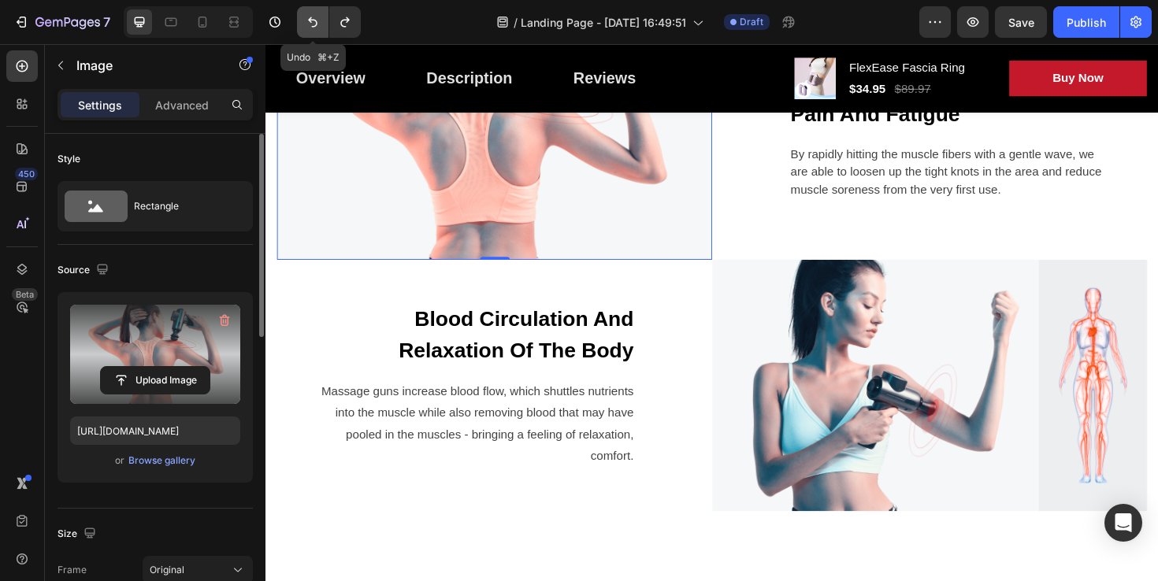
click at [309, 23] on icon "Undo/Redo" at bounding box center [313, 22] width 16 height 16
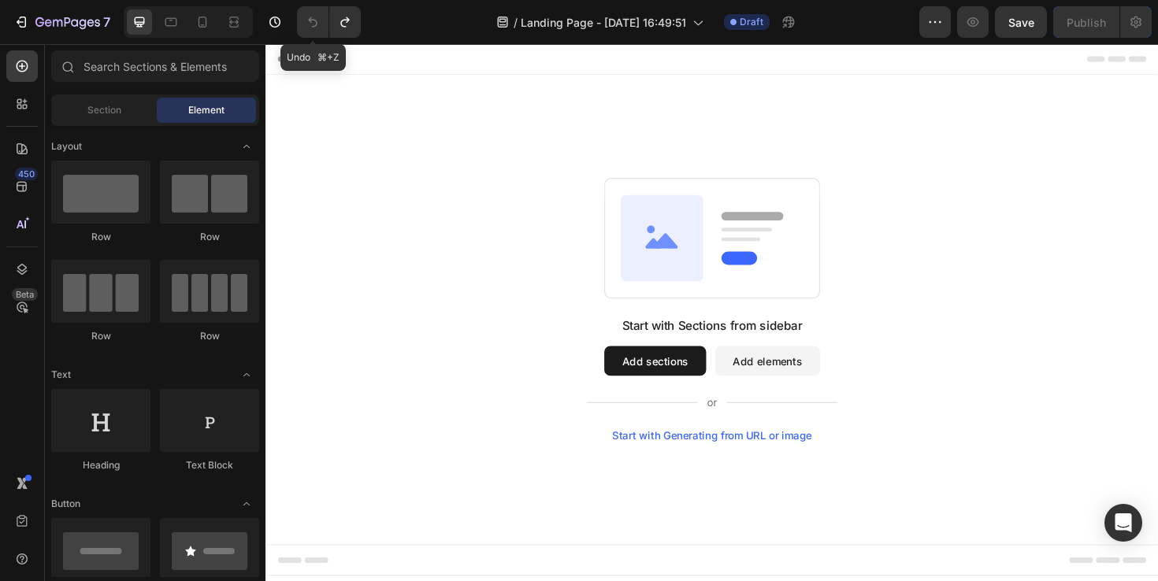
scroll to position [0, 0]
click at [343, 23] on icon "Undo/Redo" at bounding box center [345, 22] width 16 height 16
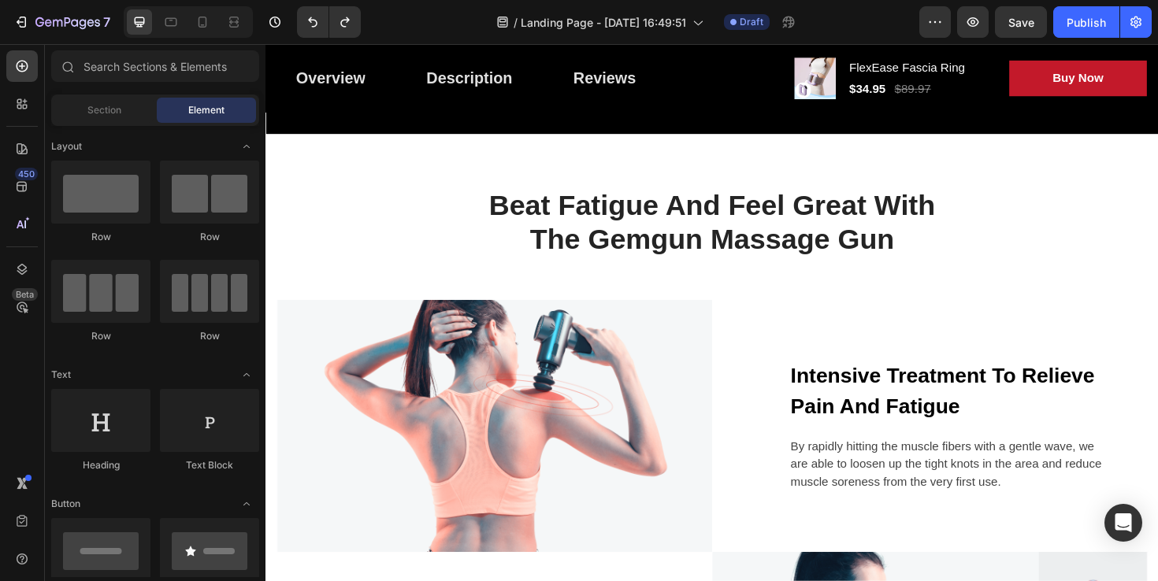
scroll to position [1294, 0]
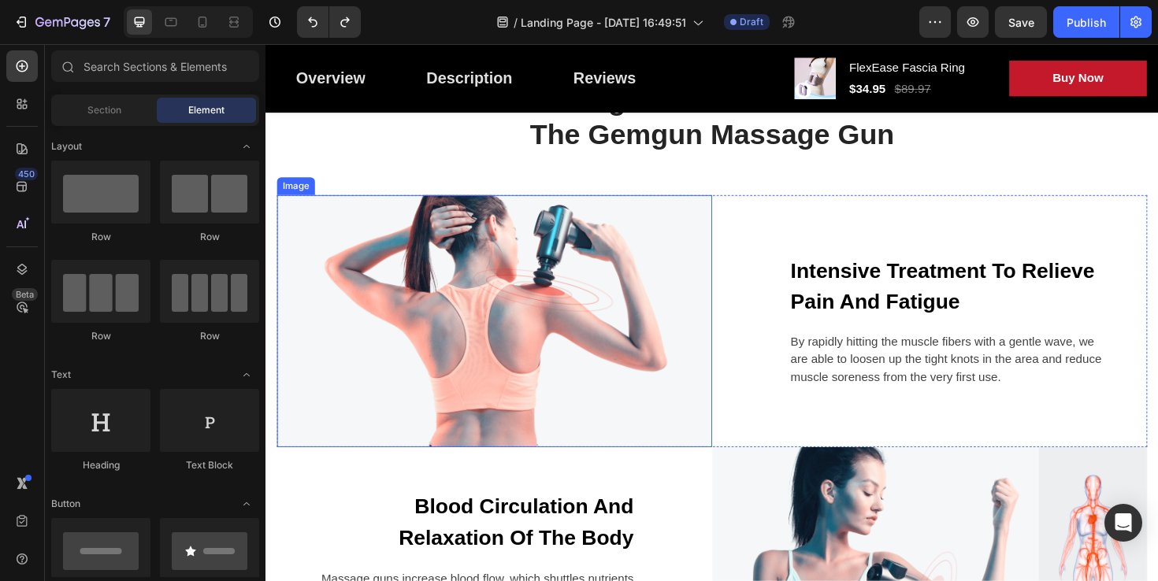
click at [501, 295] on img at bounding box center [507, 337] width 461 height 267
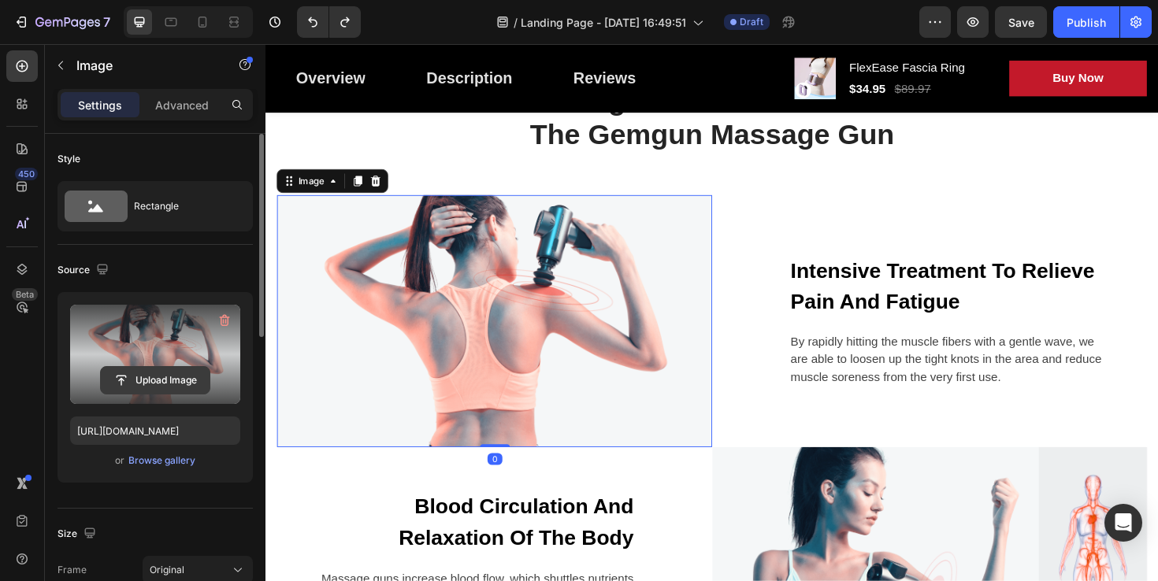
click at [147, 380] on input "file" at bounding box center [155, 380] width 109 height 27
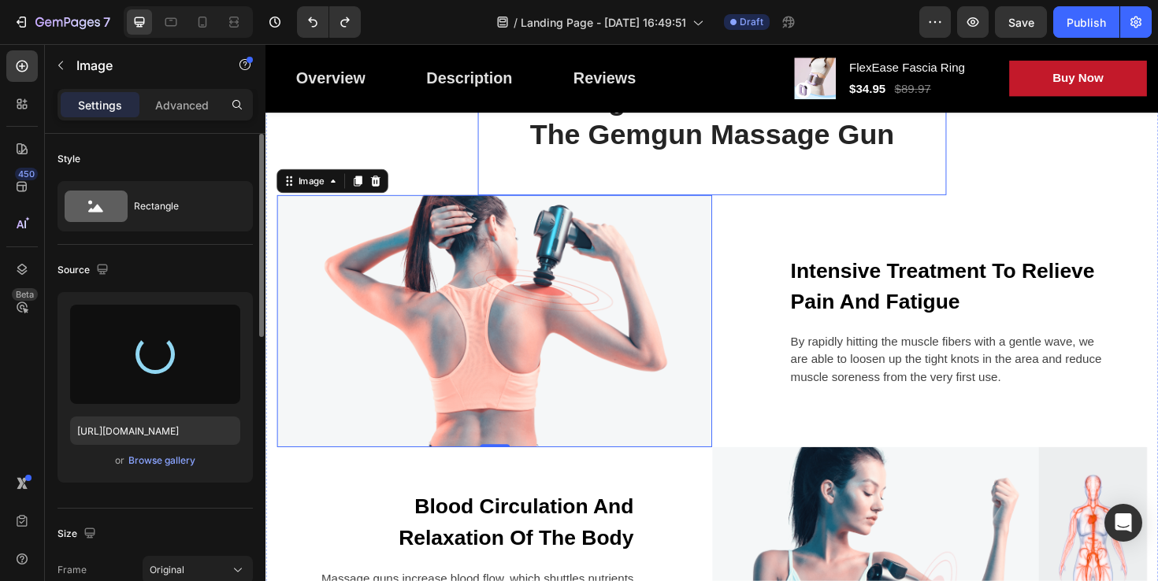
type input "[URL][DOMAIN_NAME]"
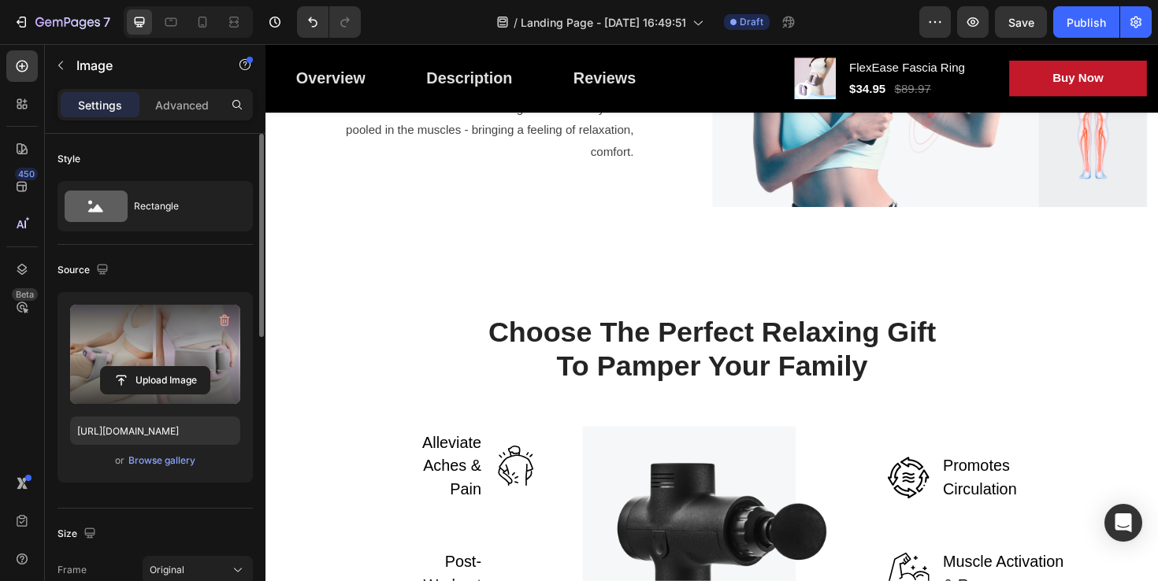
scroll to position [1632, 0]
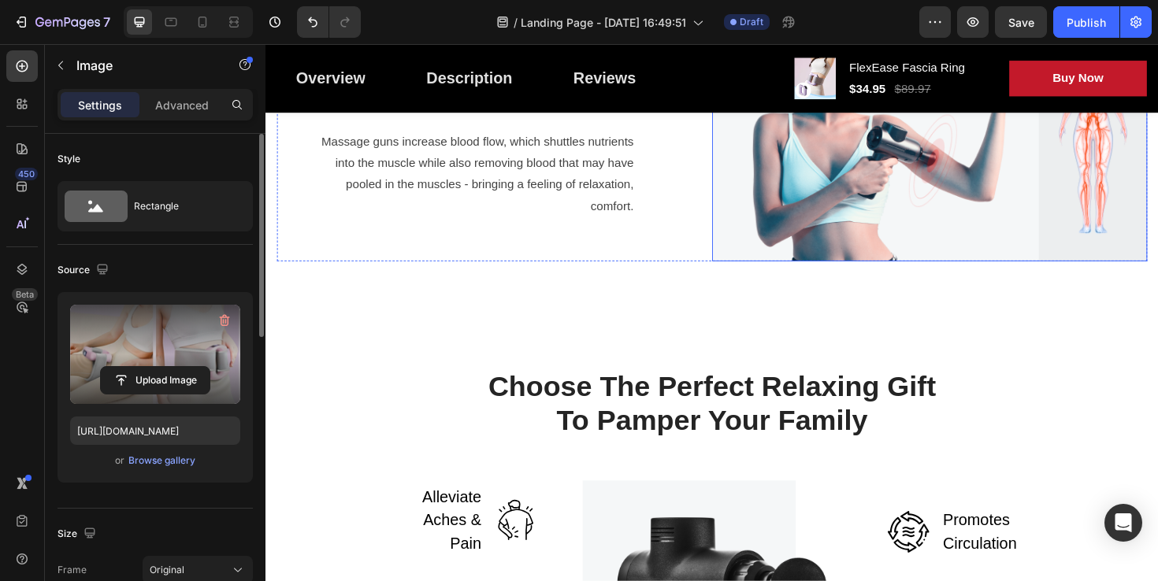
click at [862, 274] on img at bounding box center [968, 141] width 461 height 266
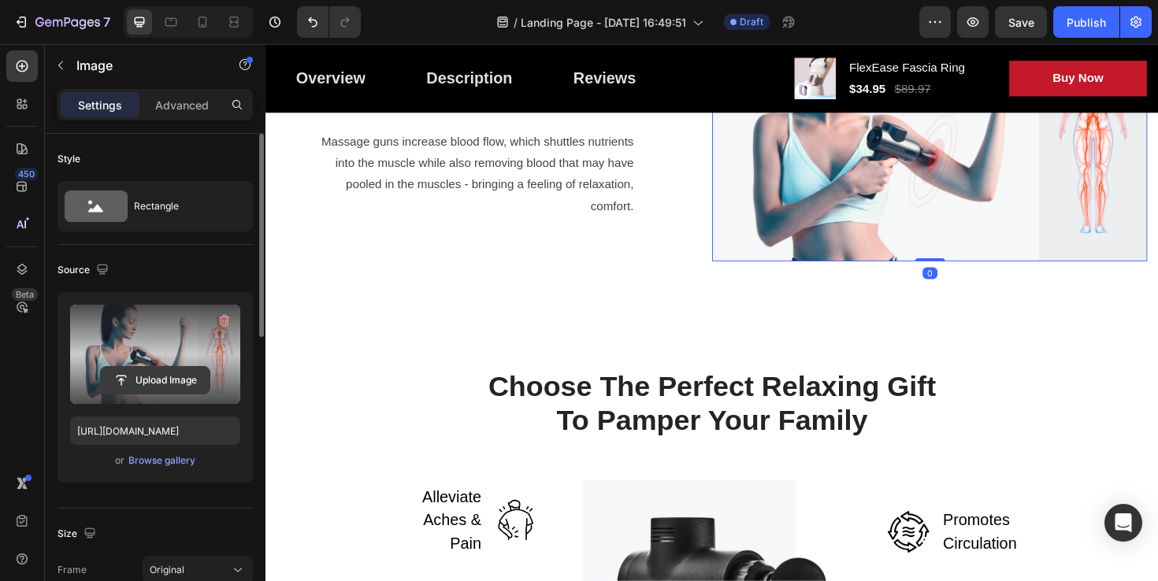
click at [152, 388] on input "file" at bounding box center [155, 380] width 109 height 27
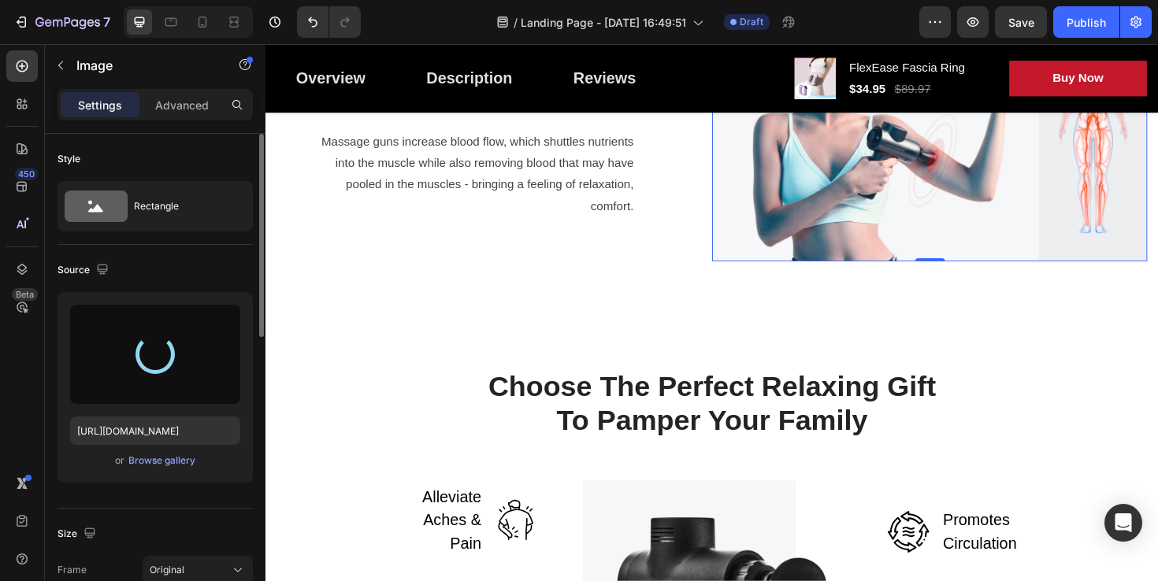
type input "[URL][DOMAIN_NAME]"
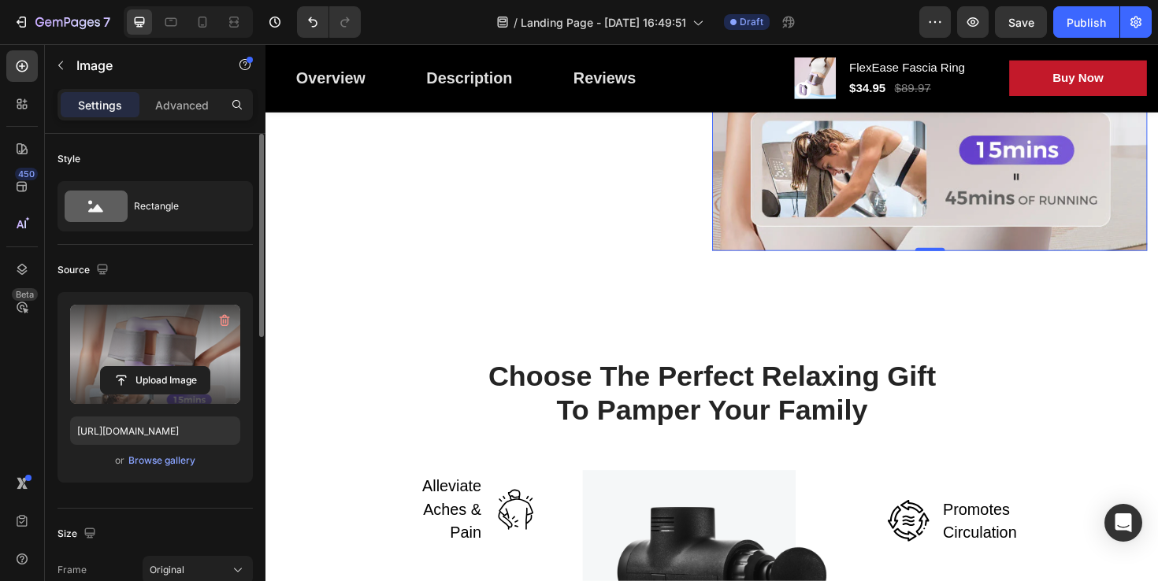
scroll to position [1765, 0]
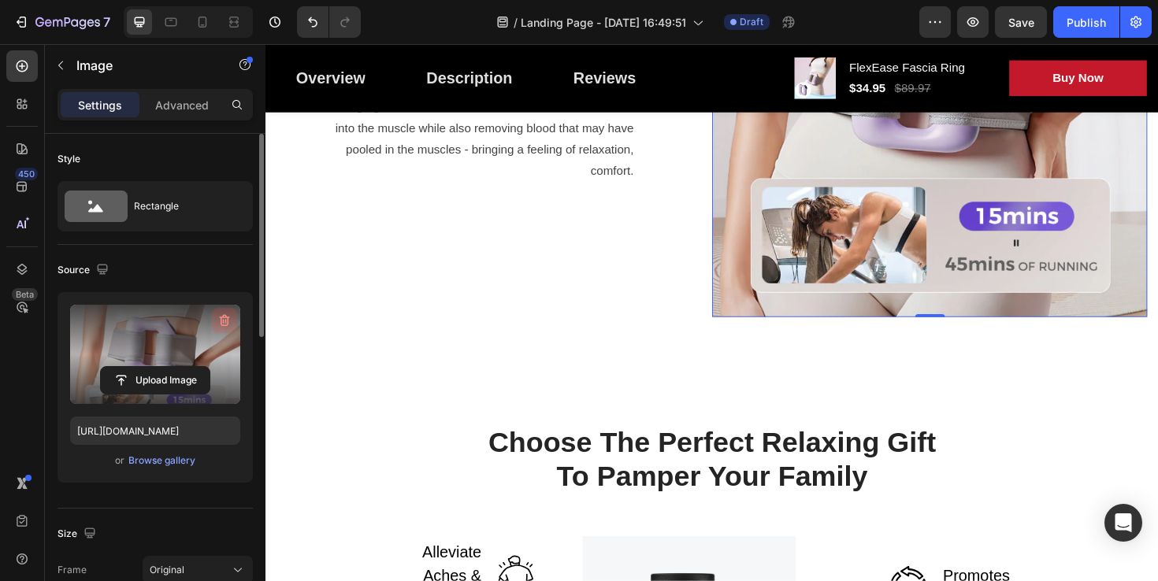
click at [223, 321] on icon "button" at bounding box center [224, 321] width 2 height 5
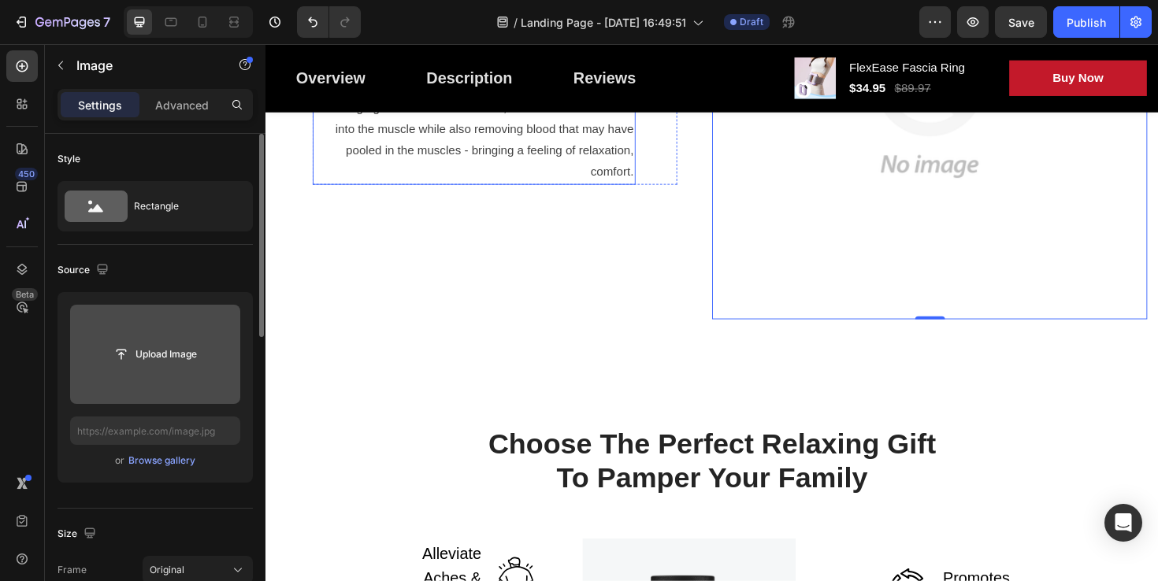
scroll to position [1637, 0]
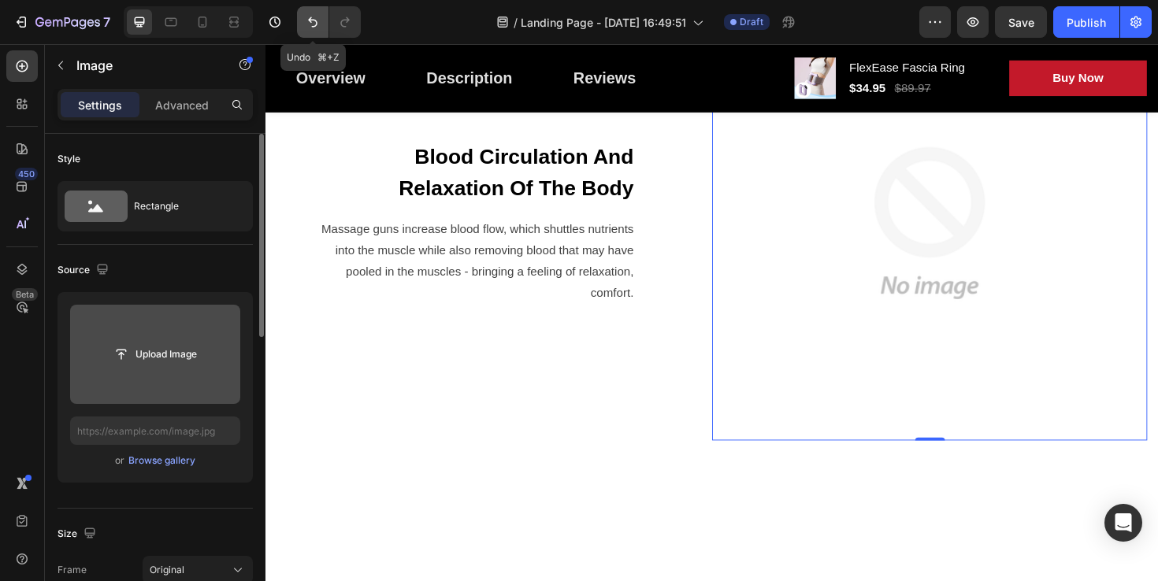
click at [312, 20] on icon "Undo/Redo" at bounding box center [313, 22] width 16 height 16
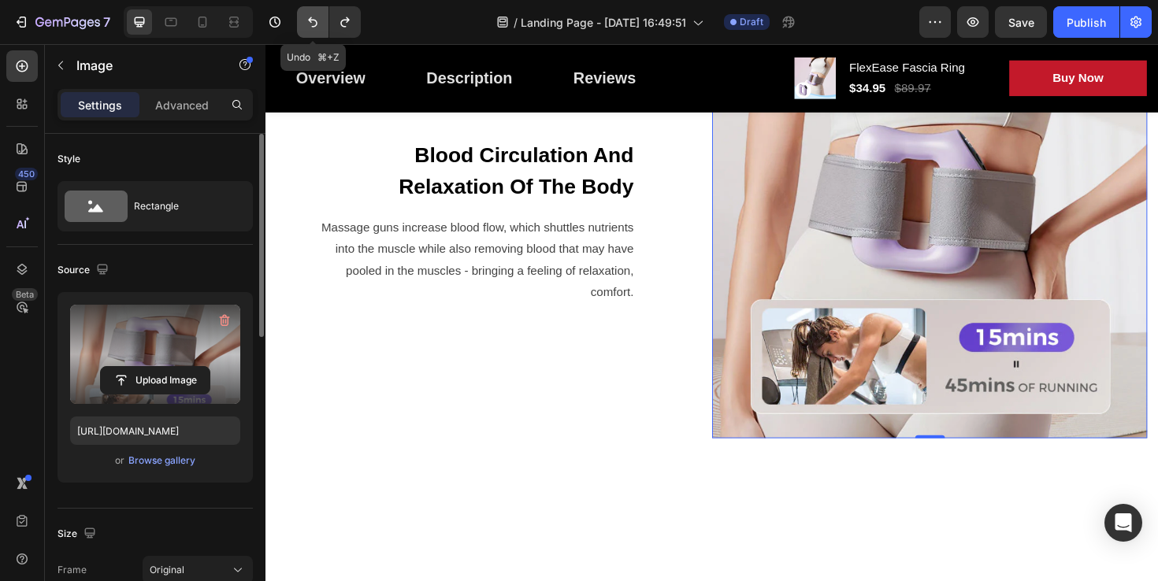
click at [312, 20] on icon "Undo/Redo" at bounding box center [313, 22] width 16 height 16
click at [306, 24] on icon "Undo/Redo" at bounding box center [313, 22] width 16 height 16
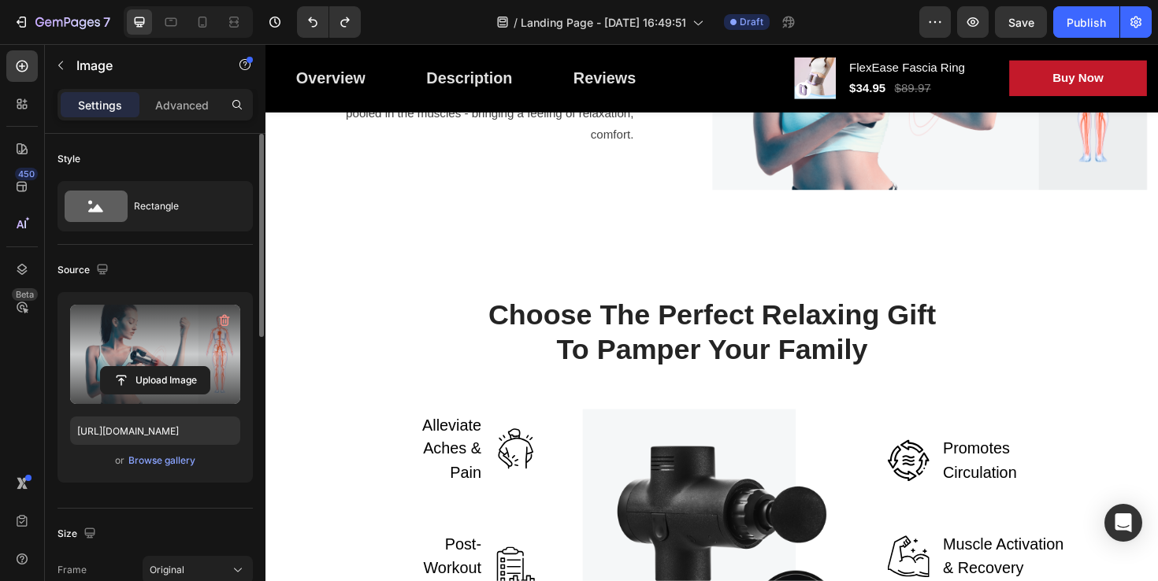
scroll to position [1632, 0]
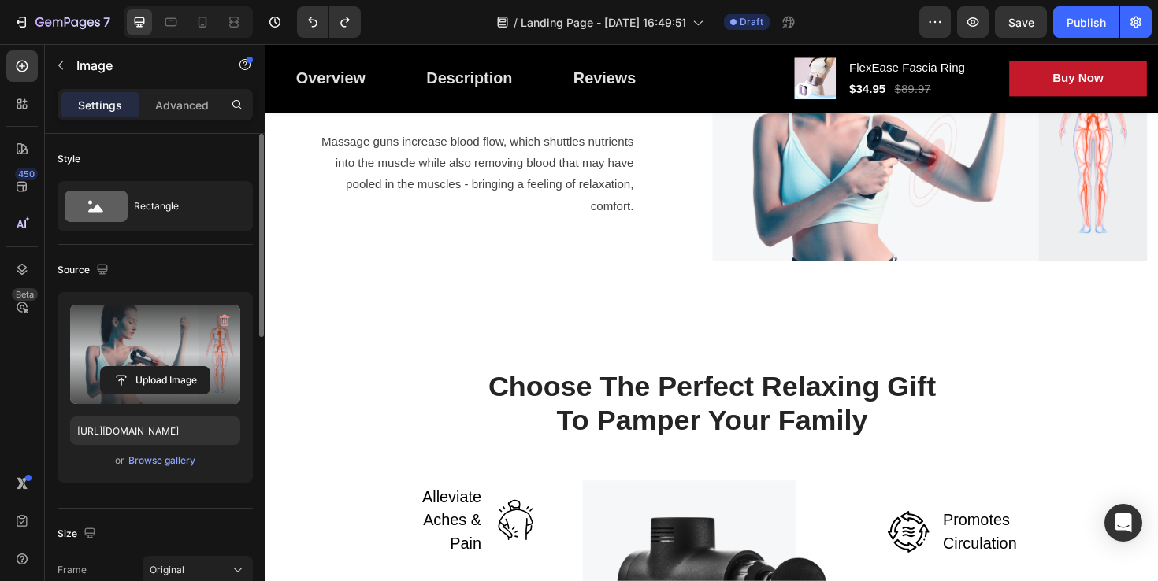
click at [956, 274] on img at bounding box center [968, 141] width 461 height 266
click at [913, 274] on img at bounding box center [968, 141] width 461 height 266
click at [155, 383] on input "file" at bounding box center [155, 380] width 109 height 27
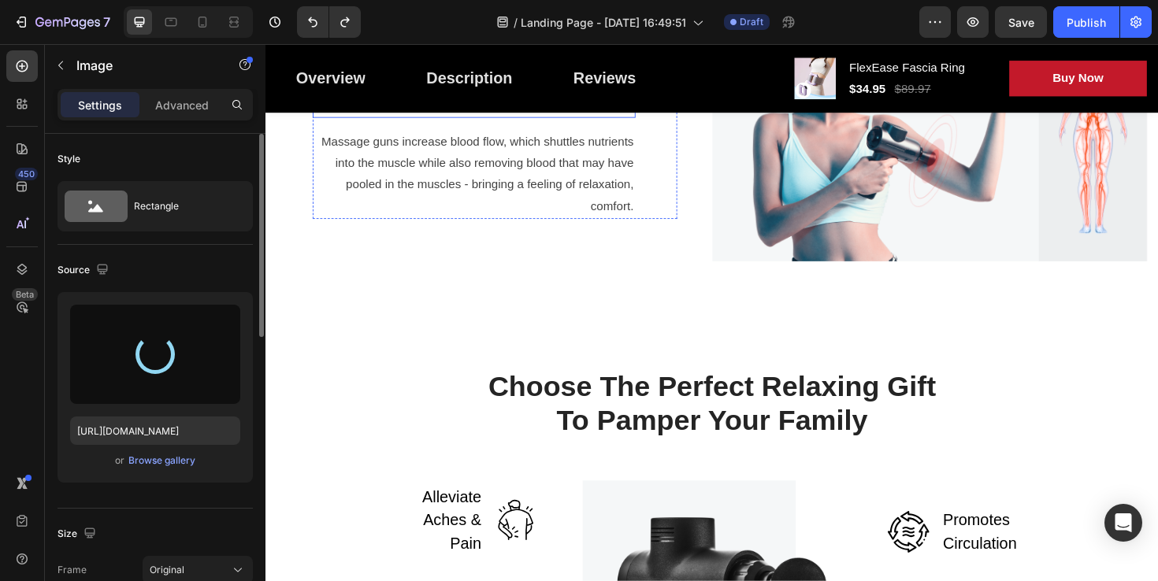
type input "[URL][DOMAIN_NAME]"
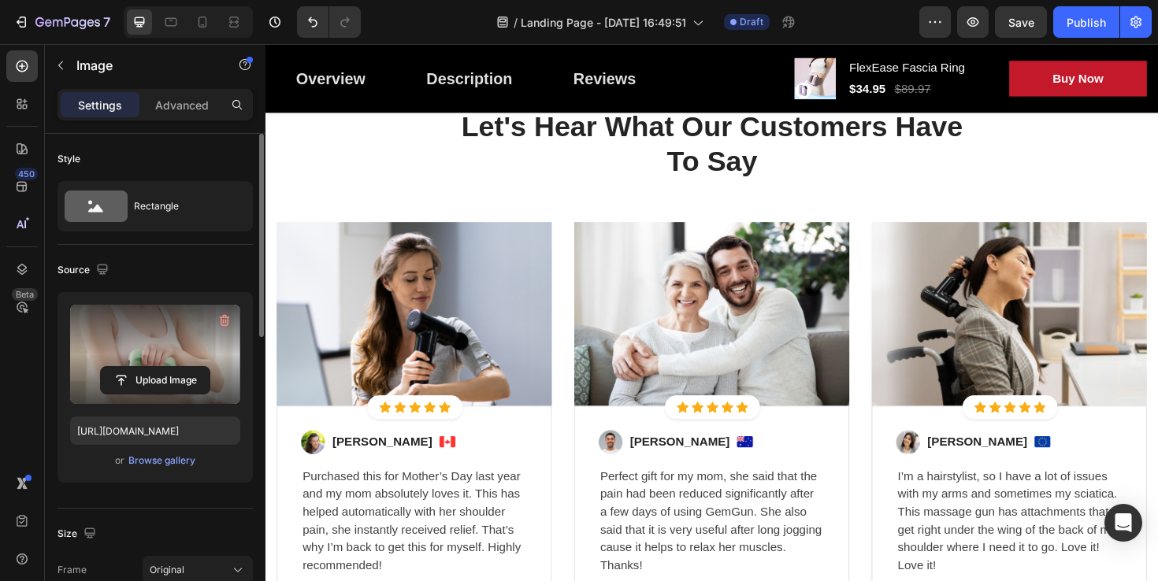
scroll to position [3139, 0]
